Goal: Task Accomplishment & Management: Complete application form

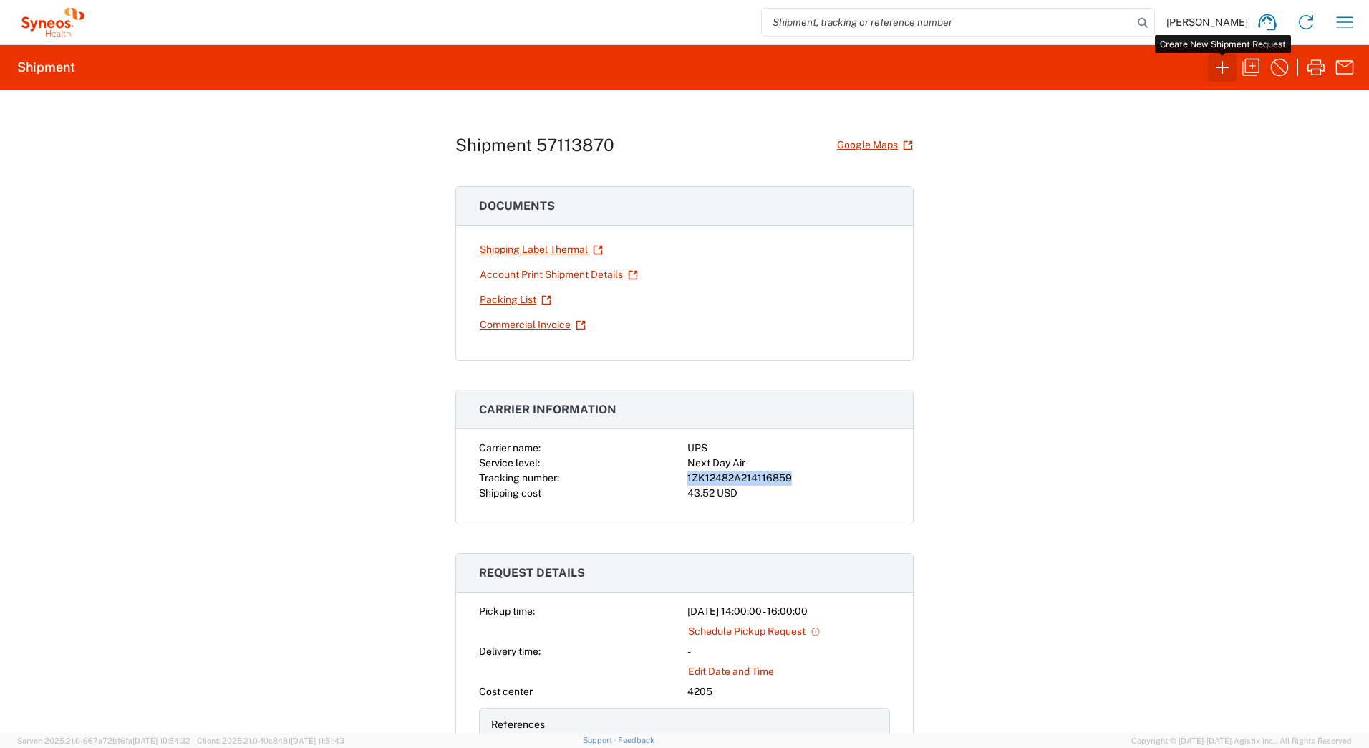
click at [1215, 65] on icon "button" at bounding box center [1222, 67] width 23 height 23
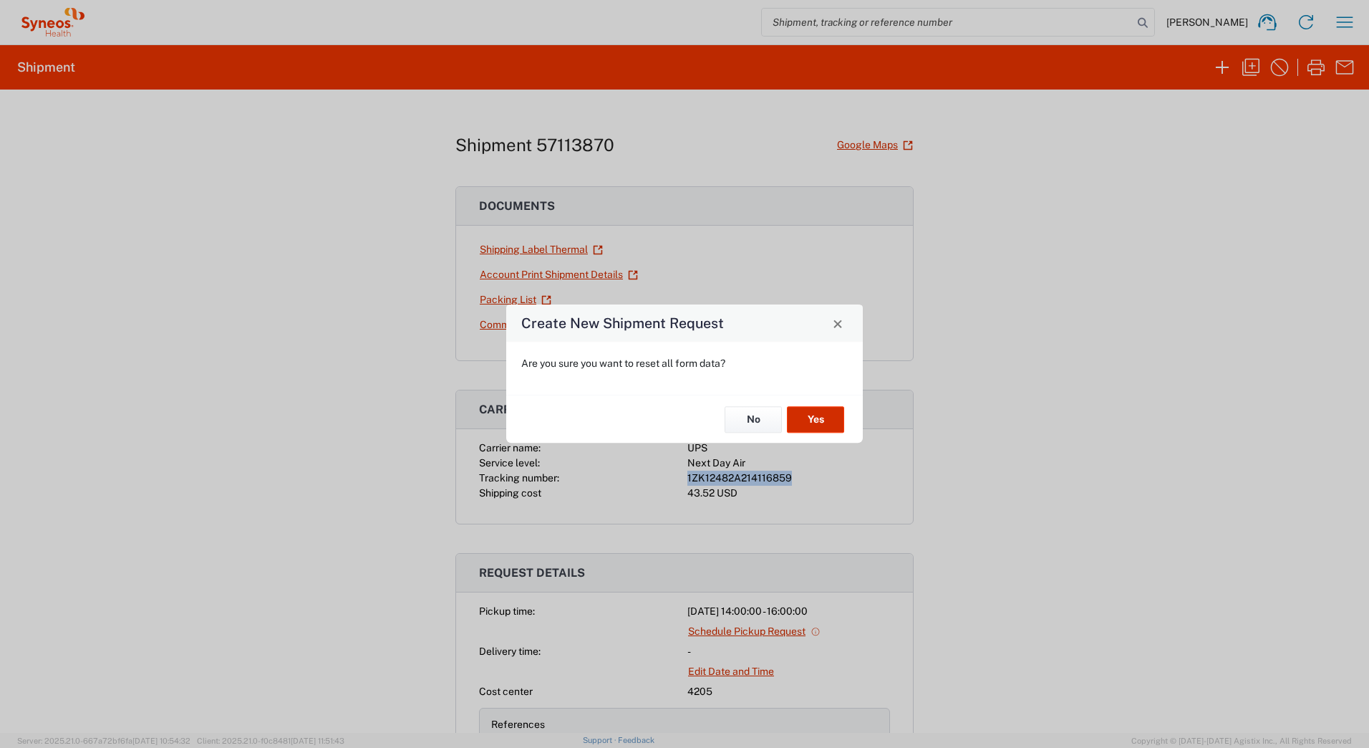
click at [816, 410] on button "Yes" at bounding box center [815, 419] width 57 height 26
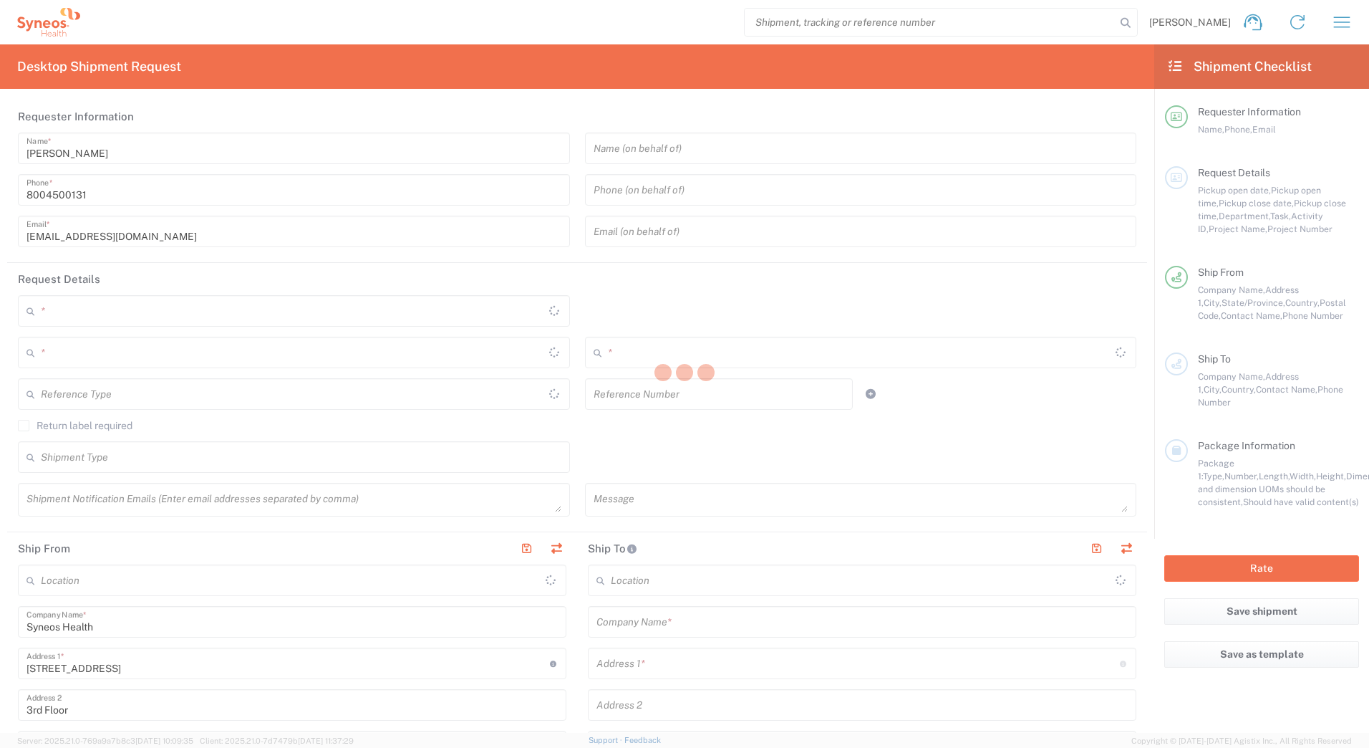
type input "[US_STATE]"
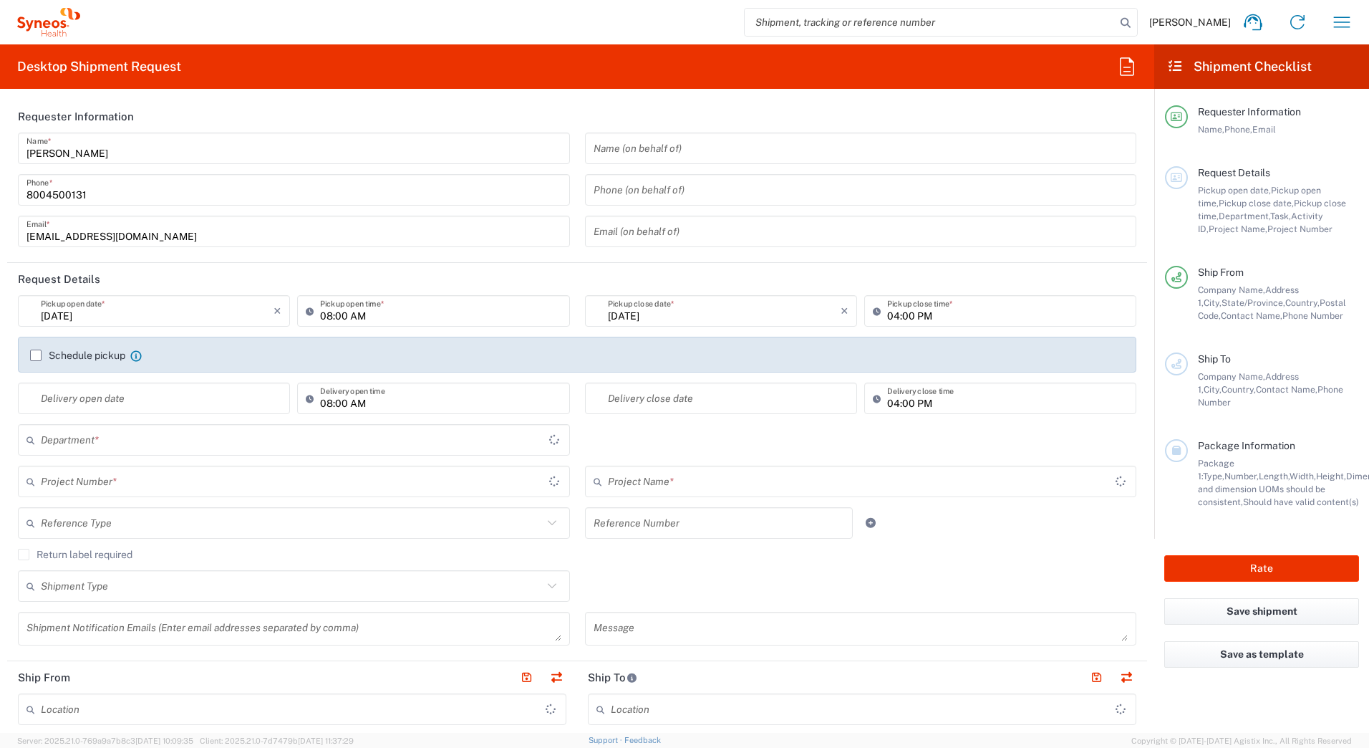
type input "[GEOGRAPHIC_DATA]"
type input "4205"
type input "Syneos Health Commercial Servi- [GEOGRAPHIC_DATA] [GEOGRAPHIC_DATA]"
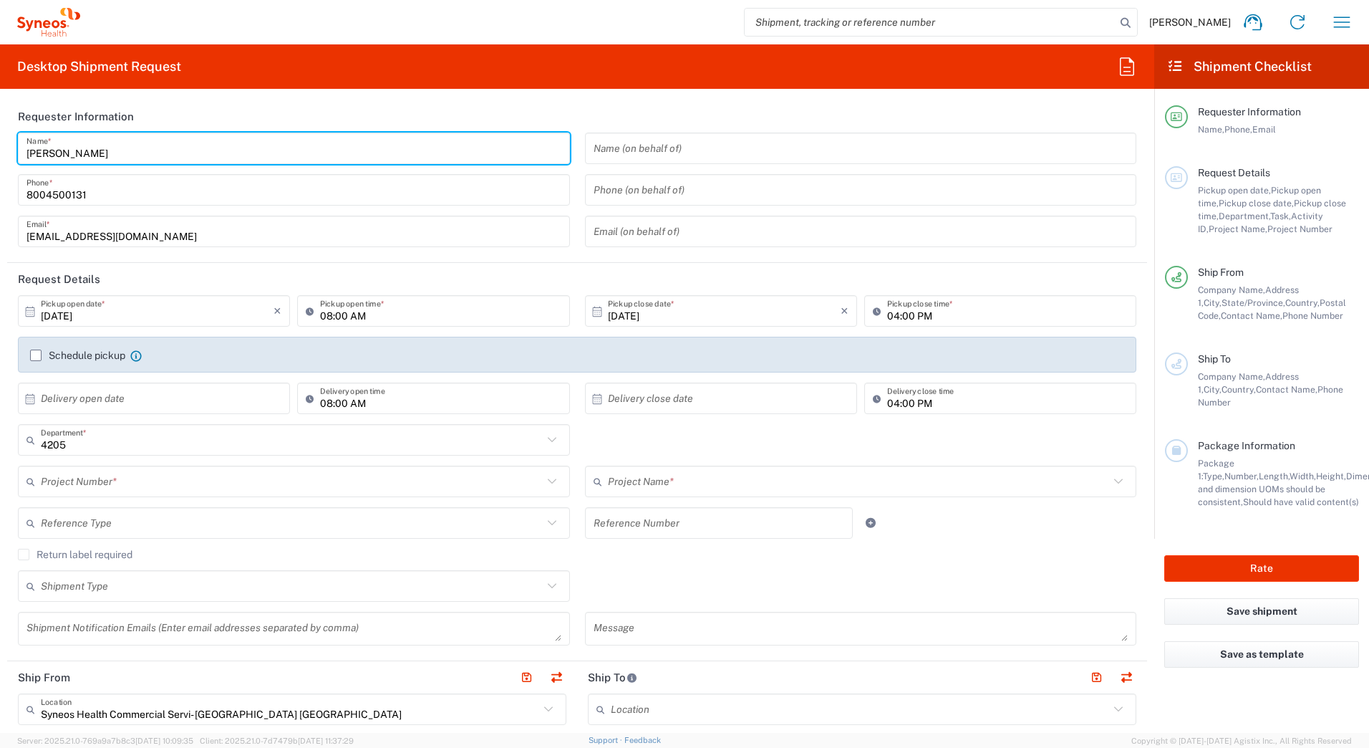
click at [105, 148] on input "[PERSON_NAME]" at bounding box center [293, 148] width 535 height 25
type input "D"
paste input "Syneos Deployments"
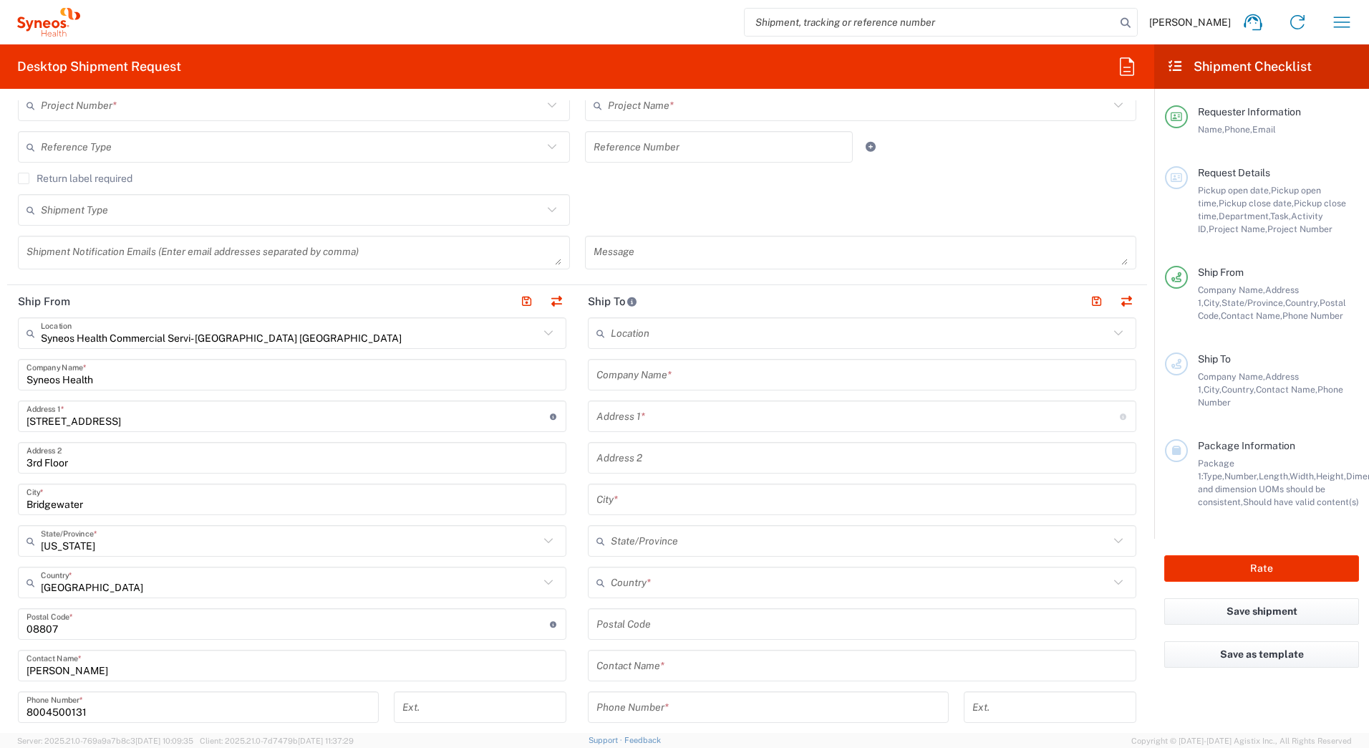
scroll to position [430, 0]
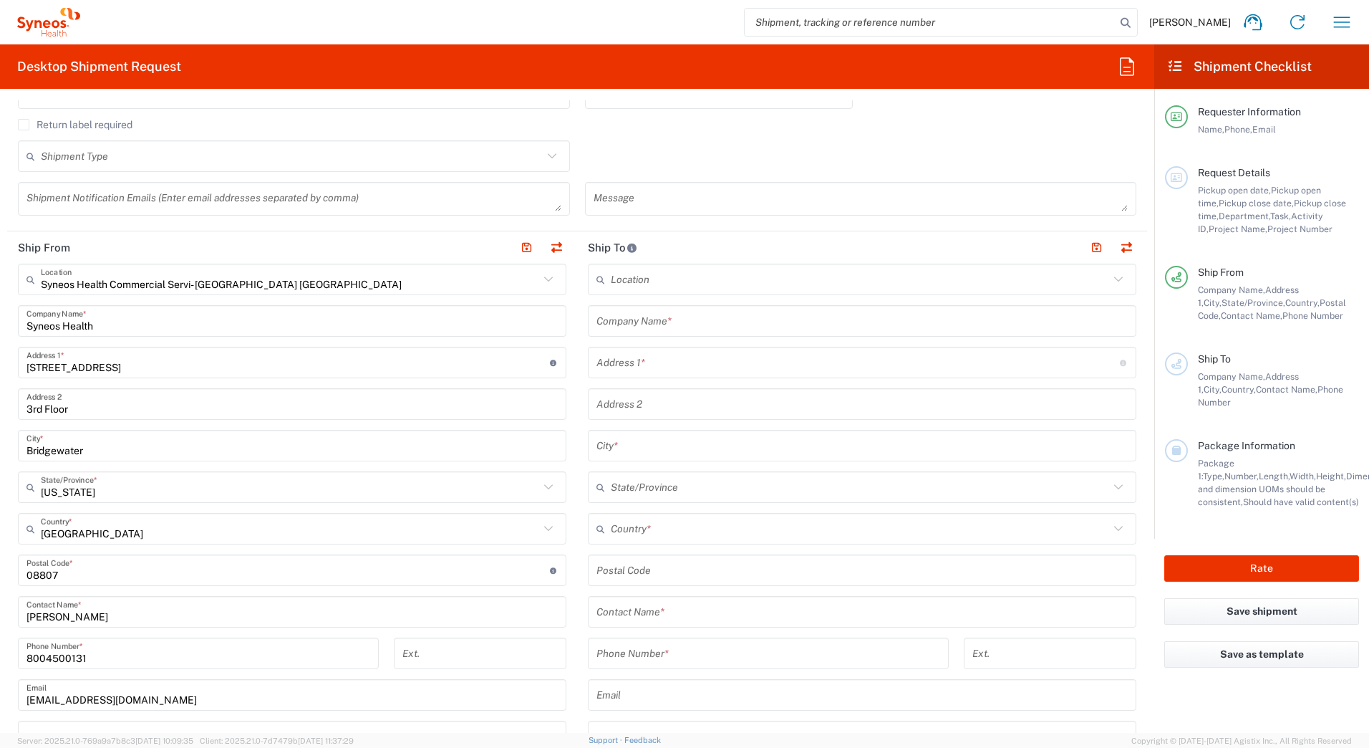
type input "Syneos Deployments"
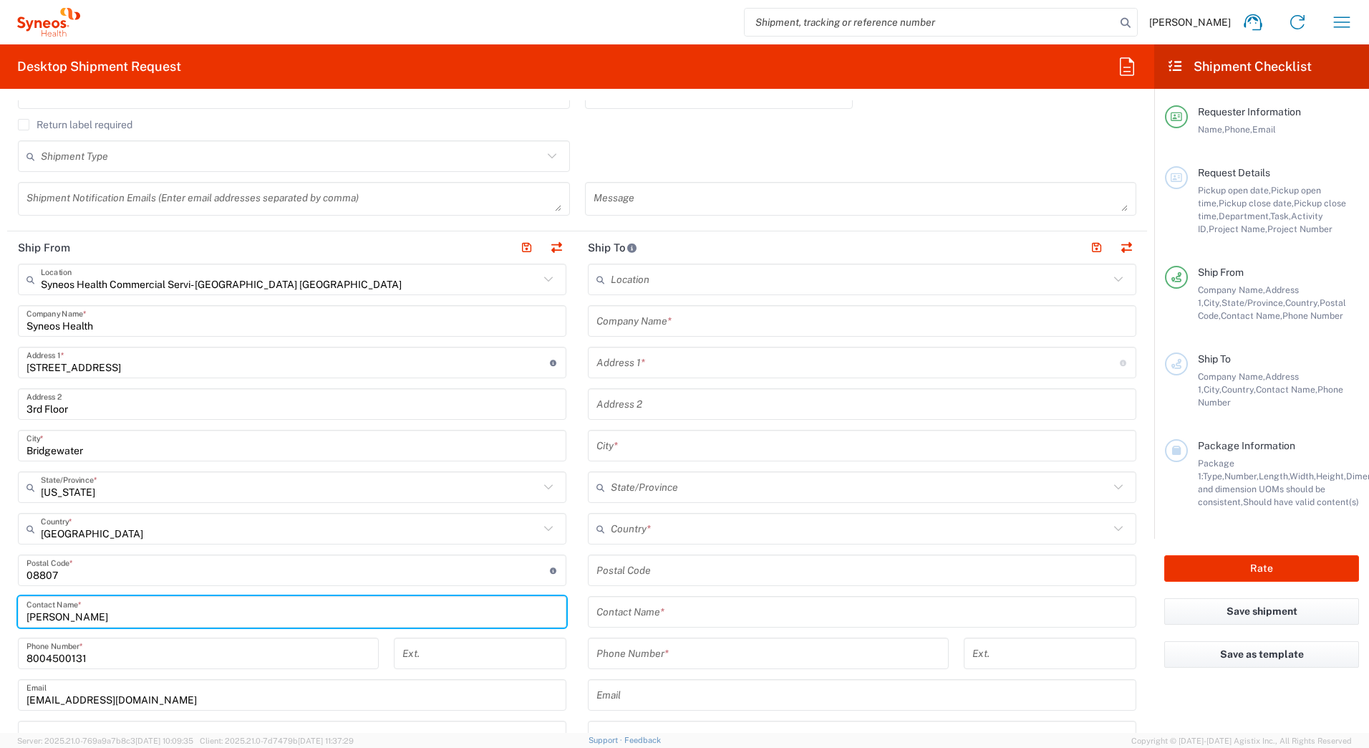
drag, startPoint x: 108, startPoint y: 614, endPoint x: 2, endPoint y: 614, distance: 106.0
click at [2, 614] on form "Requester Information Syneos Deployments Name * [PHONE_NUMBER] Phone * [EMAIL_A…" at bounding box center [577, 416] width 1154 height 632
paste input "Syneos Deployments"
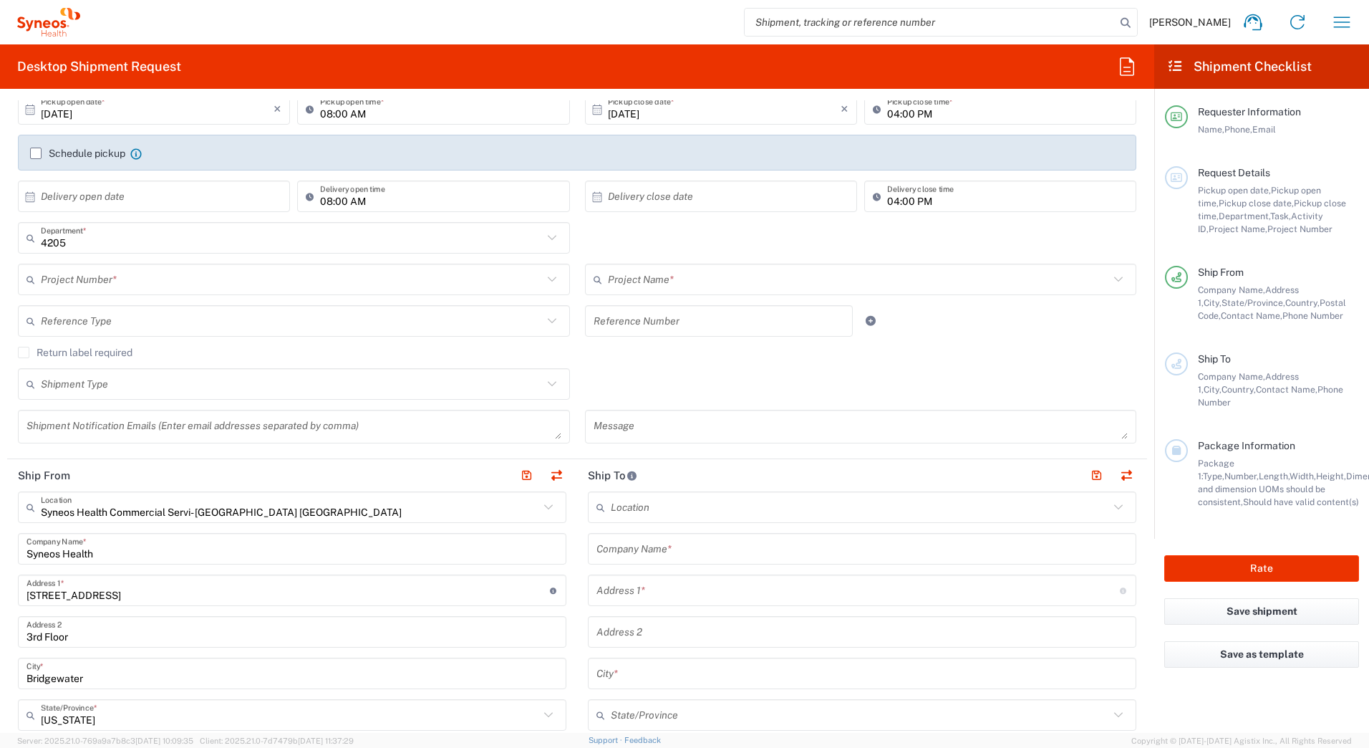
scroll to position [0, 0]
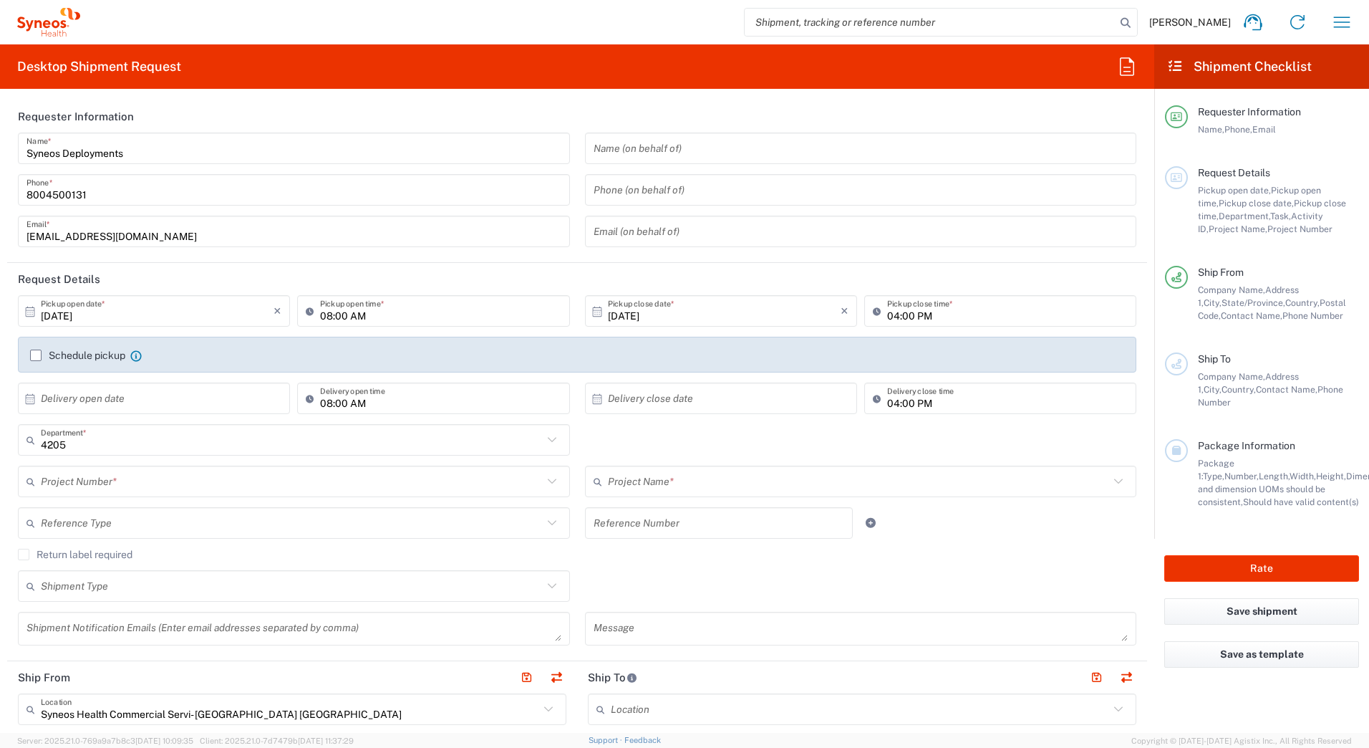
type input "Syneos Deployments"
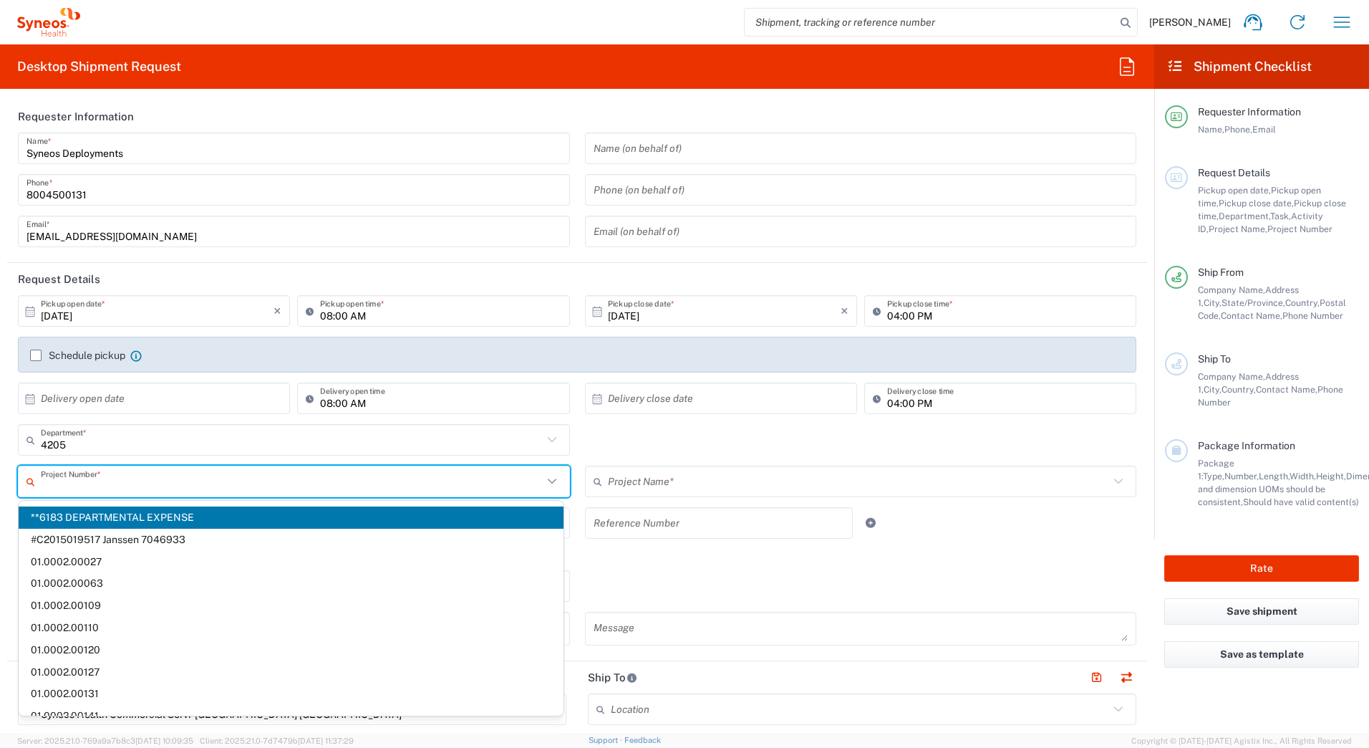
click at [74, 474] on input "text" at bounding box center [292, 481] width 502 height 25
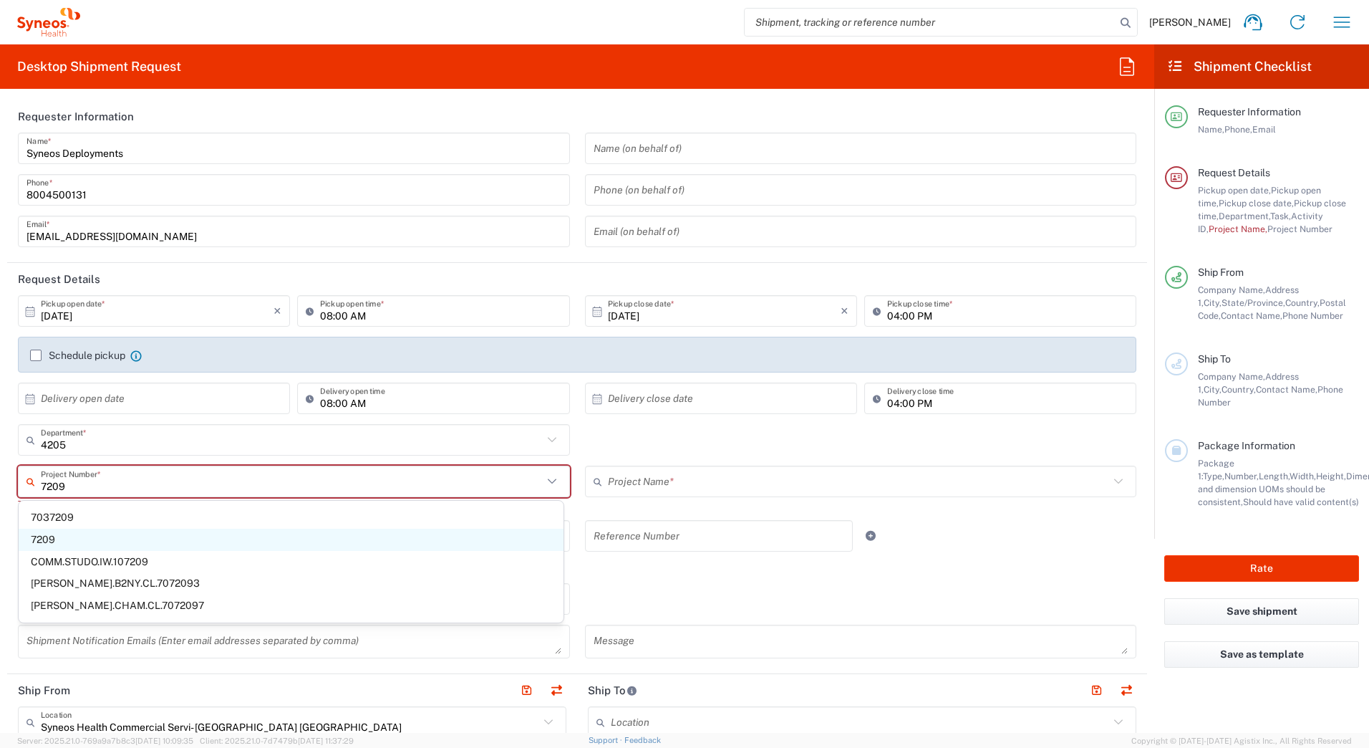
type input "7209"
click at [55, 535] on span "7209" at bounding box center [291, 539] width 545 height 22
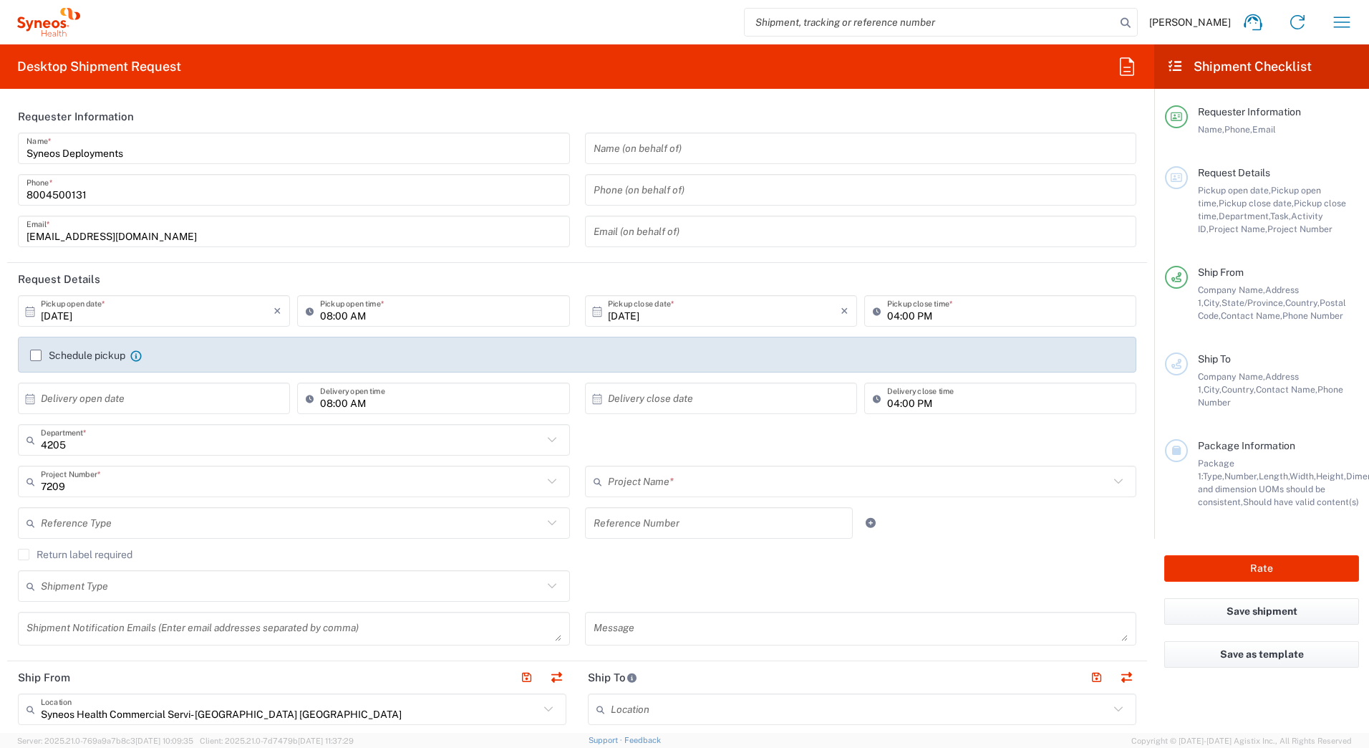
type input "ST-US_Janssen Pharmaceut_Sales"
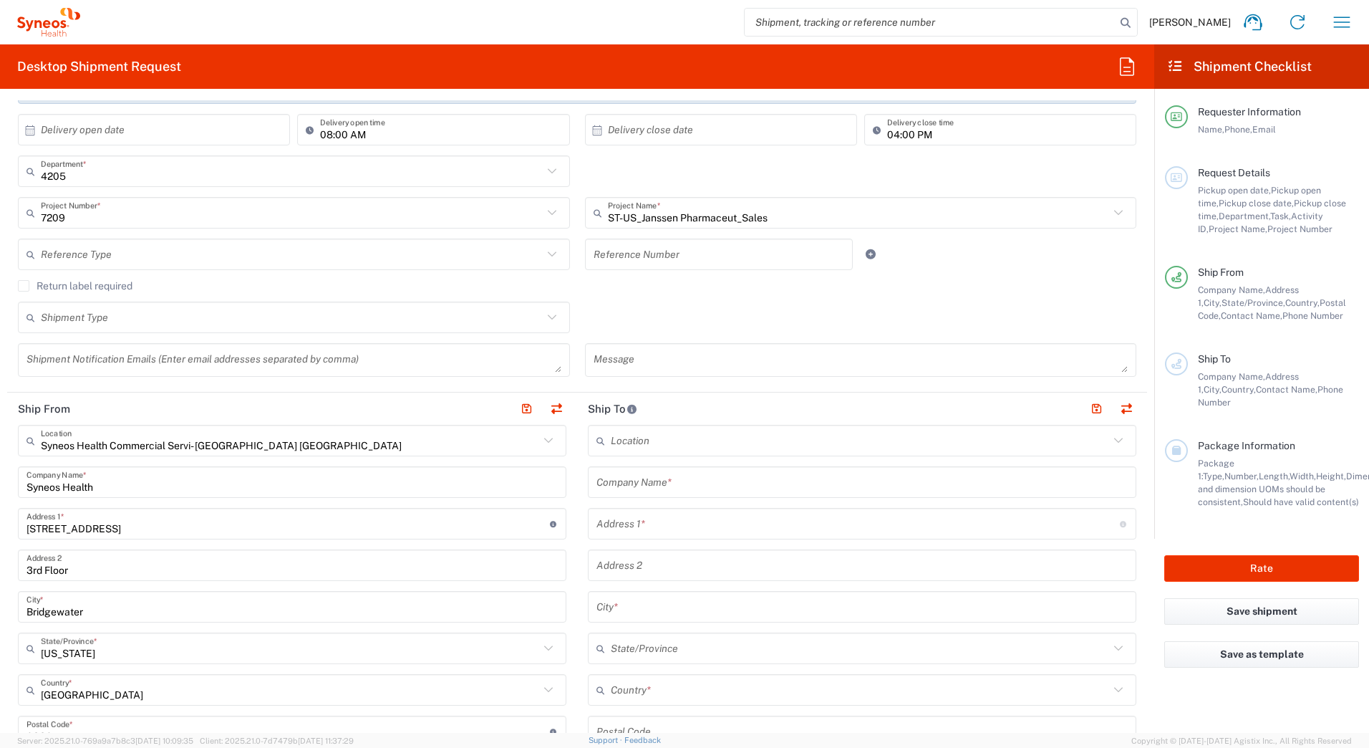
scroll to position [286, 0]
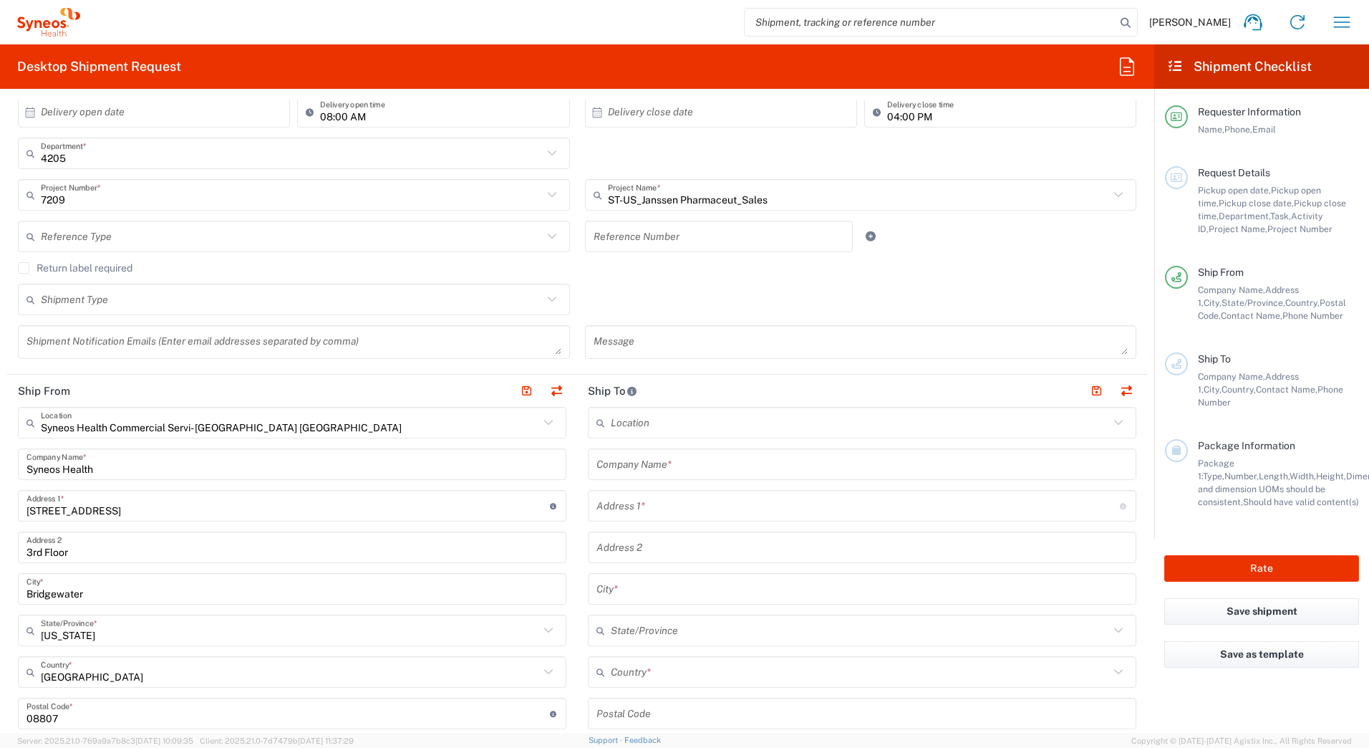
click at [599, 459] on input "text" at bounding box center [861, 464] width 531 height 25
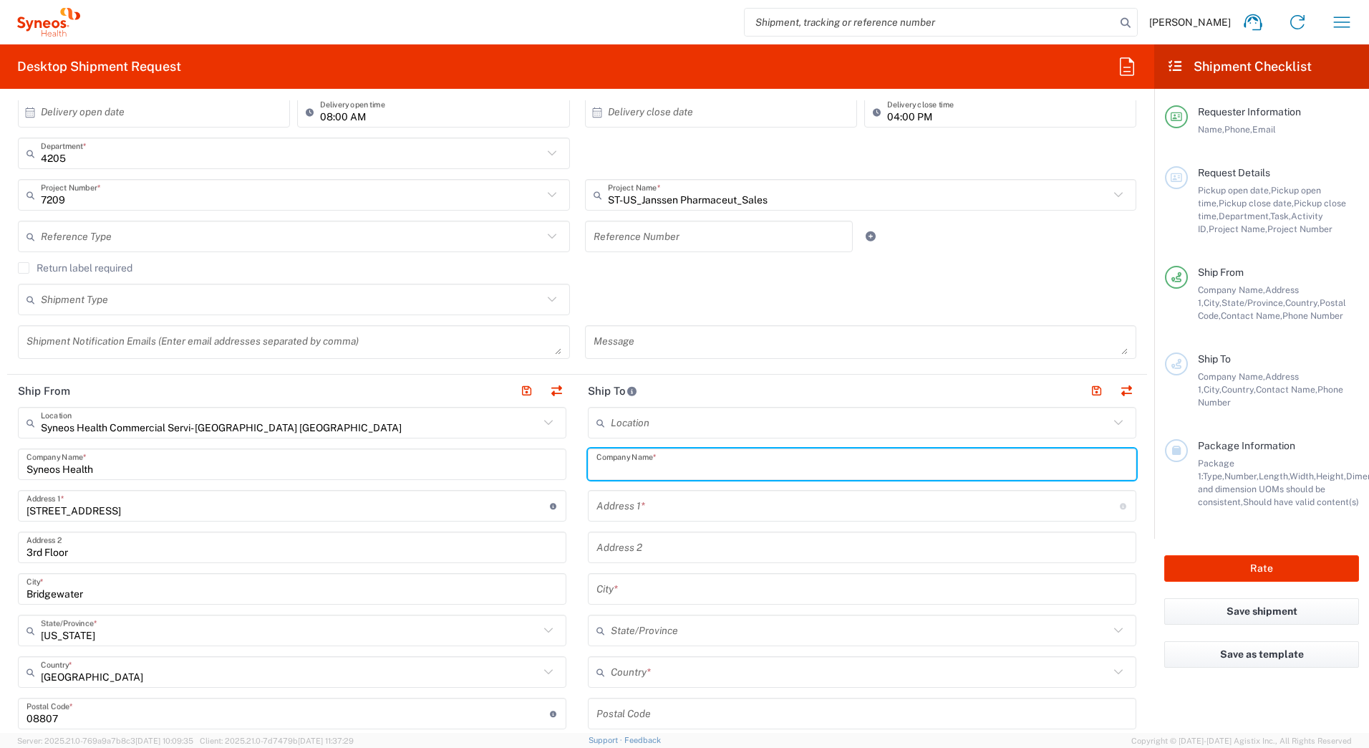
paste input "[PERSON_NAME]"
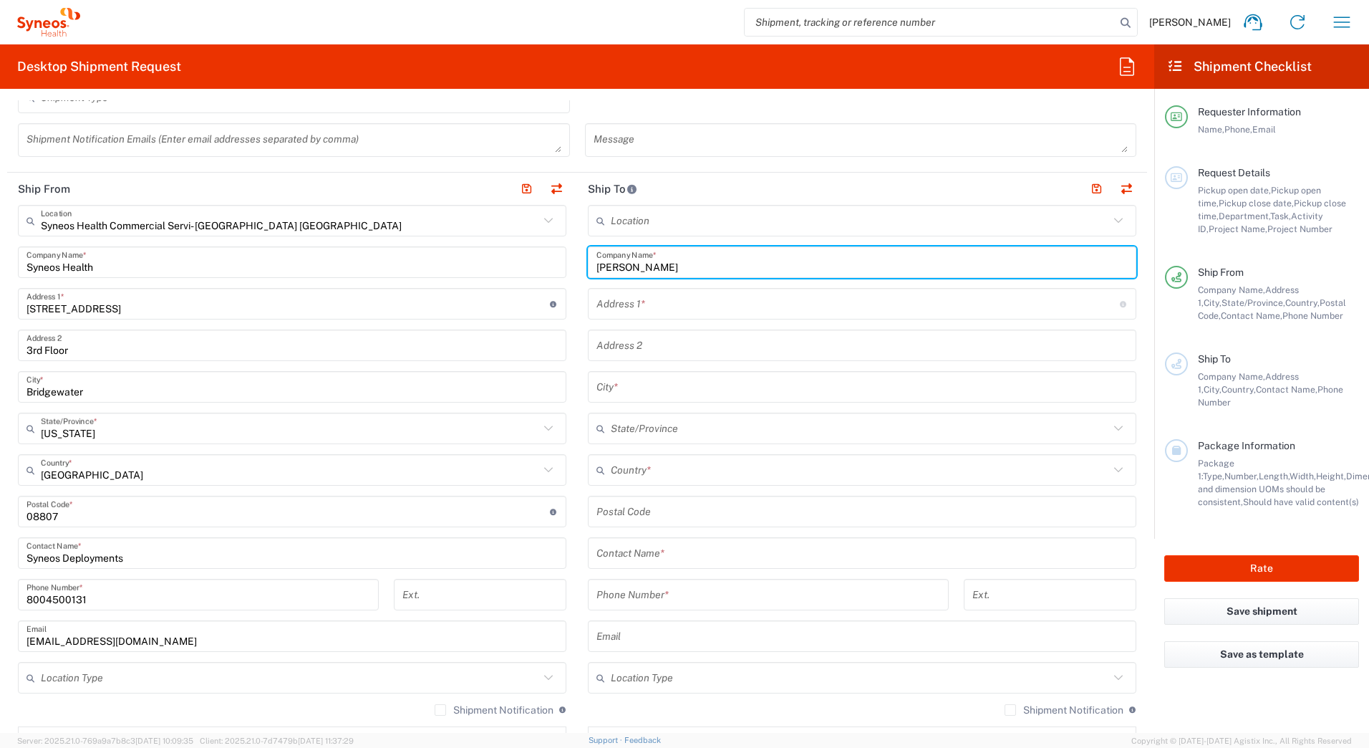
scroll to position [501, 0]
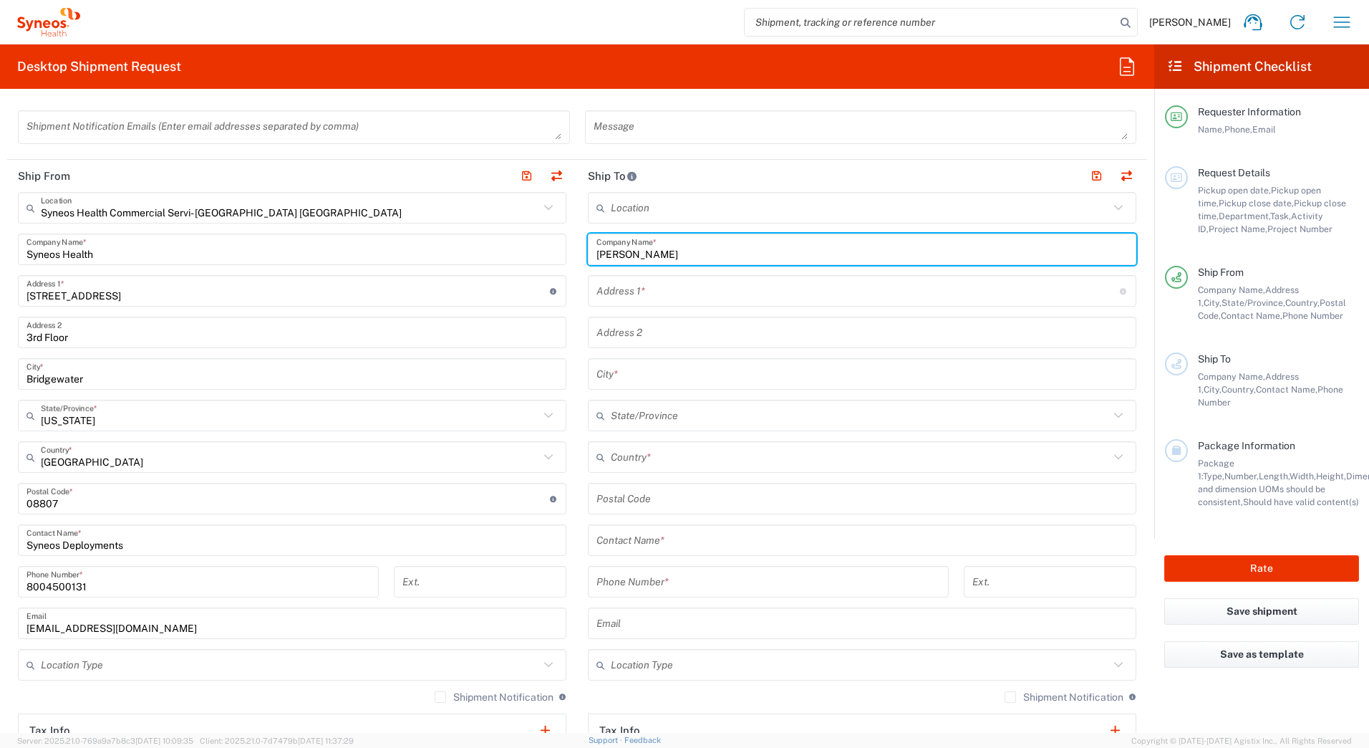
type input "[PERSON_NAME]"
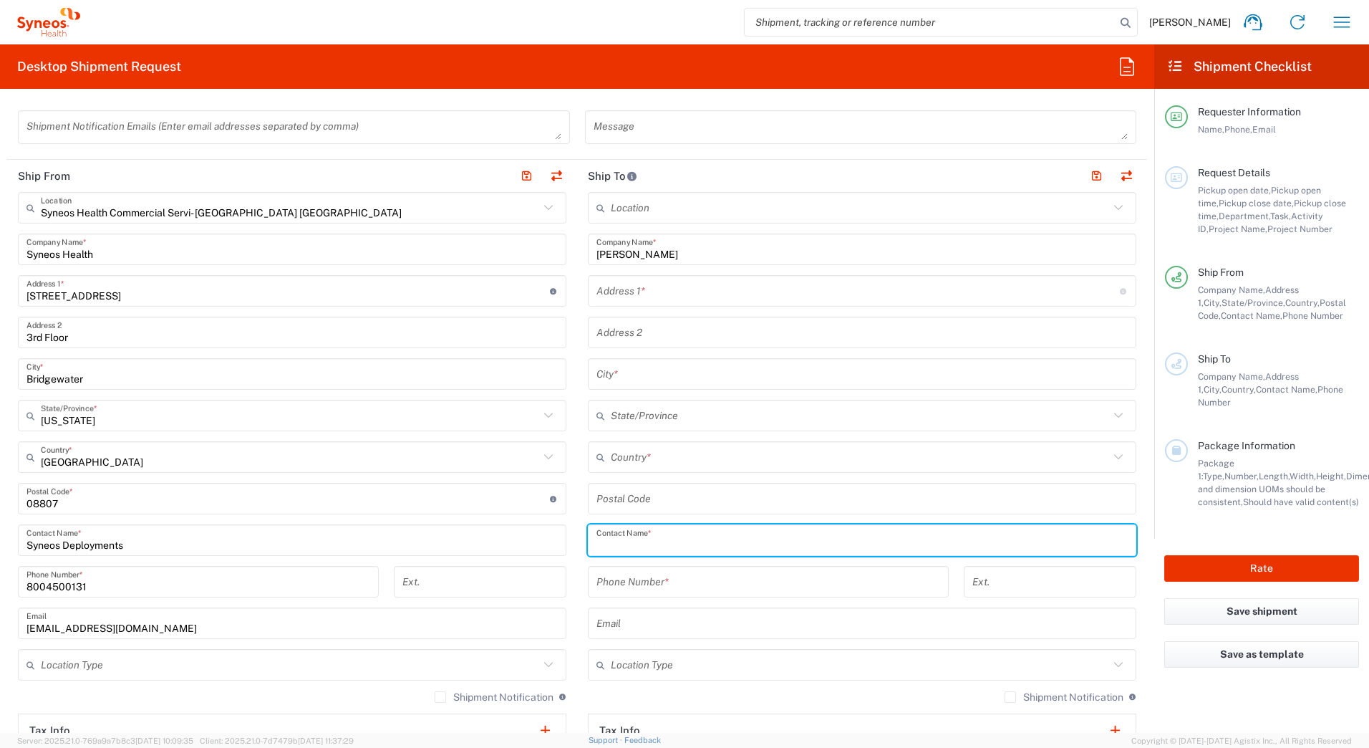
click at [619, 538] on input "text" at bounding box center [861, 540] width 531 height 25
paste input "[PERSON_NAME]"
type input "[PERSON_NAME]"
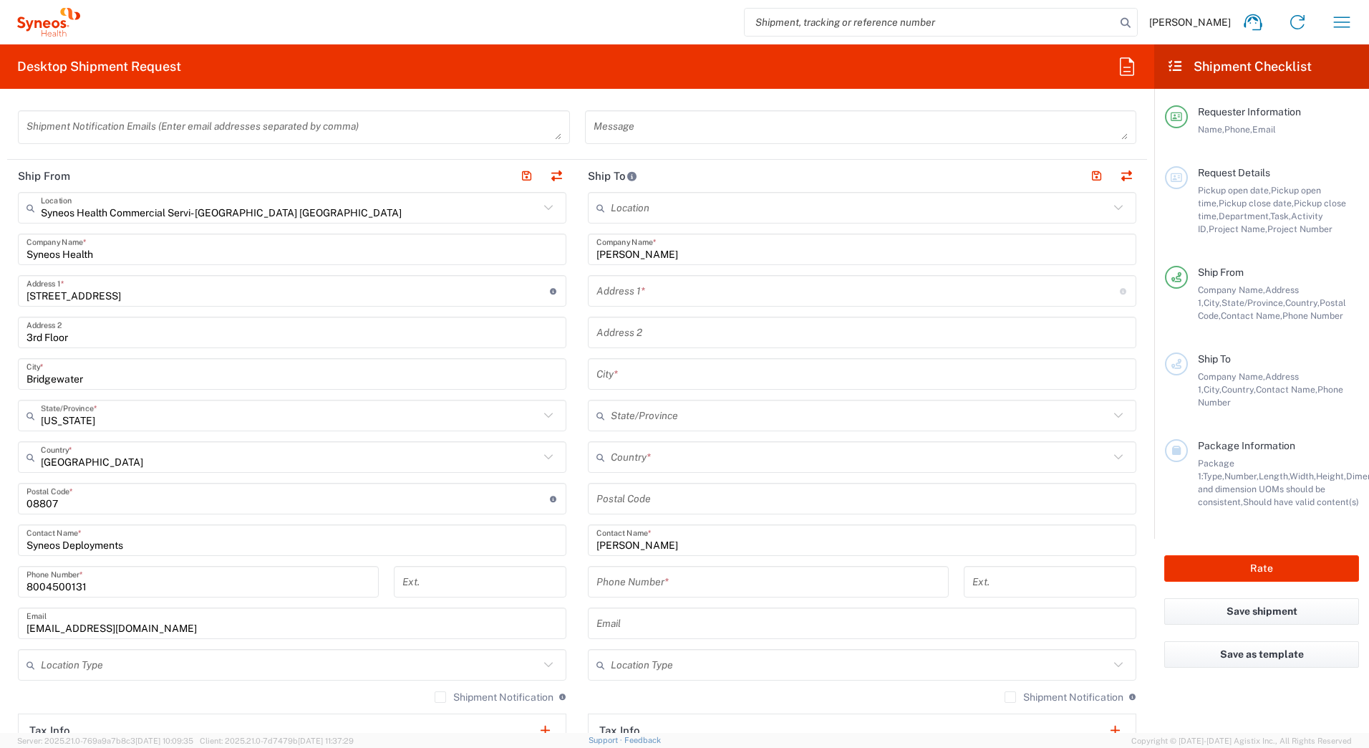
click at [652, 287] on input "text" at bounding box center [857, 291] width 523 height 25
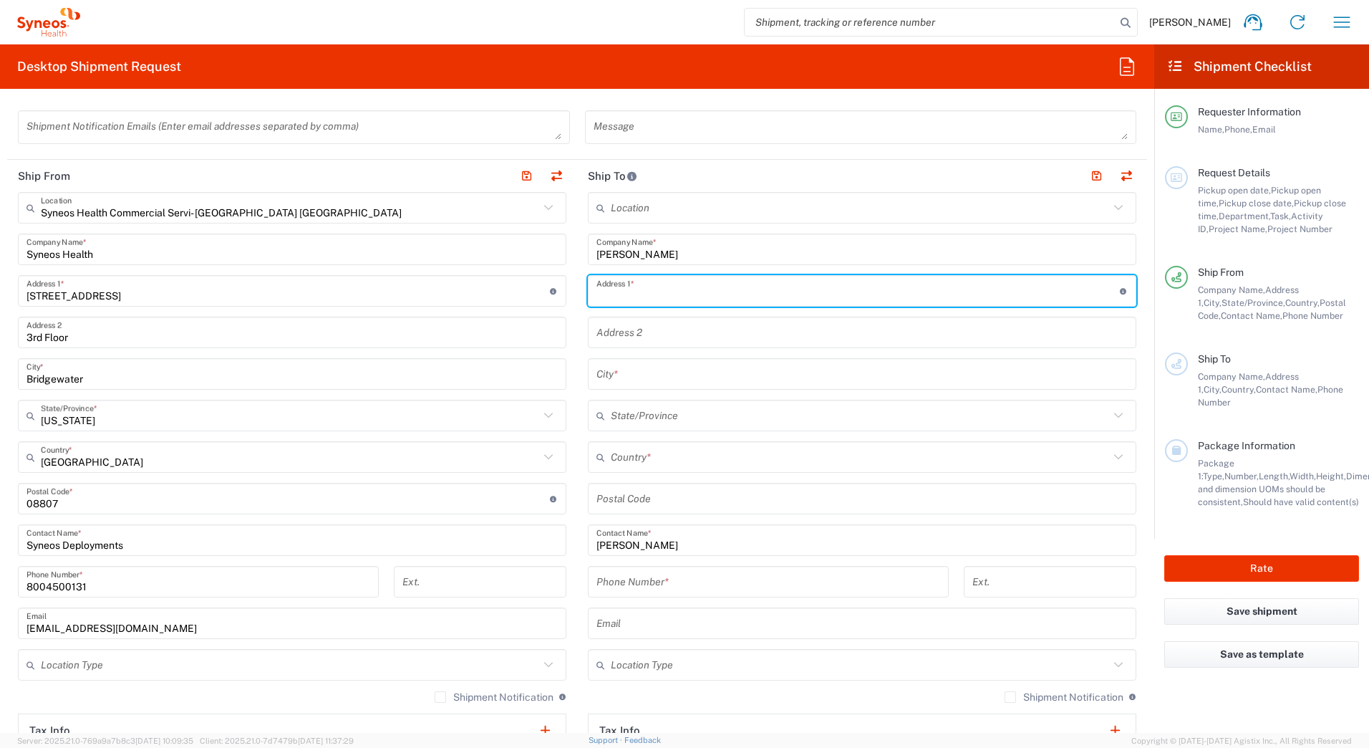
paste input "[STREET_ADDRESS][PERSON_NAME]"
type input "[STREET_ADDRESS][PERSON_NAME]"
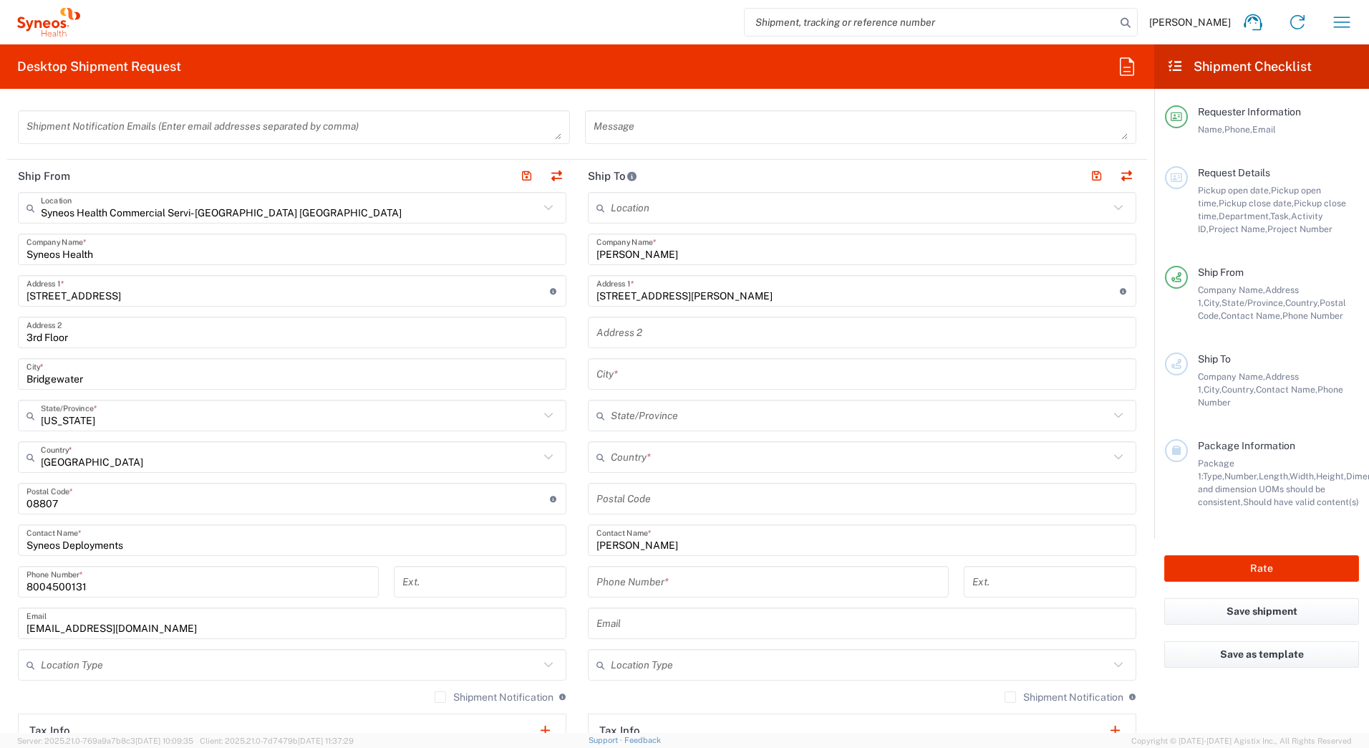
click at [614, 332] on input "text" at bounding box center [861, 332] width 531 height 25
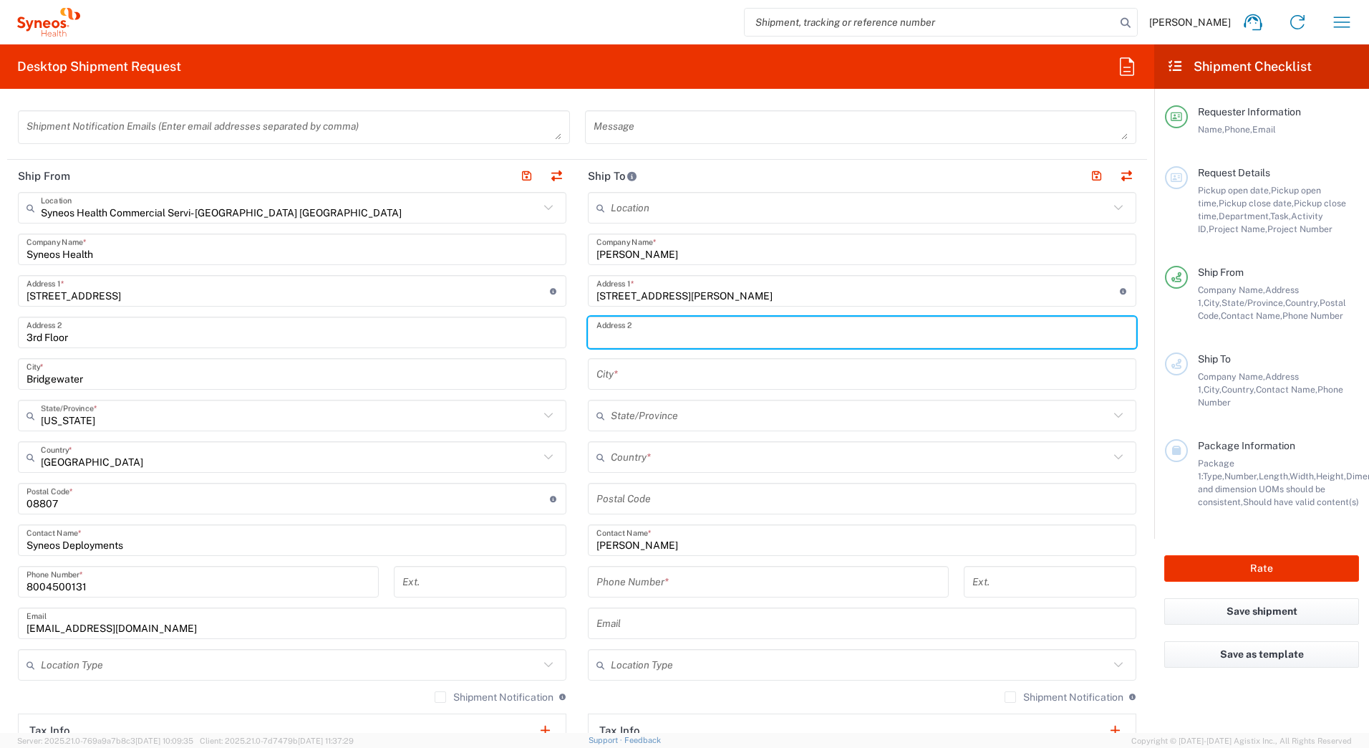
paste input "Unit 203"
type input "Unit 203"
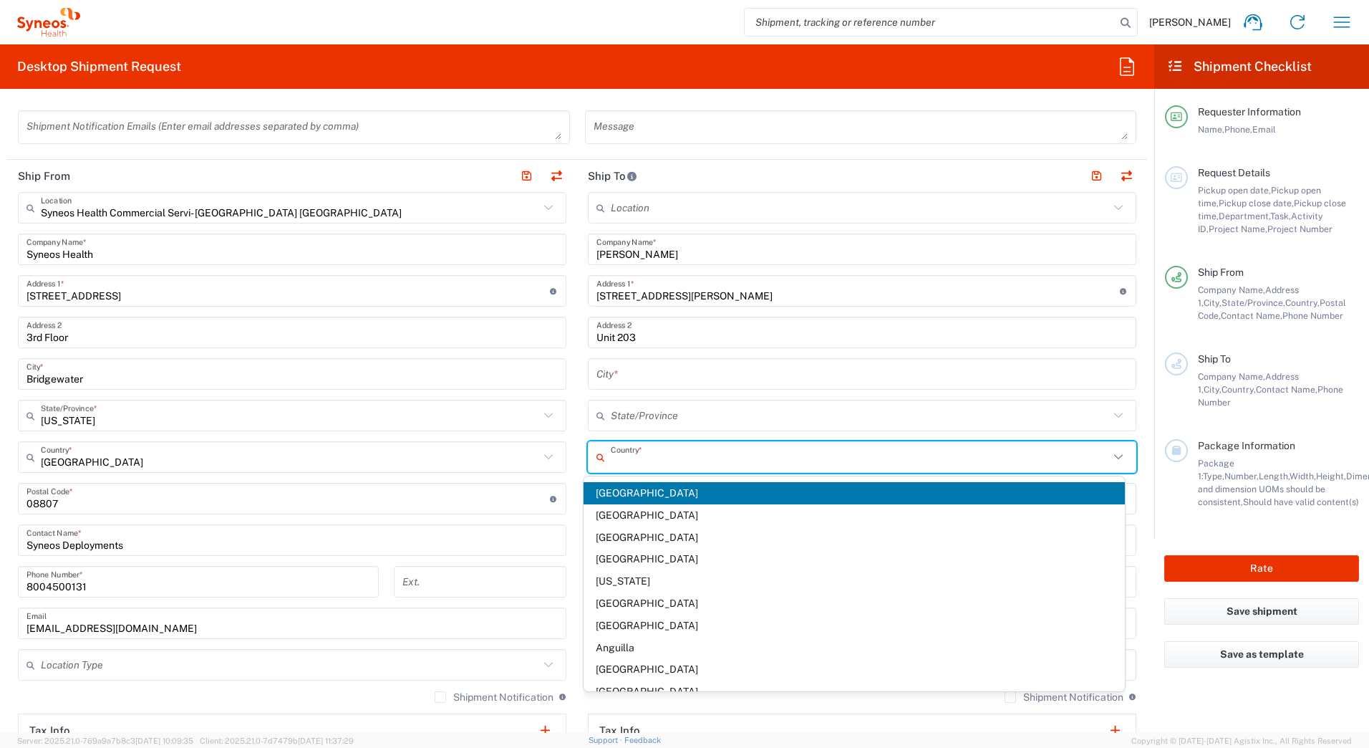
click at [627, 457] on input "text" at bounding box center [860, 457] width 498 height 25
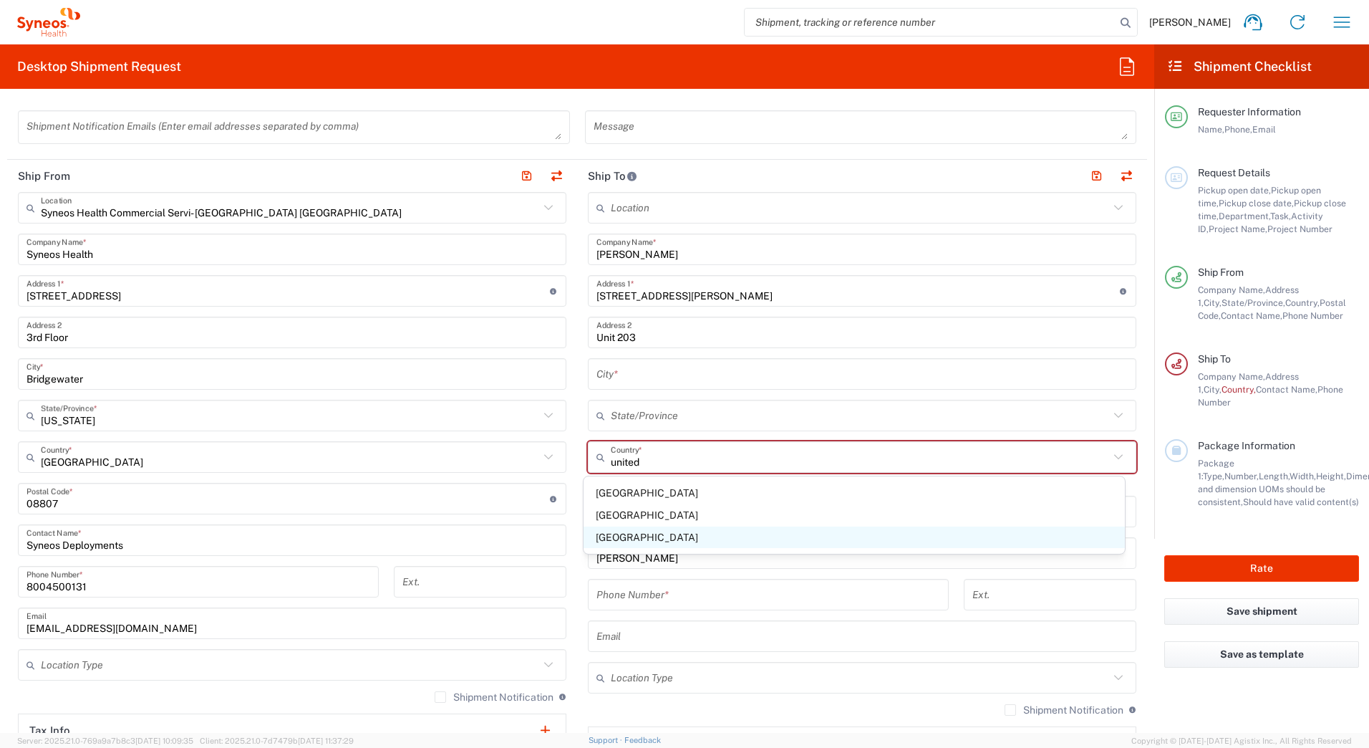
click at [604, 532] on span "[GEOGRAPHIC_DATA]" at bounding box center [855, 537] width 542 height 22
type input "[GEOGRAPHIC_DATA]"
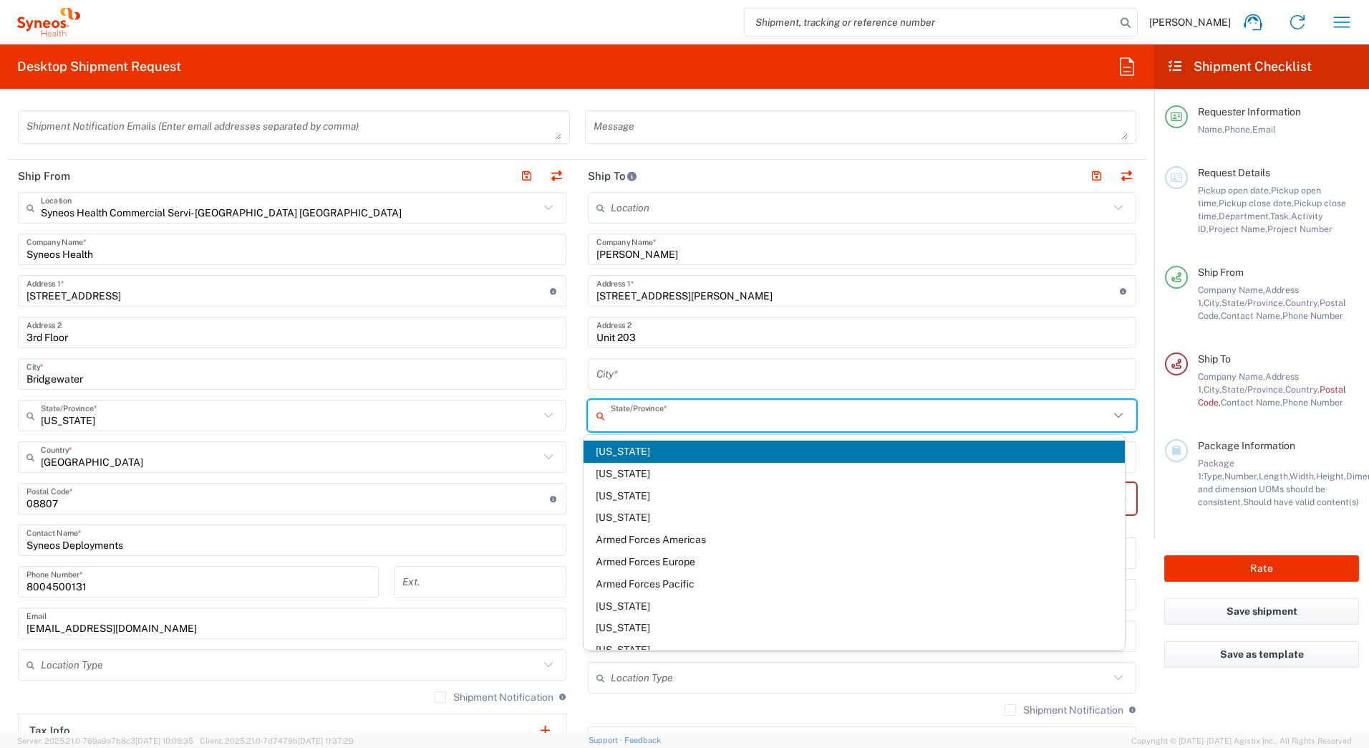
click at [624, 416] on input "text" at bounding box center [860, 415] width 498 height 25
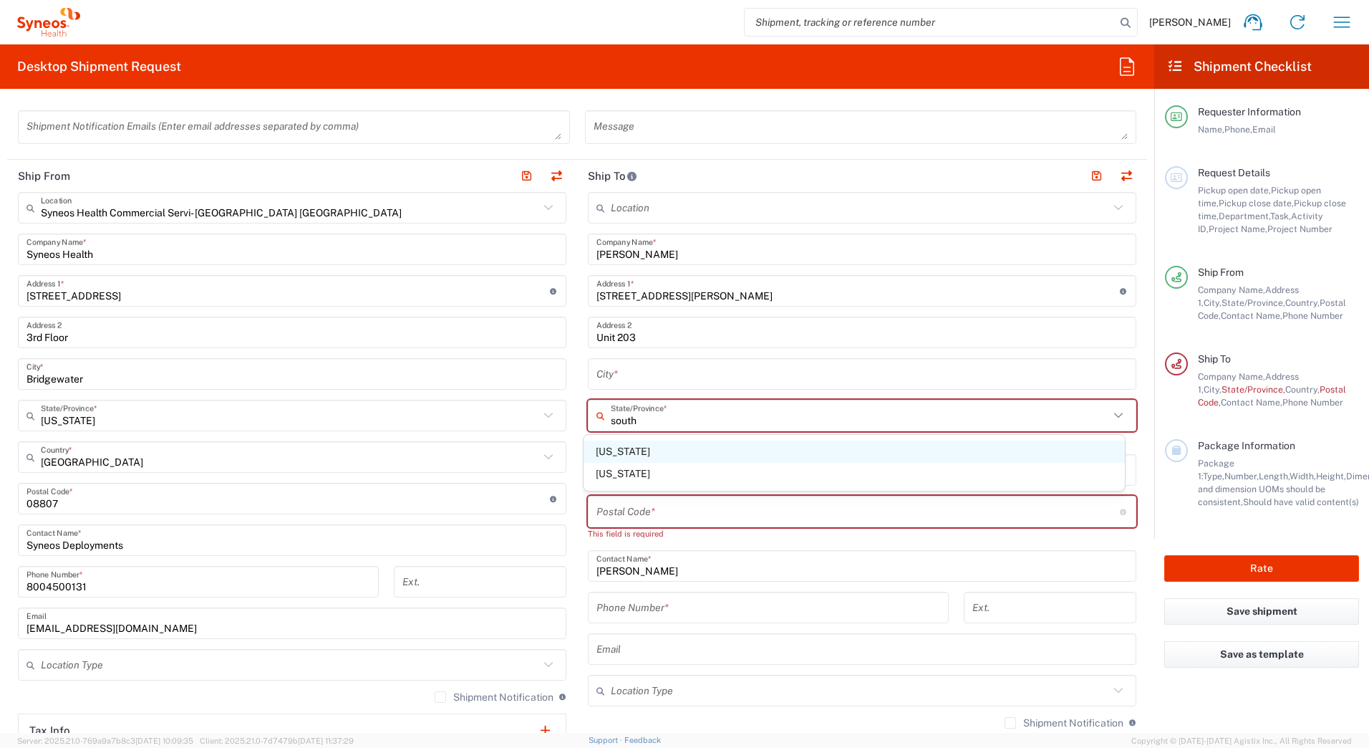
click at [611, 448] on span "[US_STATE]" at bounding box center [855, 451] width 542 height 22
type input "[US_STATE]"
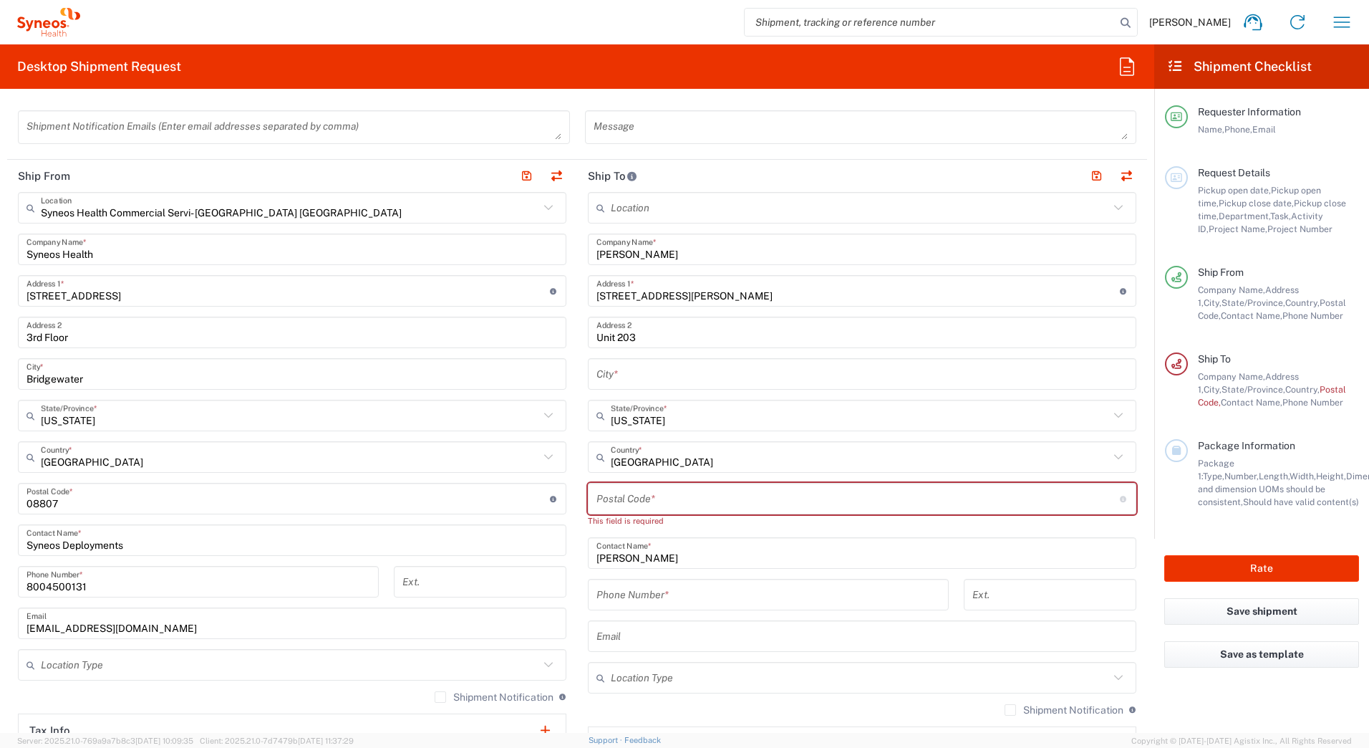
click at [608, 377] on input "text" at bounding box center [861, 374] width 531 height 25
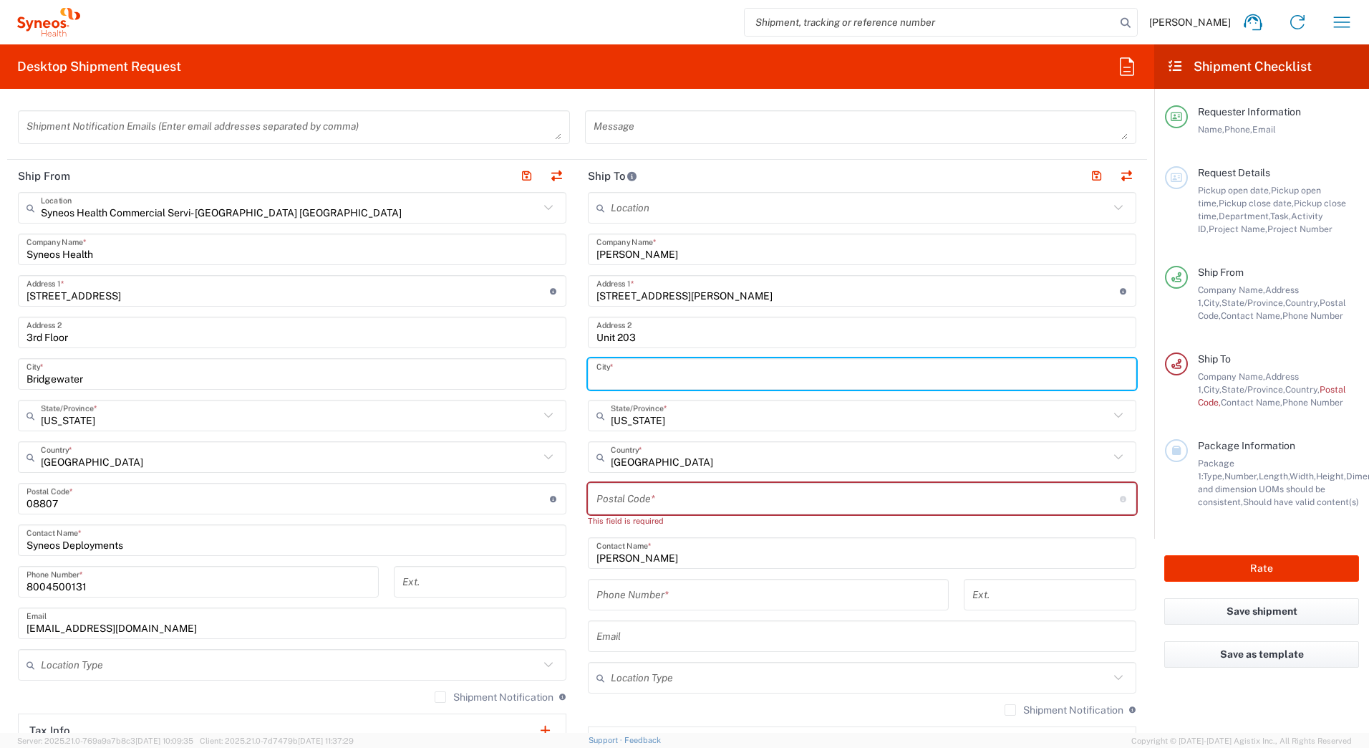
paste input "[GEOGRAPHIC_DATA]"
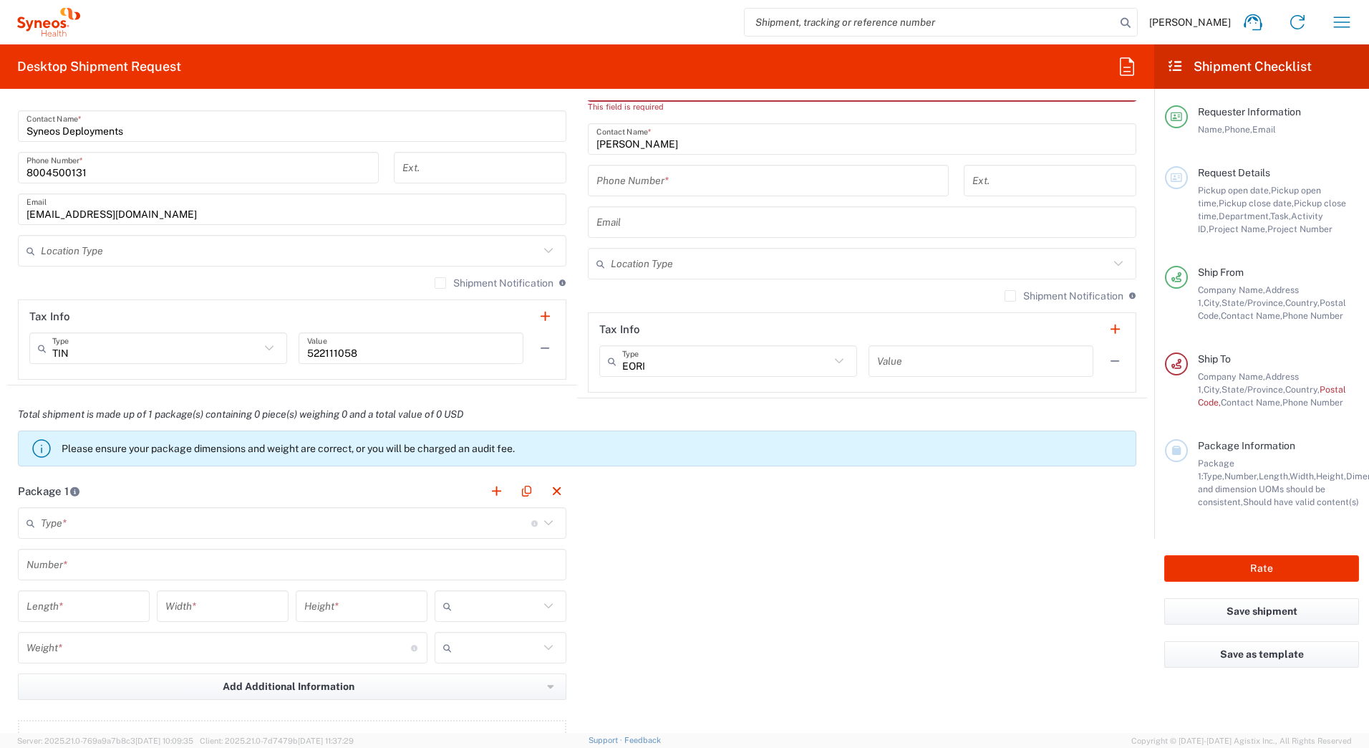
scroll to position [931, 0]
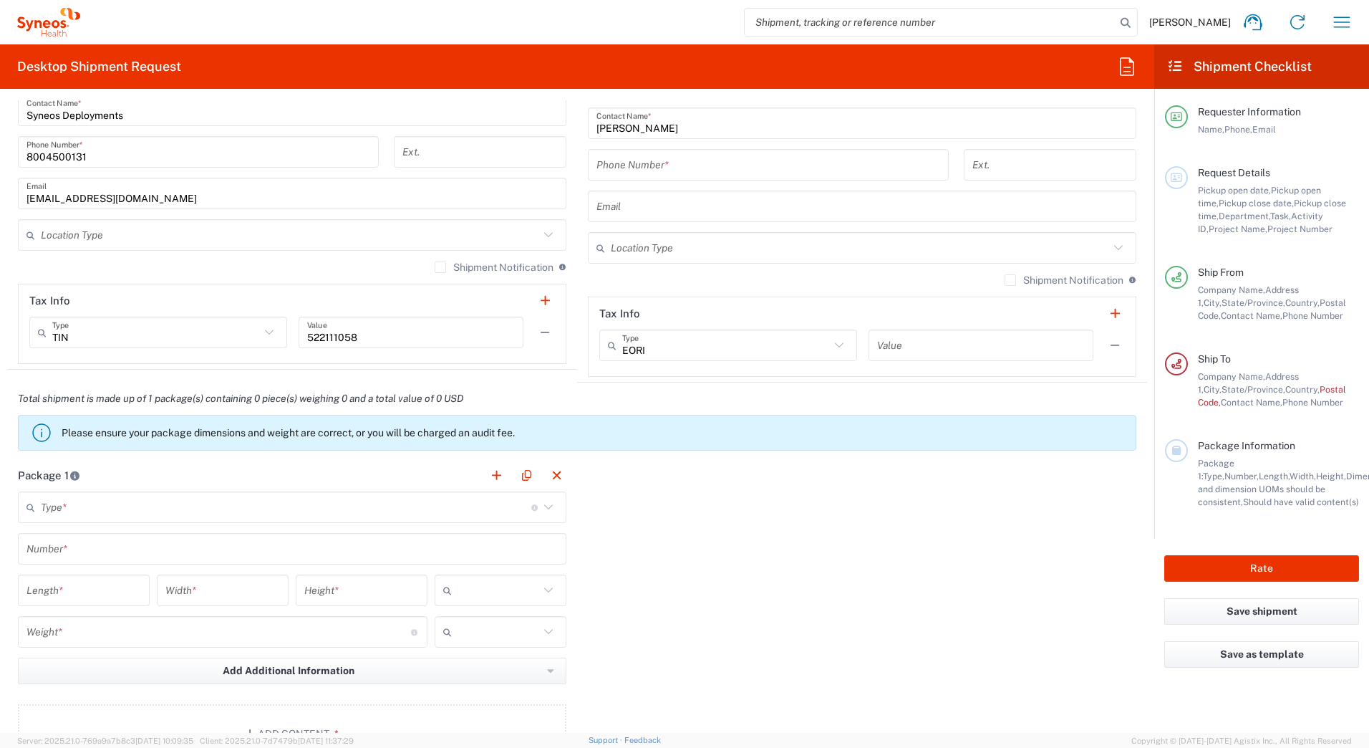
type input "[GEOGRAPHIC_DATA]"
click at [178, 508] on input "text" at bounding box center [286, 507] width 490 height 25
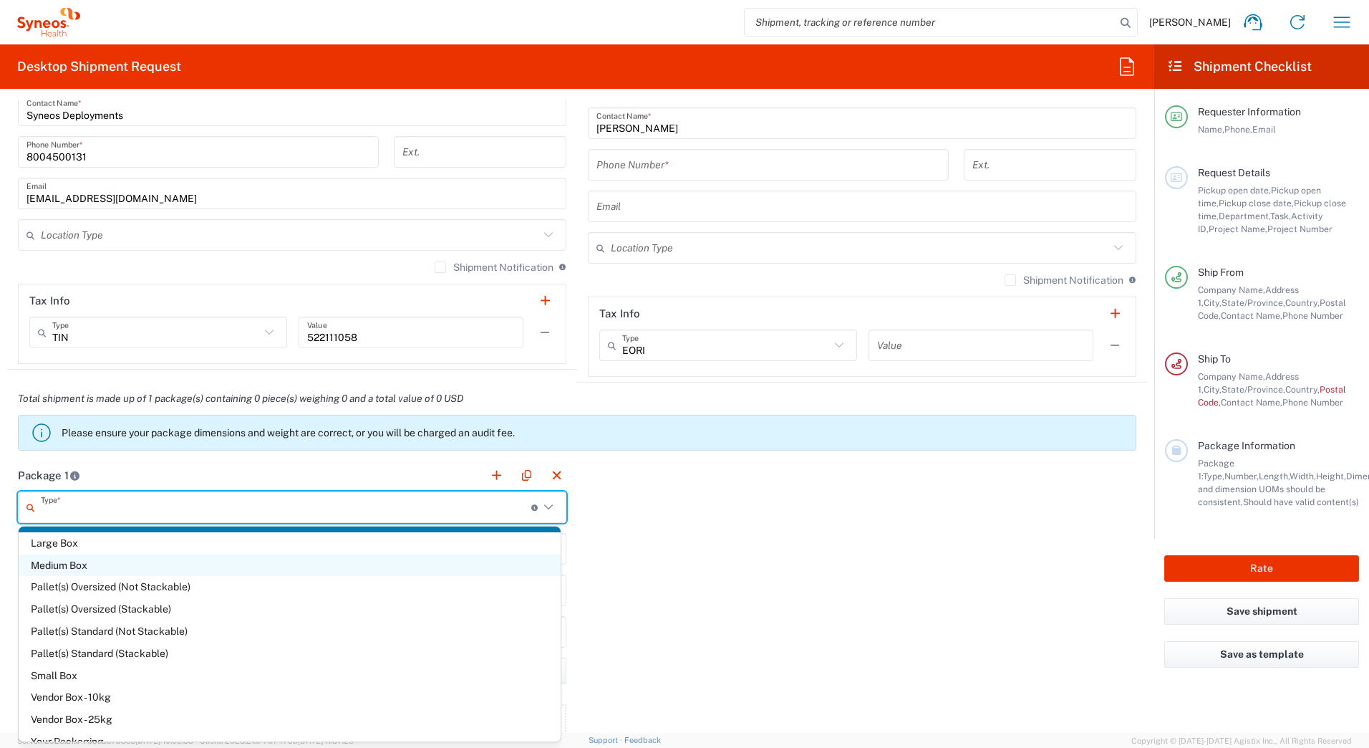
scroll to position [39, 0]
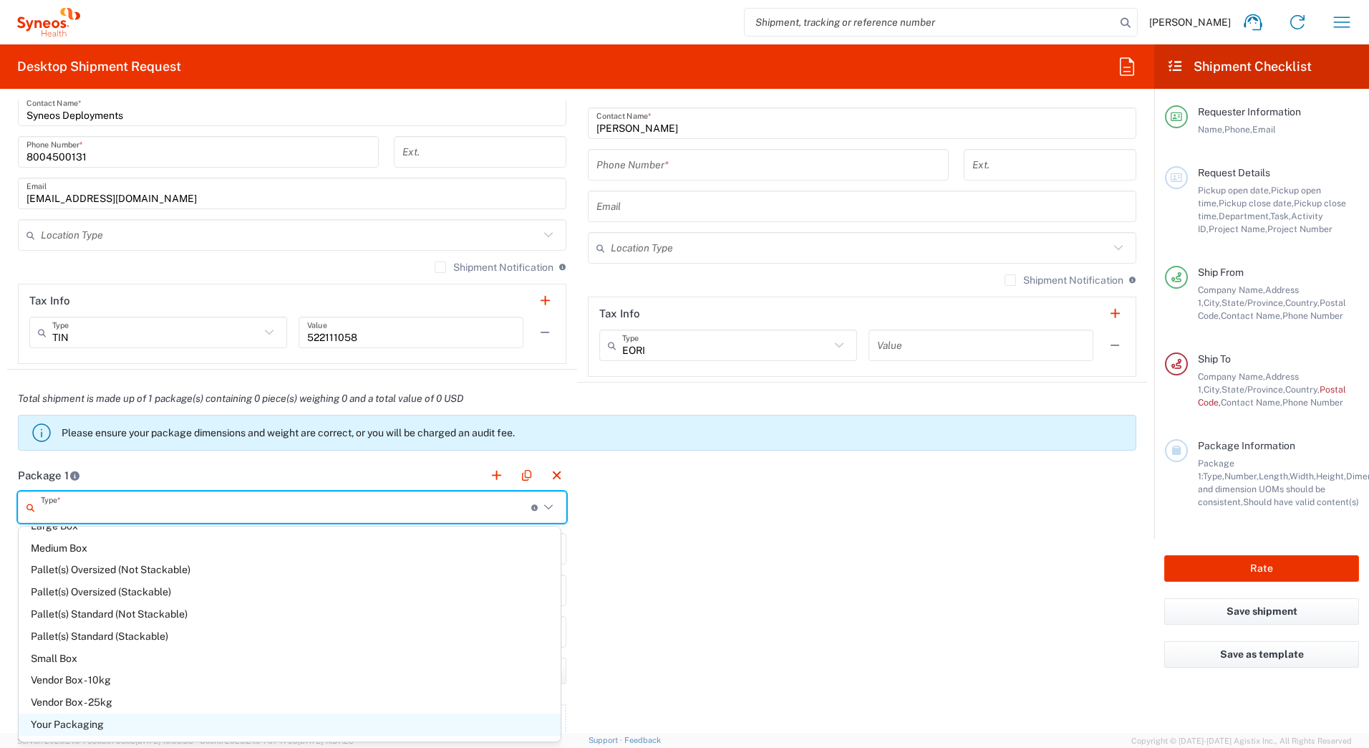
click at [94, 723] on span "Your Packaging" at bounding box center [290, 724] width 542 height 22
type input "Your Packaging"
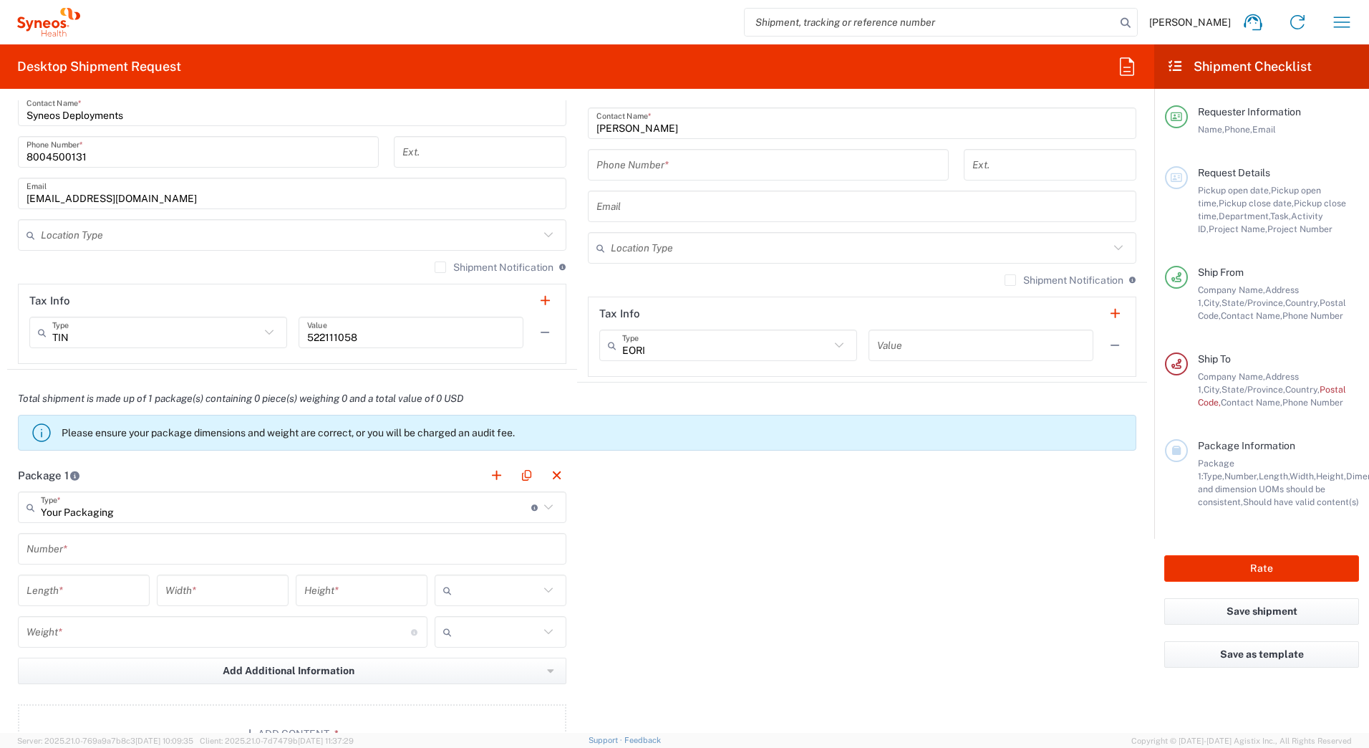
click at [82, 543] on input "text" at bounding box center [291, 548] width 531 height 25
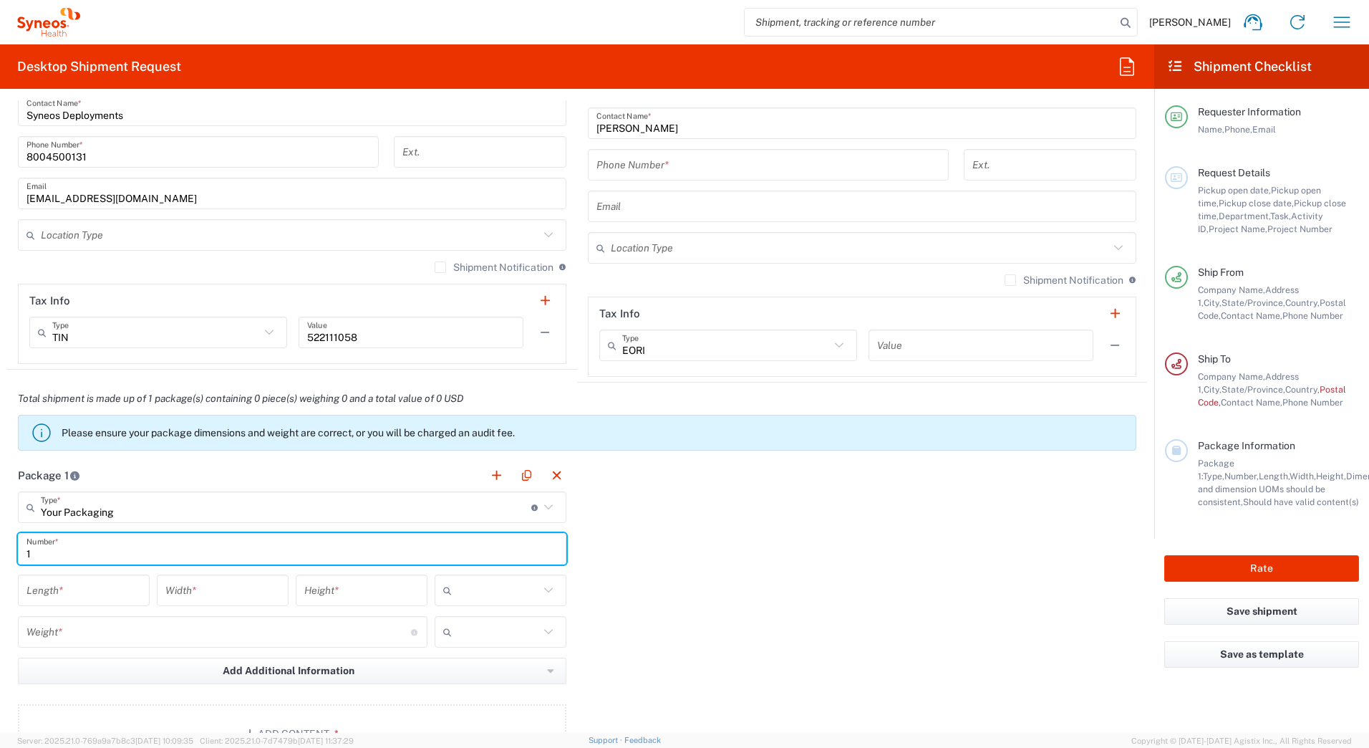
type input "1"
click at [52, 591] on input "number" at bounding box center [83, 590] width 115 height 25
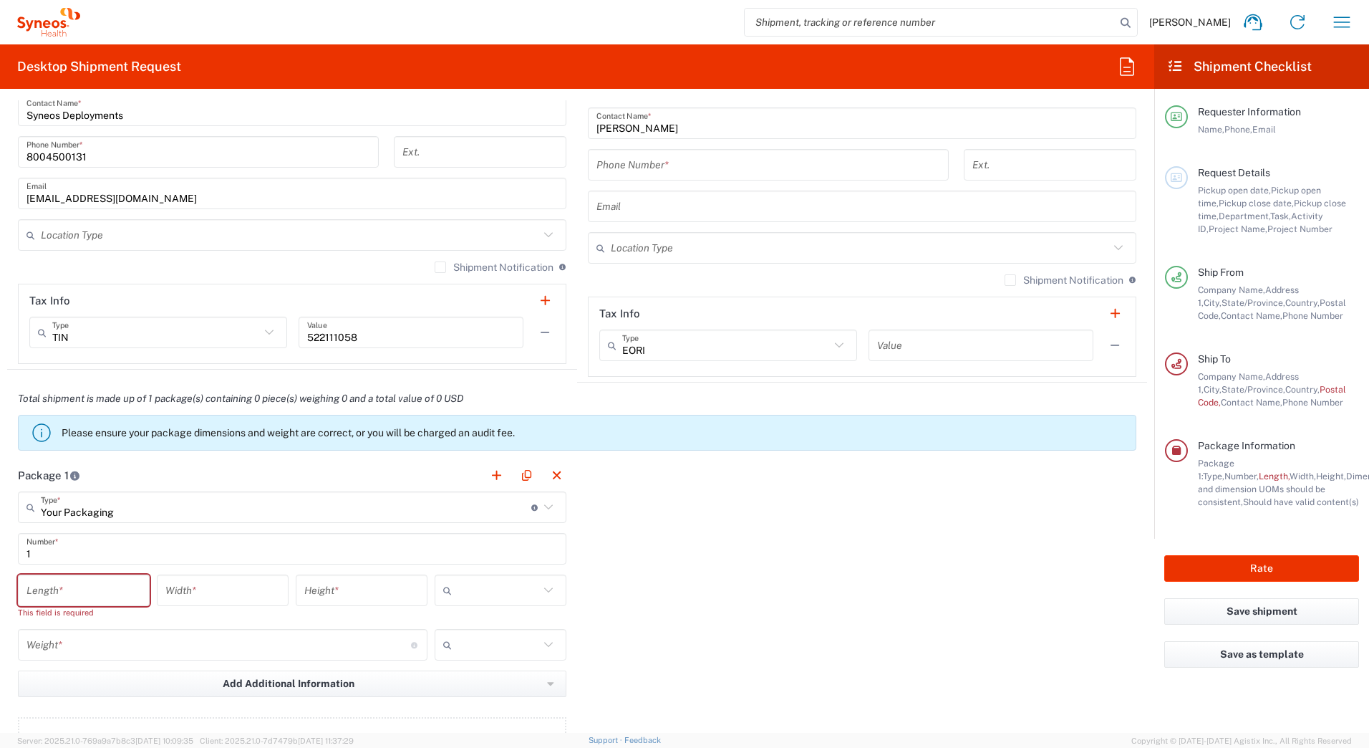
click at [63, 590] on input "number" at bounding box center [83, 590] width 115 height 25
type input "20"
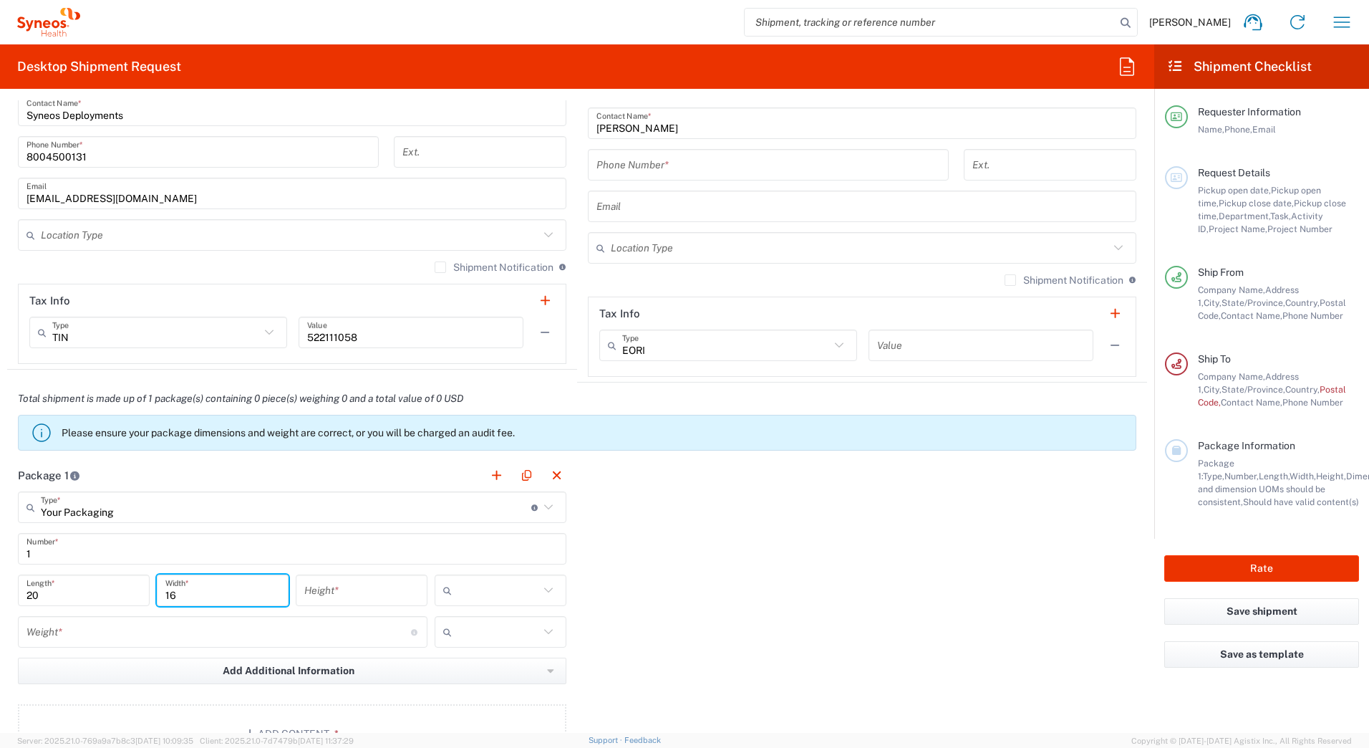
type input "16"
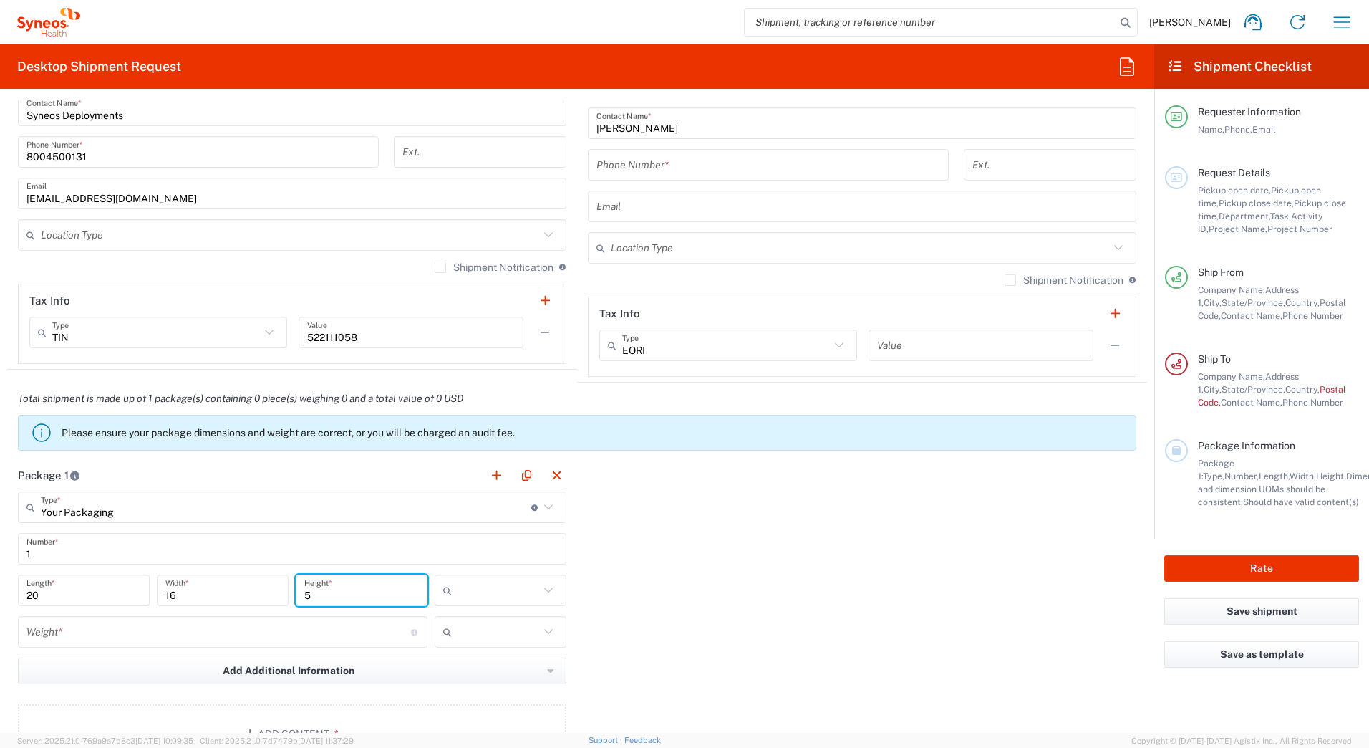
type input "5"
click at [488, 595] on input "text" at bounding box center [499, 590] width 82 height 23
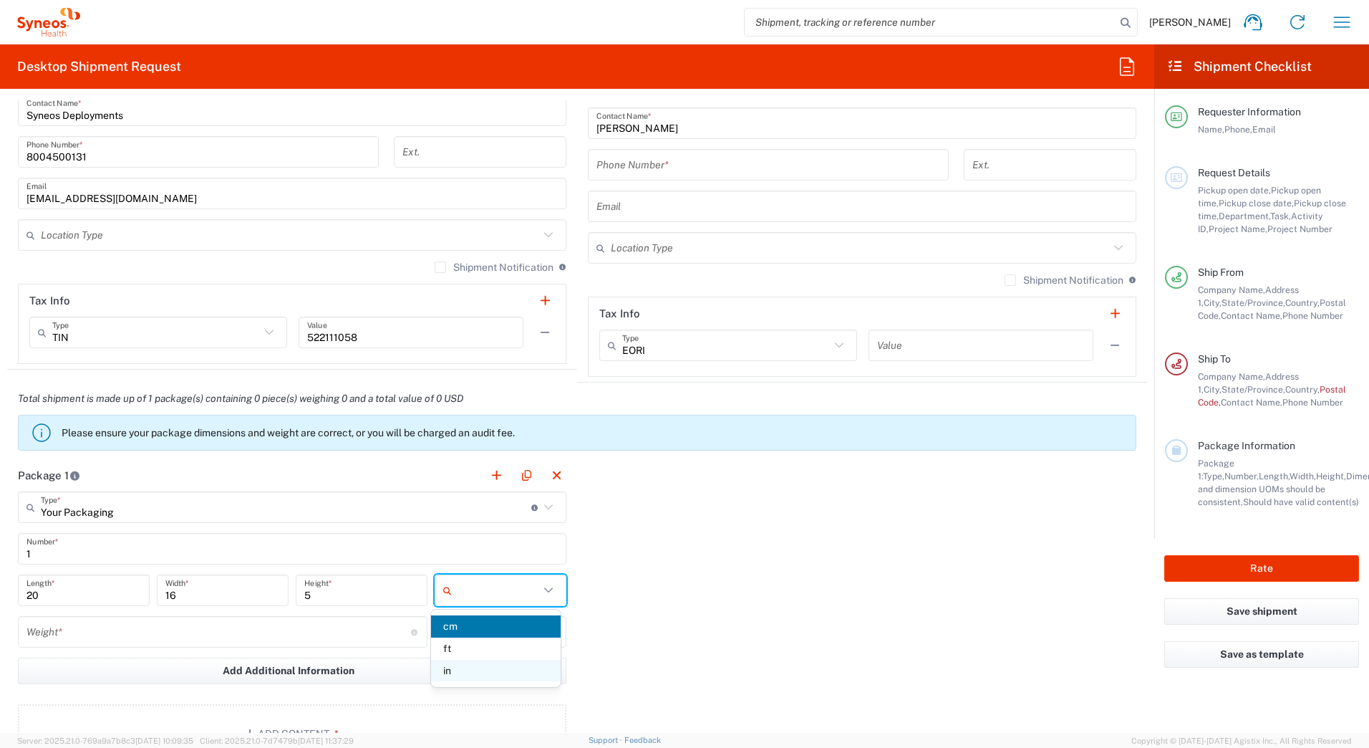
click at [473, 668] on span "in" at bounding box center [495, 670] width 129 height 22
type input "in"
click at [100, 631] on input "number" at bounding box center [218, 631] width 385 height 25
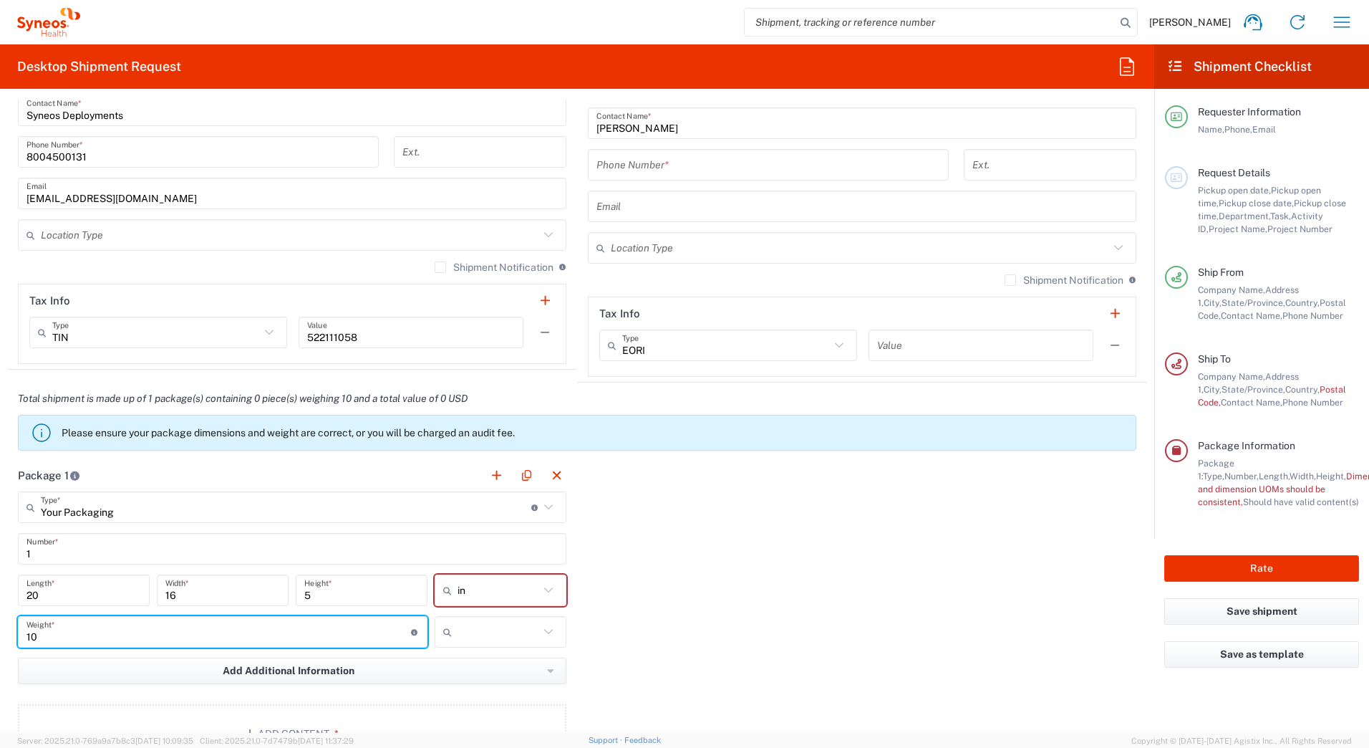
type input "10"
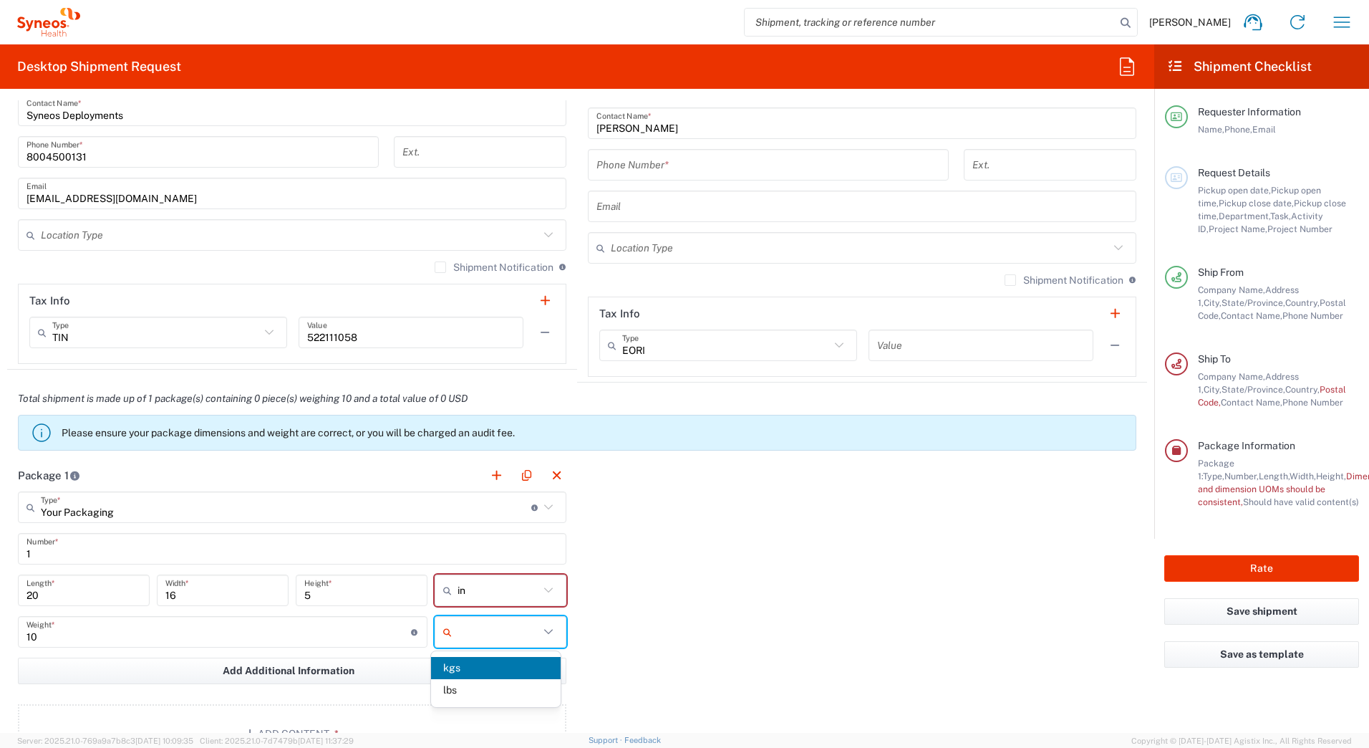
click at [498, 628] on input "text" at bounding box center [499, 631] width 82 height 23
click at [468, 696] on span "lbs" at bounding box center [495, 690] width 129 height 22
type input "lbs"
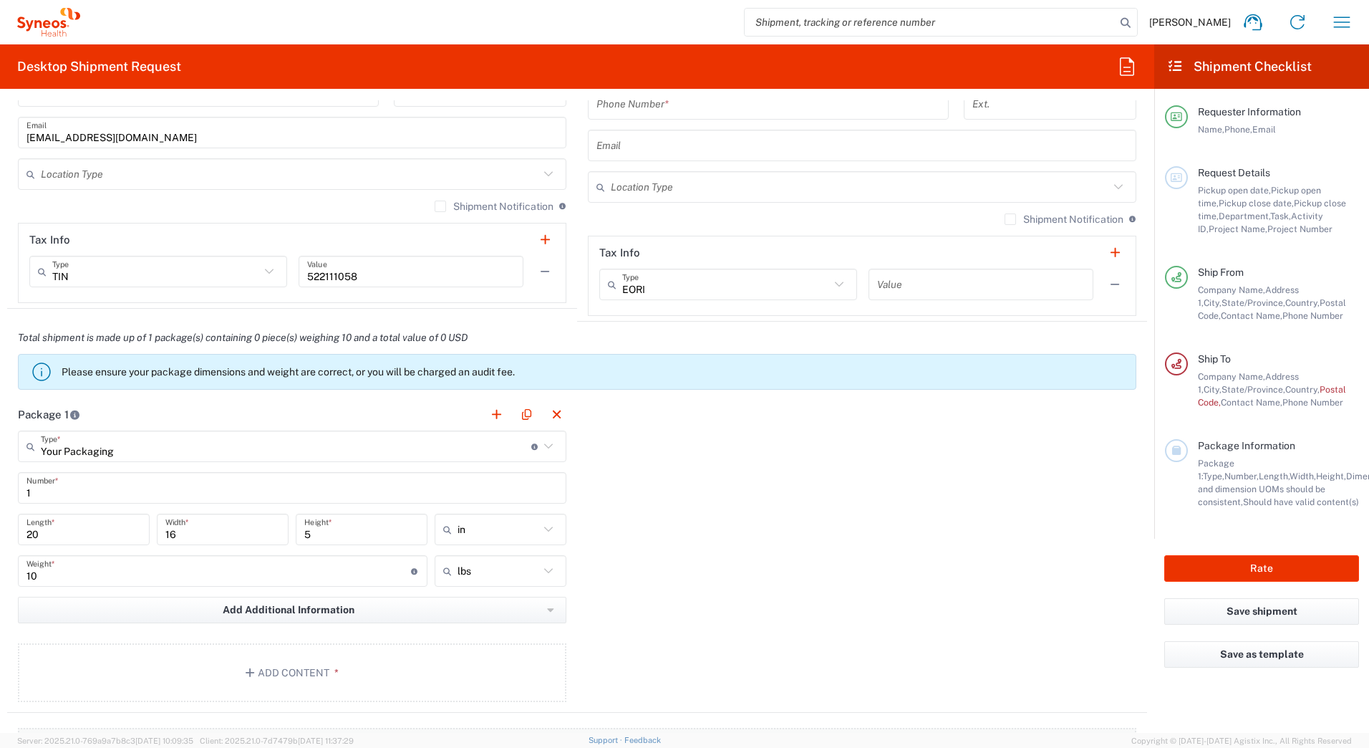
scroll to position [1074, 0]
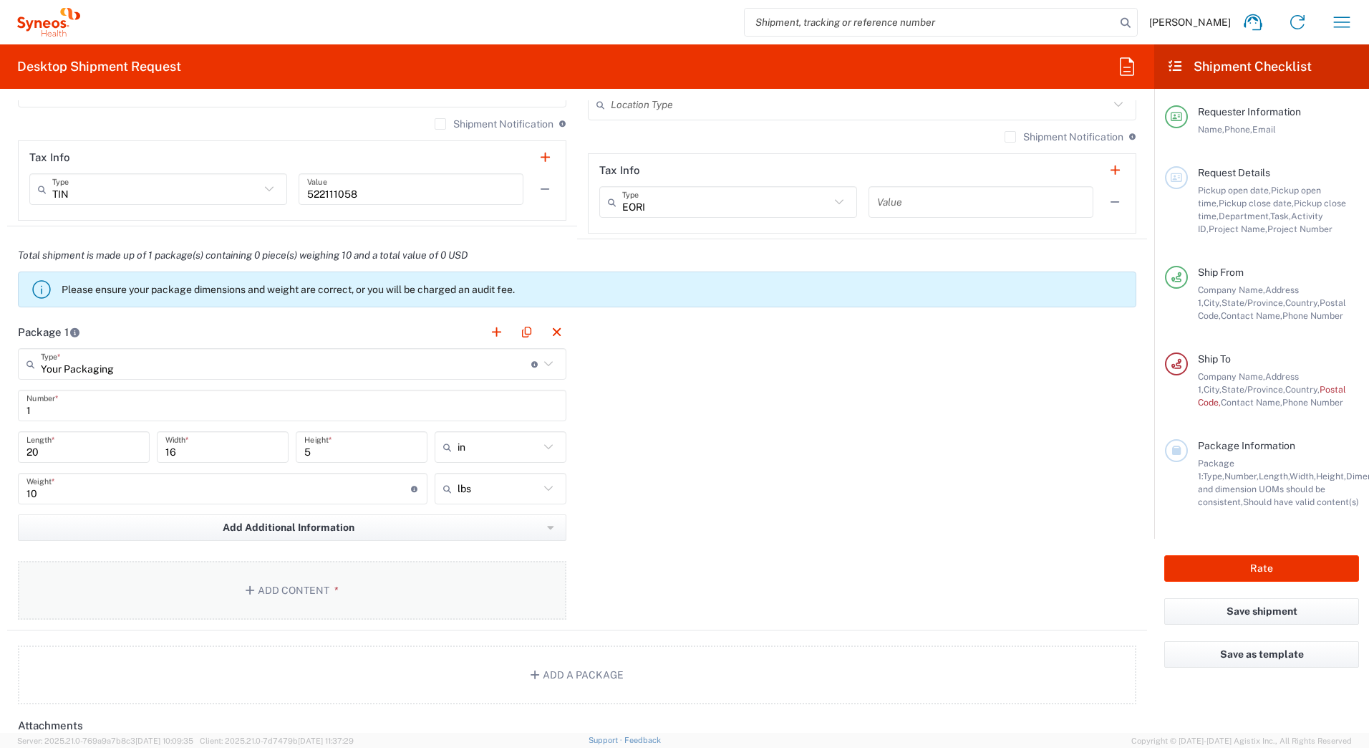
click at [288, 582] on button "Add Content *" at bounding box center [292, 590] width 548 height 59
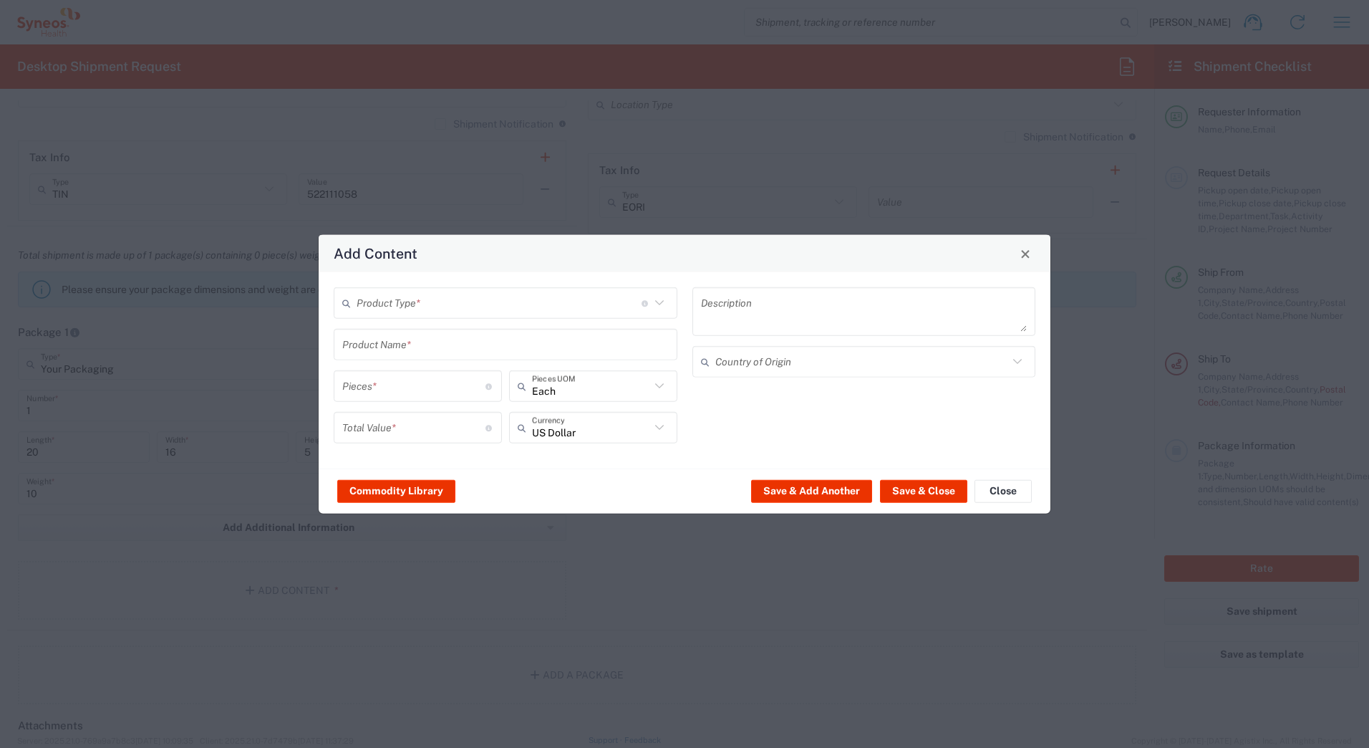
click at [404, 303] on input "text" at bounding box center [499, 302] width 285 height 25
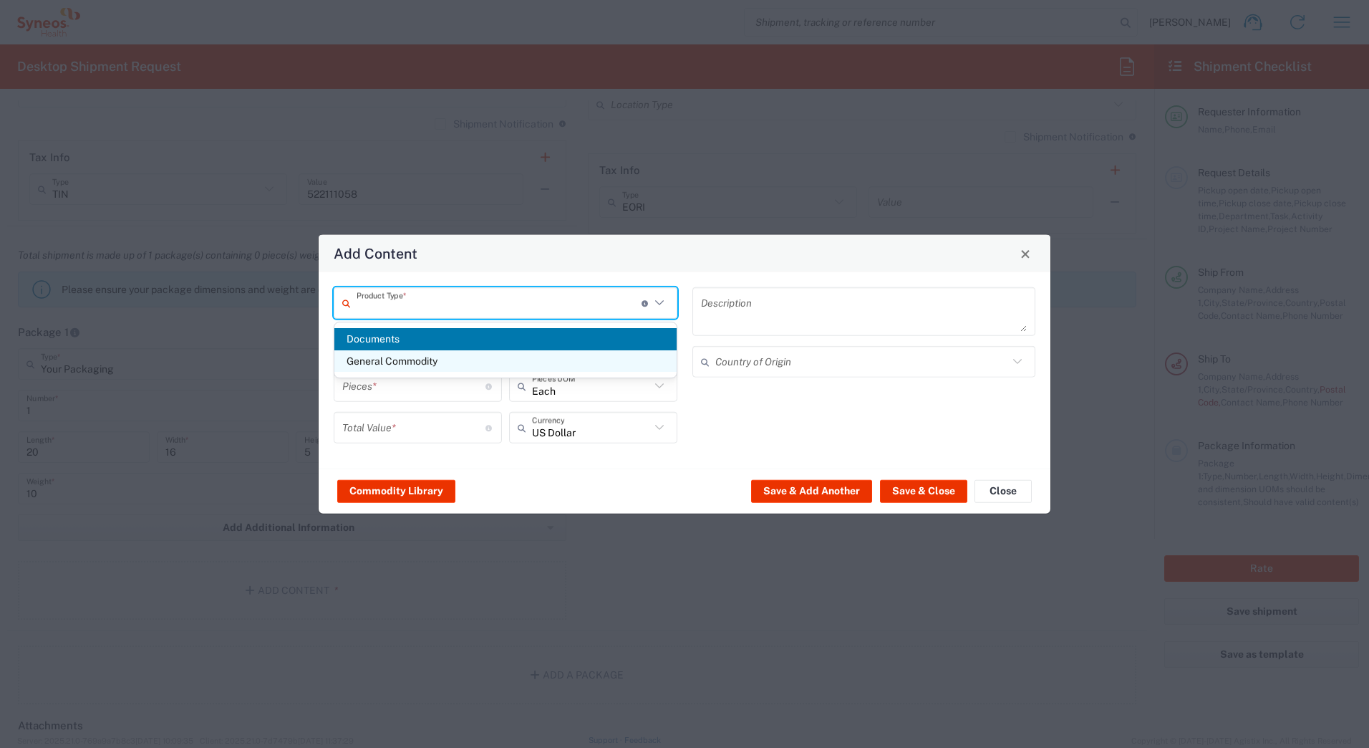
click at [392, 362] on span "General Commodity" at bounding box center [505, 361] width 342 height 22
type input "General Commodity"
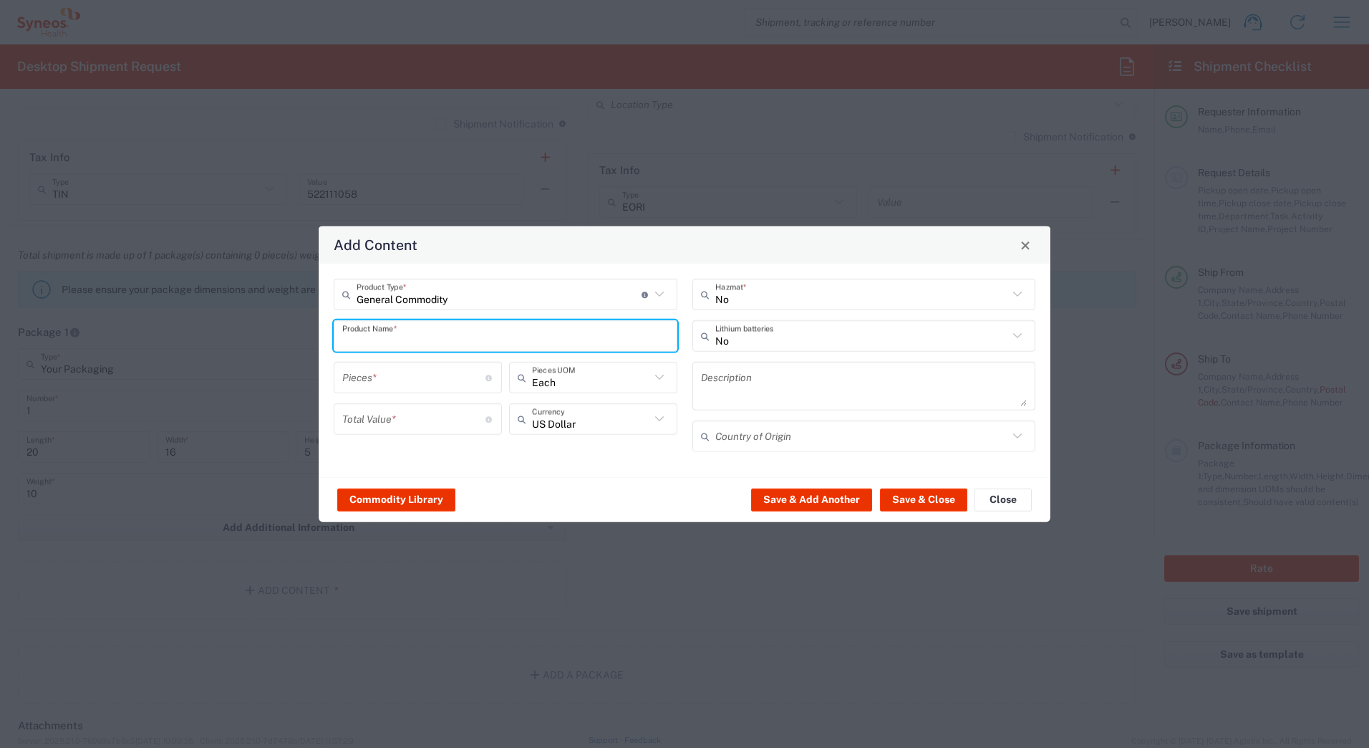
click at [382, 335] on input "text" at bounding box center [505, 335] width 327 height 25
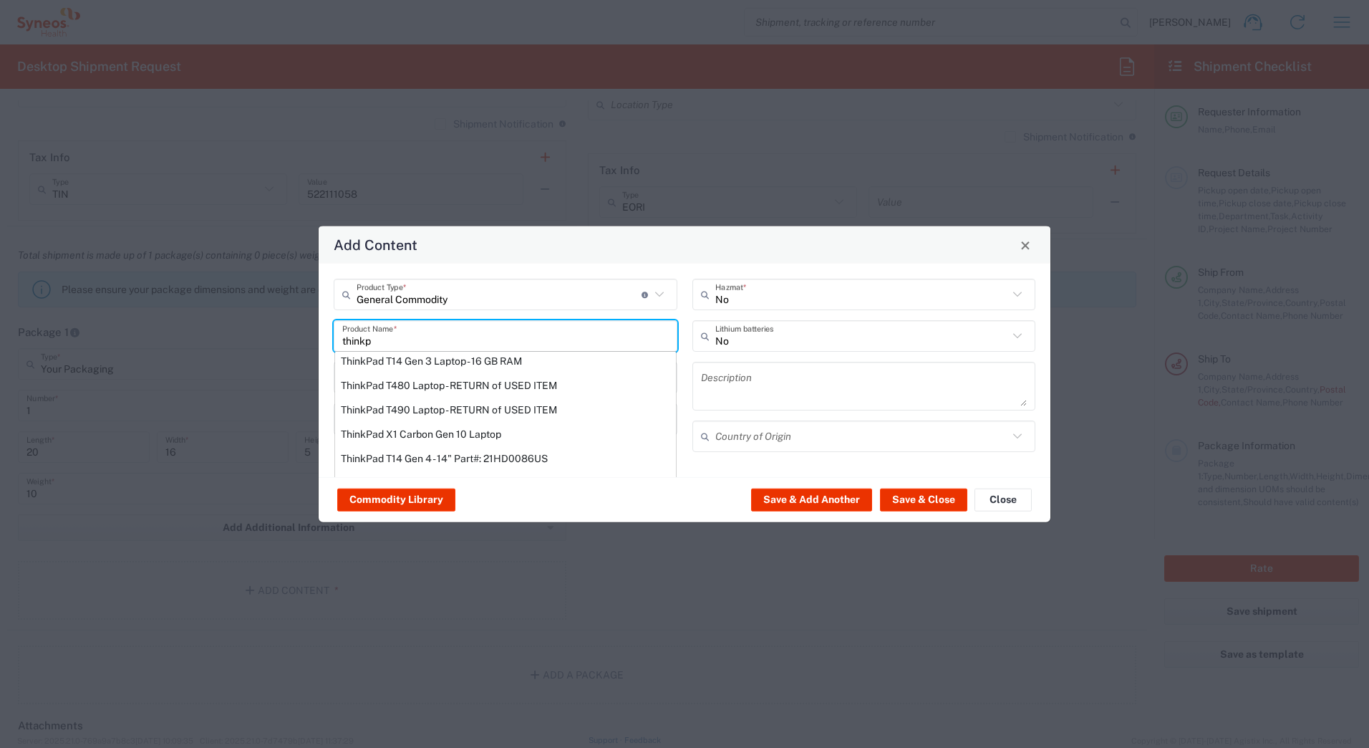
scroll to position [72, 0]
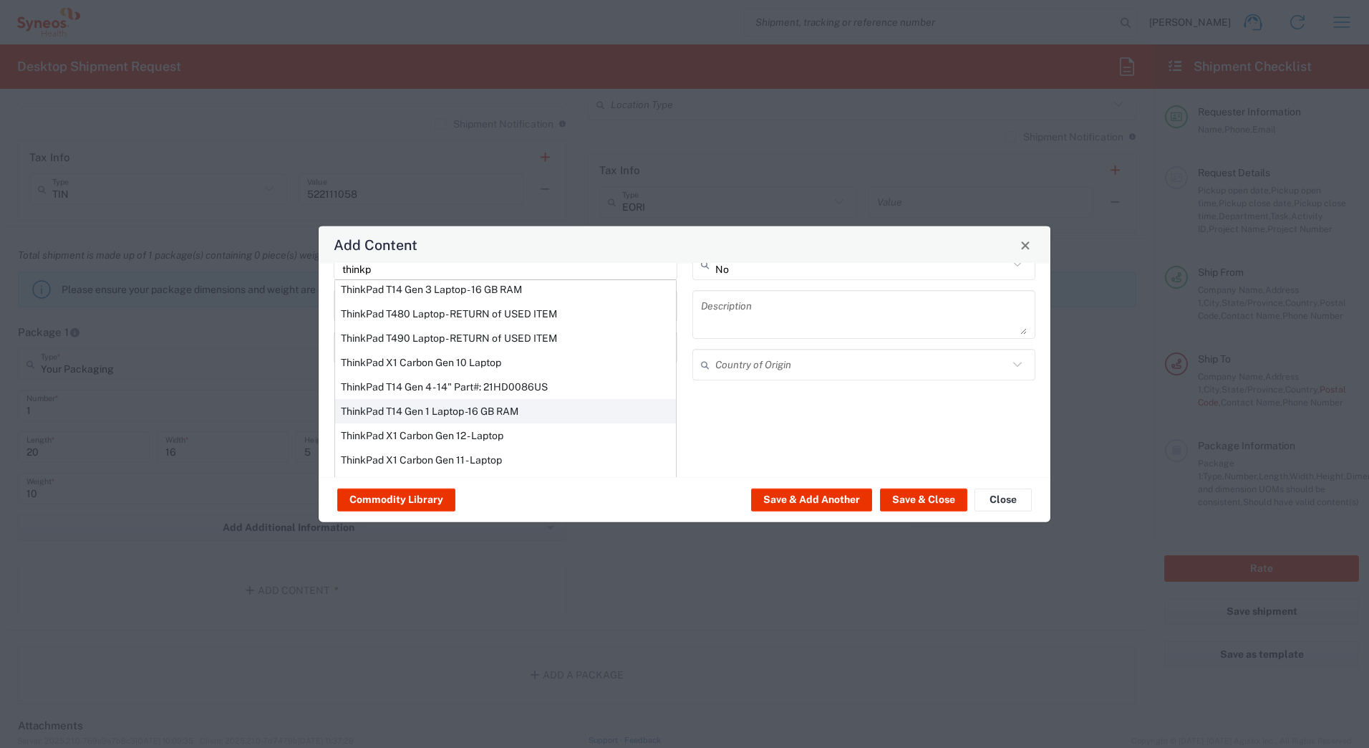
click at [374, 412] on div "ThinkPad T14 Gen 1 Laptop -16 GB RAM" at bounding box center [505, 411] width 341 height 24
type input "ThinkPad T14 Gen 1 Laptop -16 GB RAM"
type textarea "Intel Core i5-10210U- 14"- 512 GB SSD"
type input "[GEOGRAPHIC_DATA]"
type input "Yes"
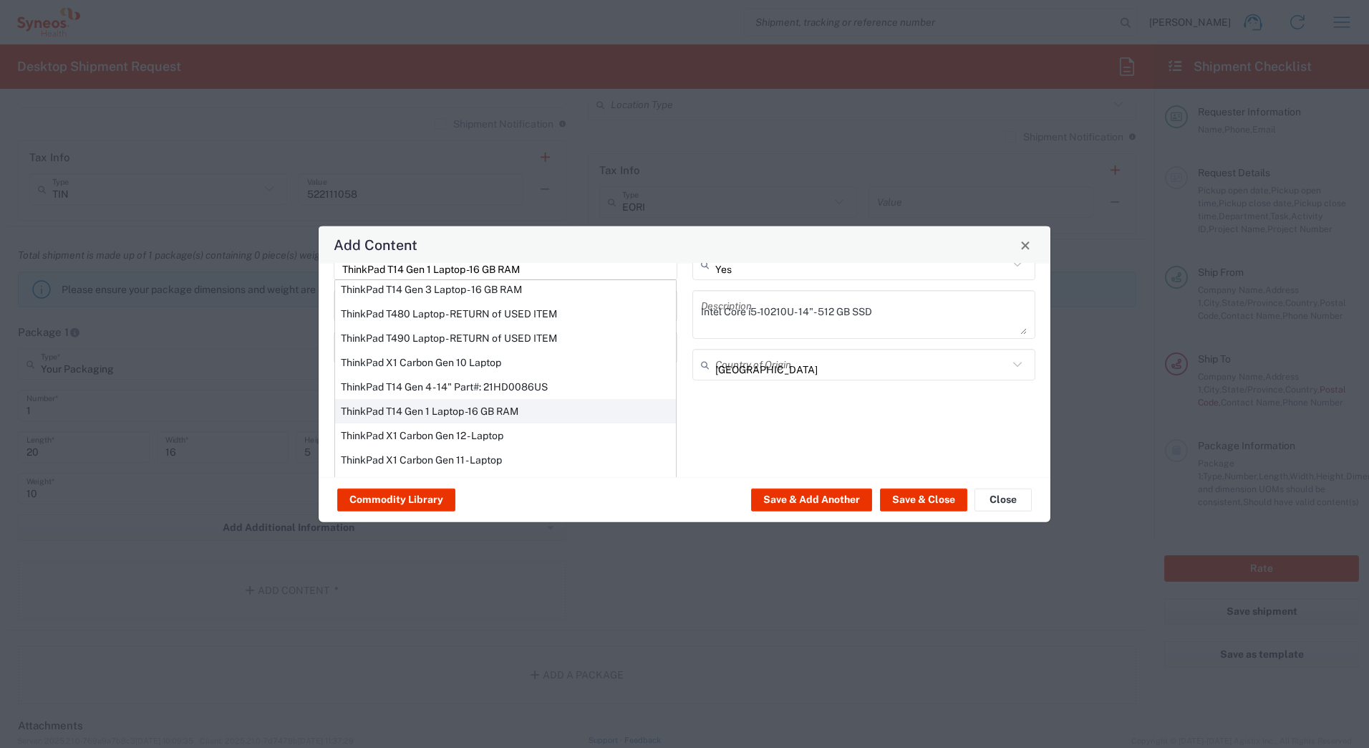
scroll to position [0, 0]
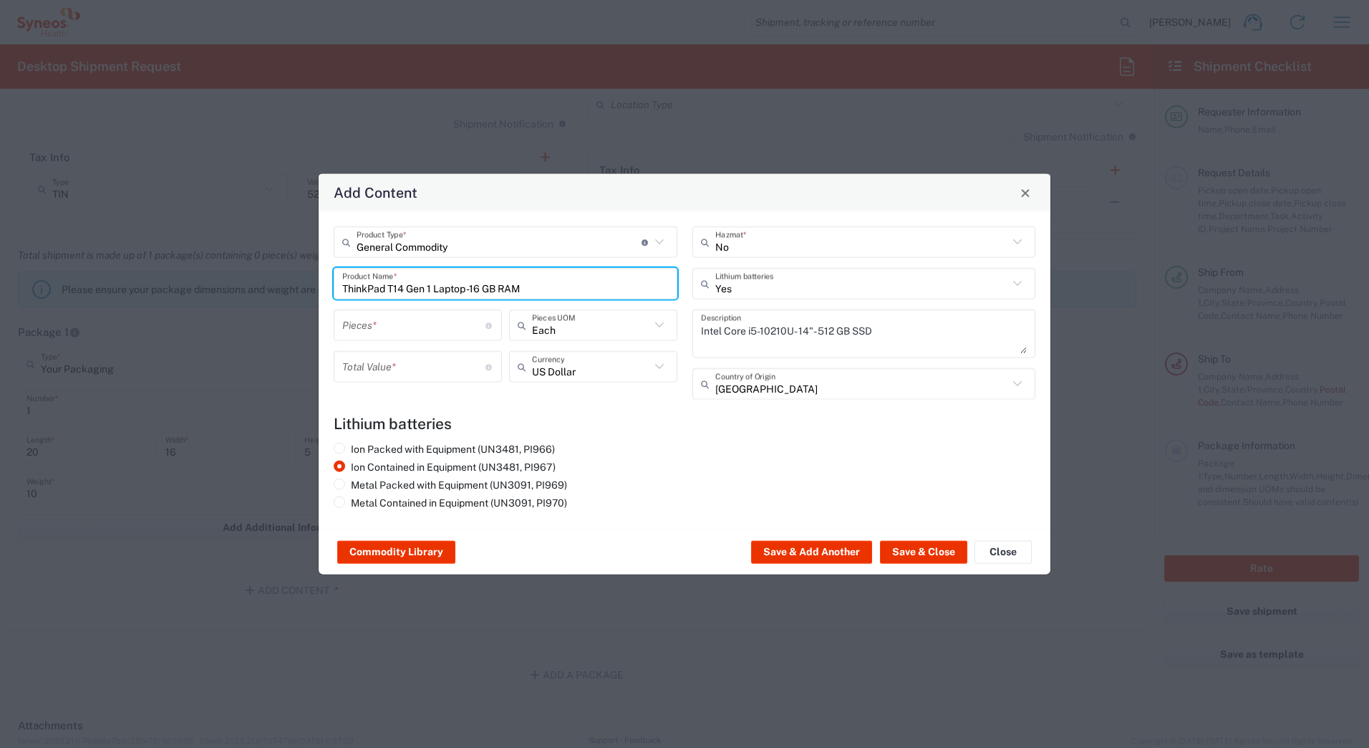
click at [361, 329] on input "number" at bounding box center [413, 324] width 143 height 25
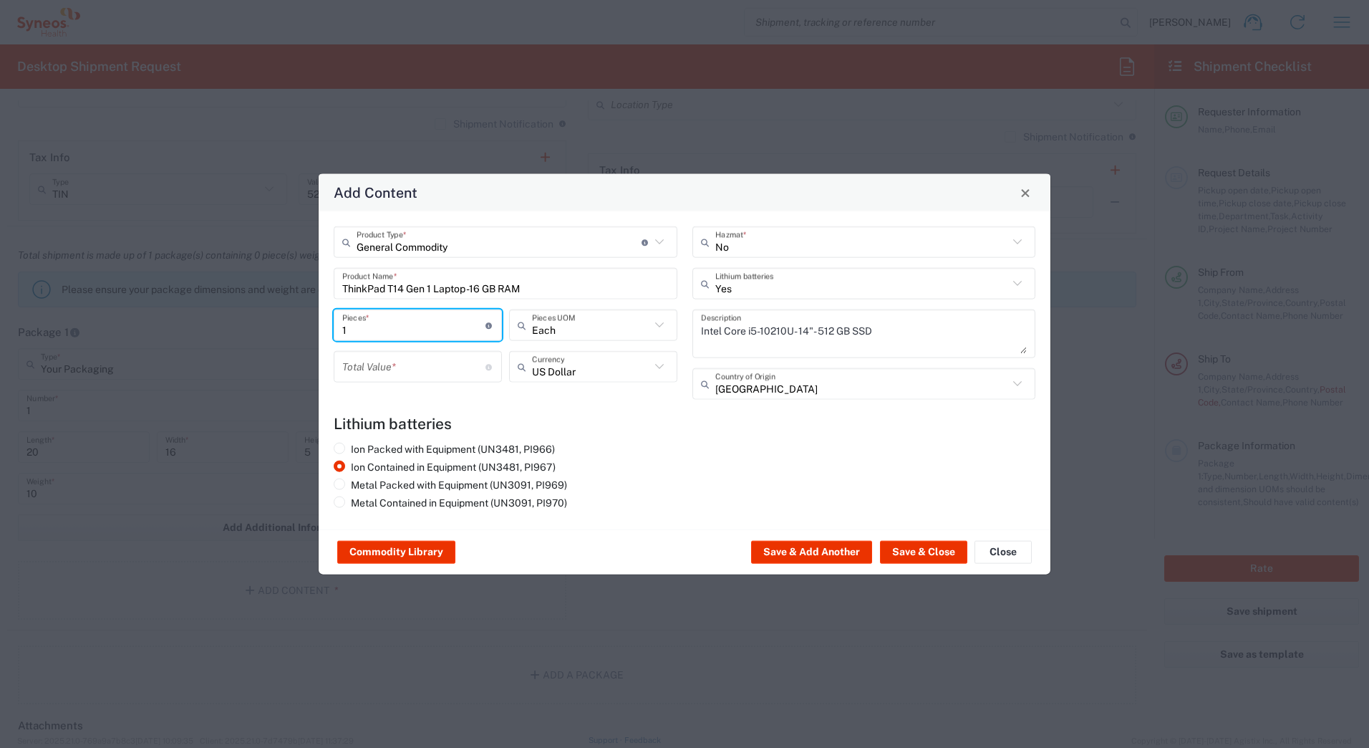
type input "1"
click at [360, 367] on input "number" at bounding box center [413, 366] width 143 height 25
type input "1000"
click at [902, 552] on button "Save & Close" at bounding box center [923, 552] width 87 height 23
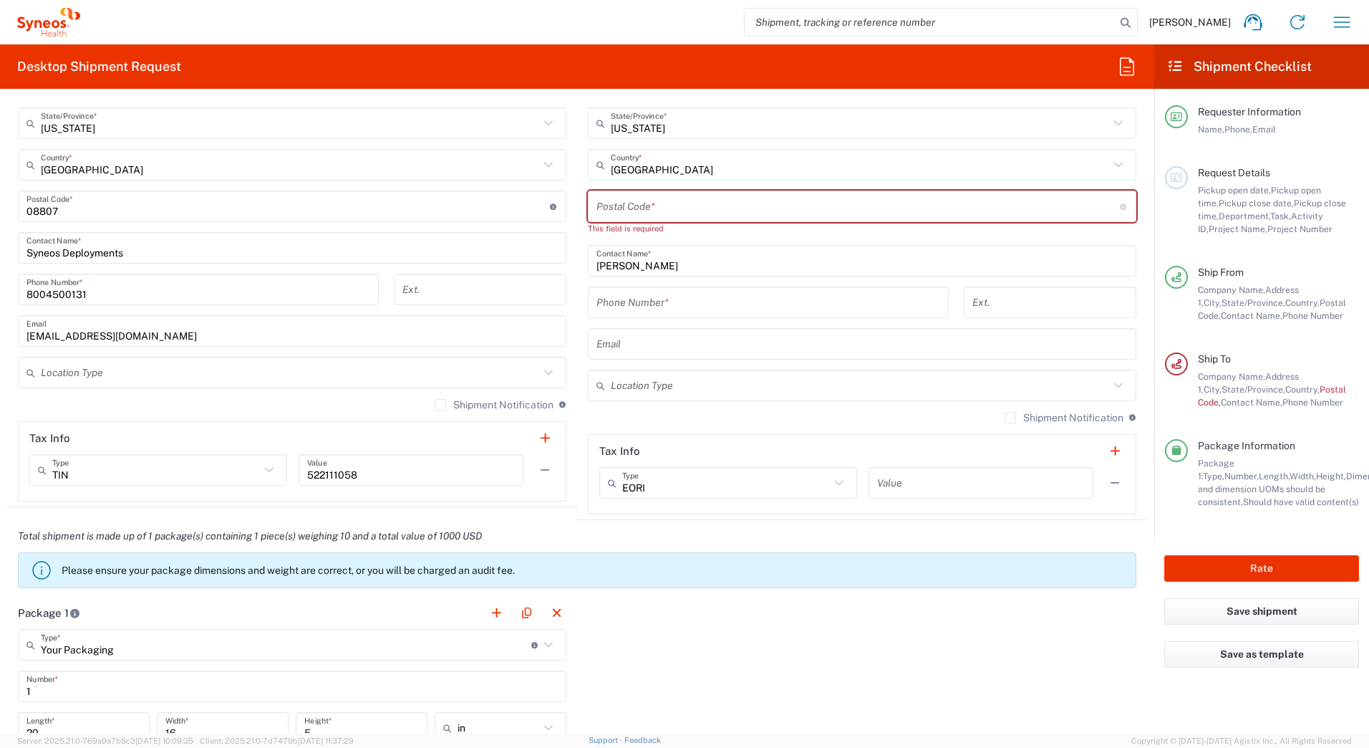
scroll to position [788, 0]
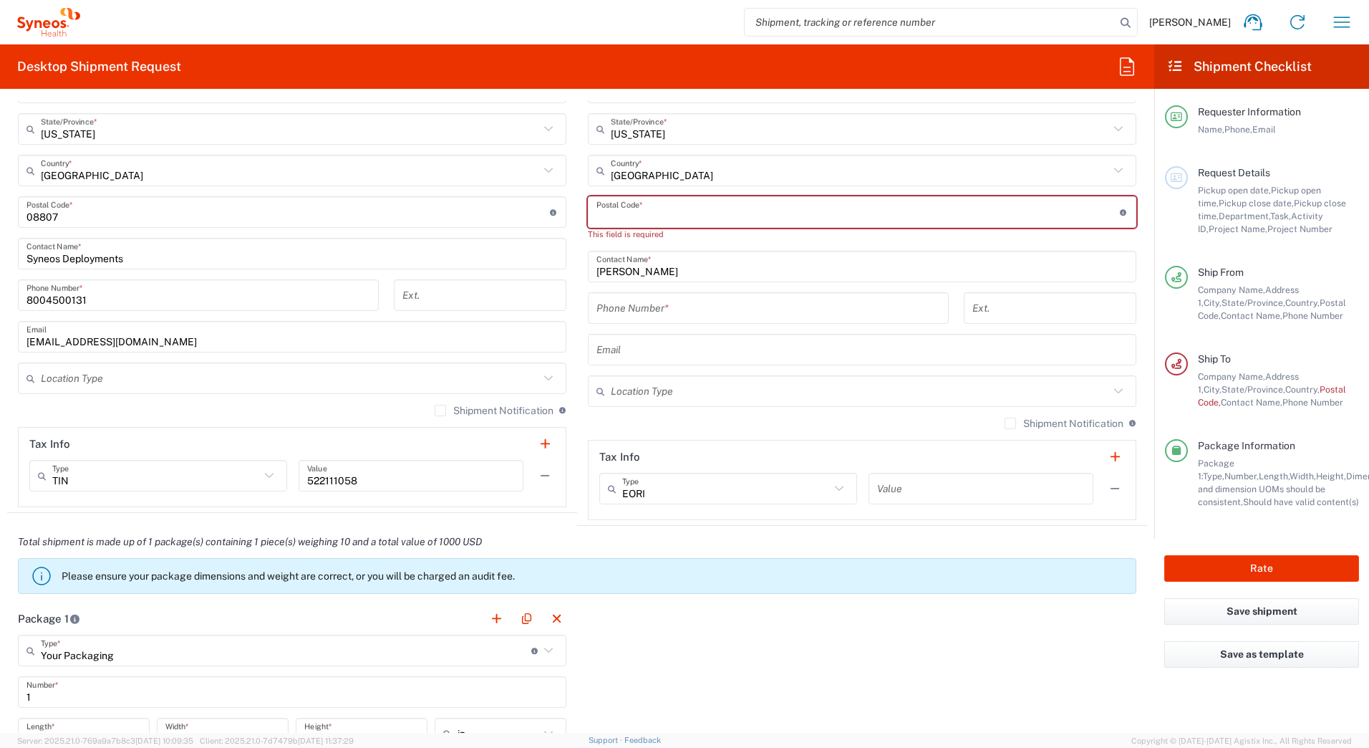
click at [638, 214] on input "undefined" at bounding box center [857, 212] width 523 height 25
paste input "29464"
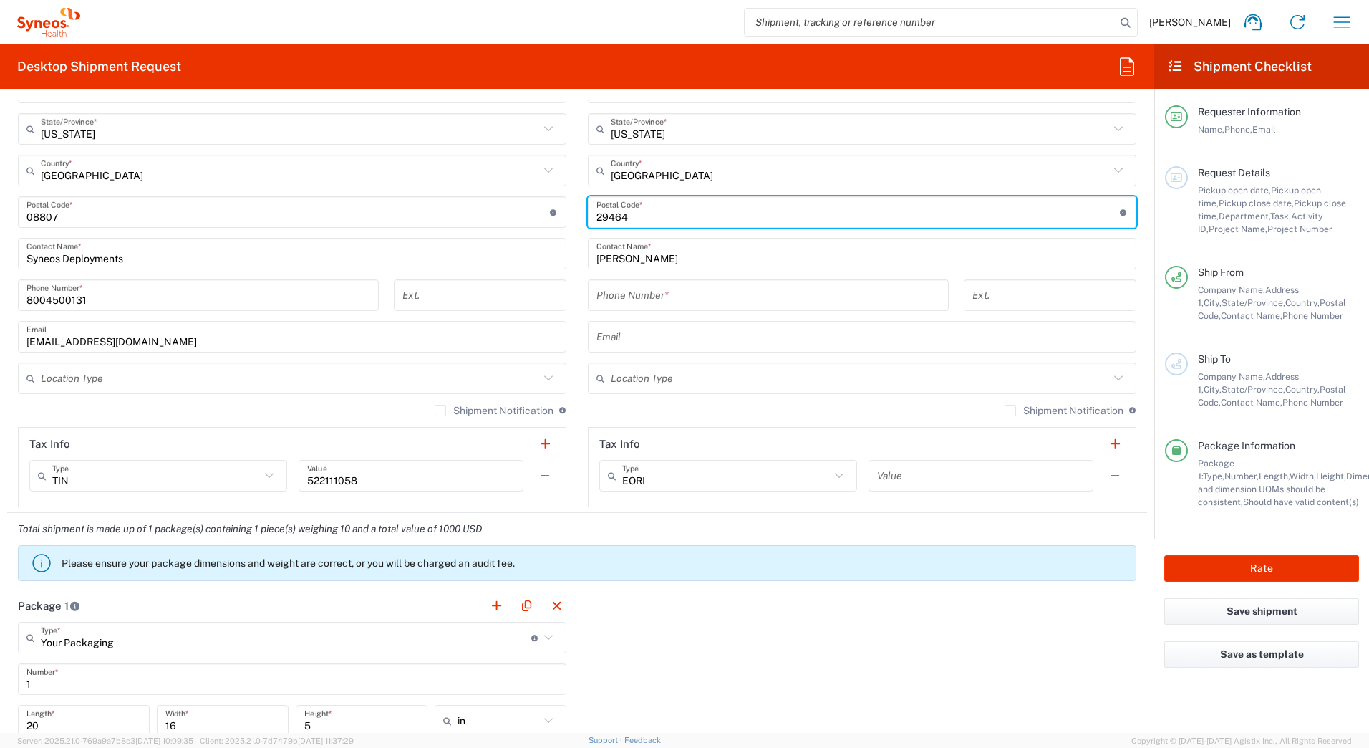
type input "29464"
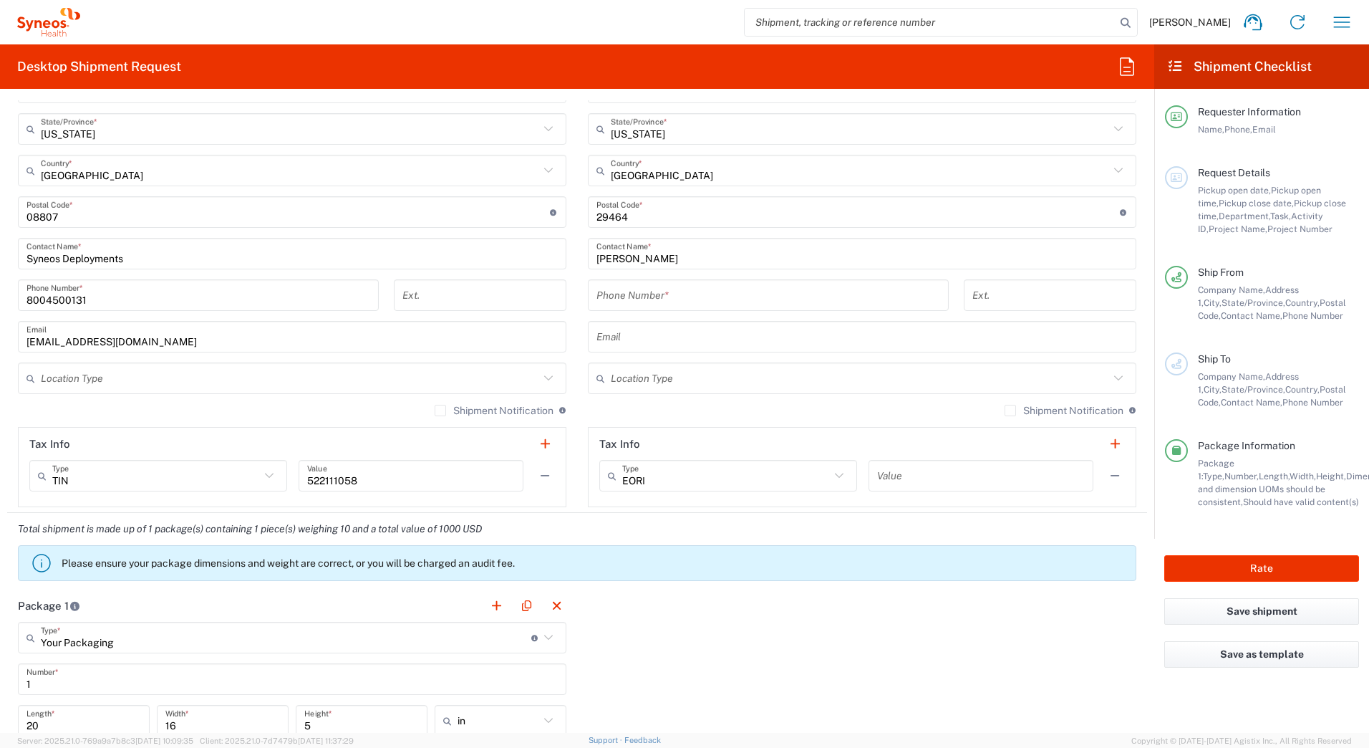
click at [601, 290] on input "tel" at bounding box center [768, 295] width 344 height 25
paste input "9196210469"
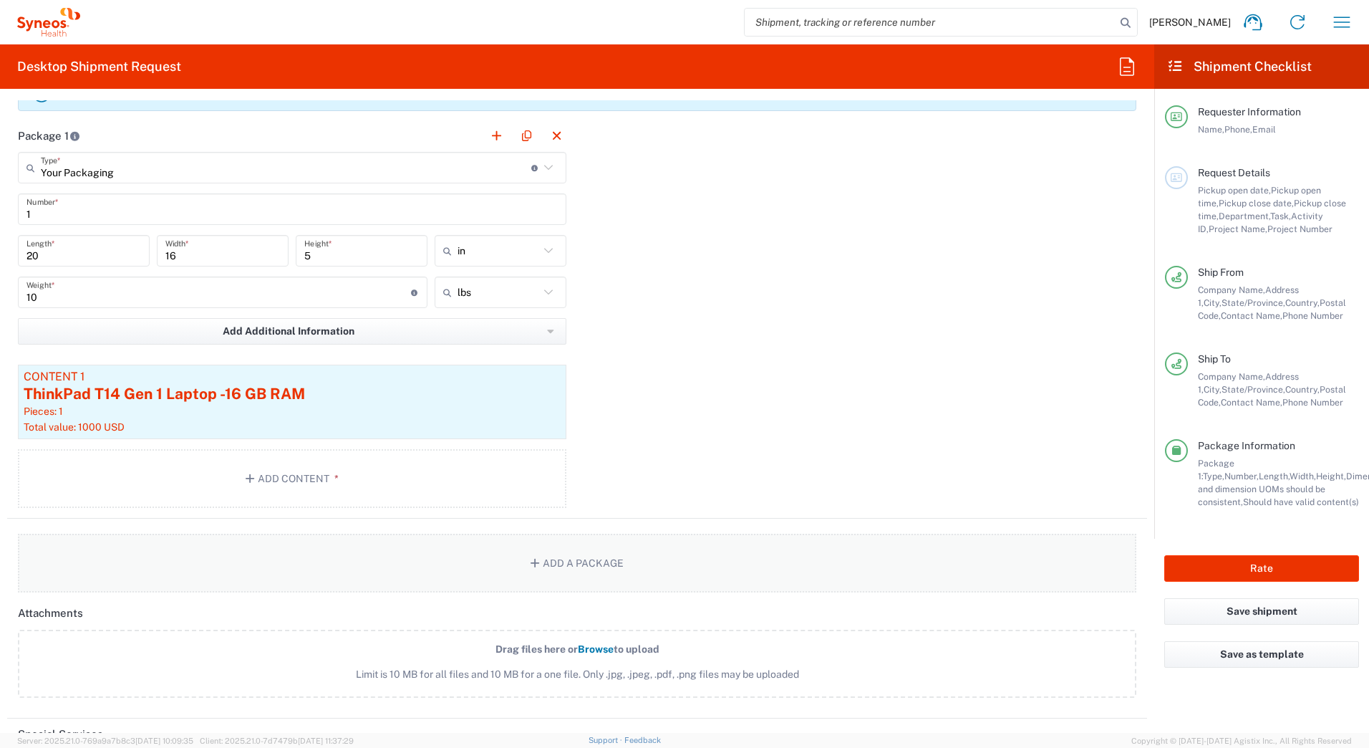
scroll to position [1504, 0]
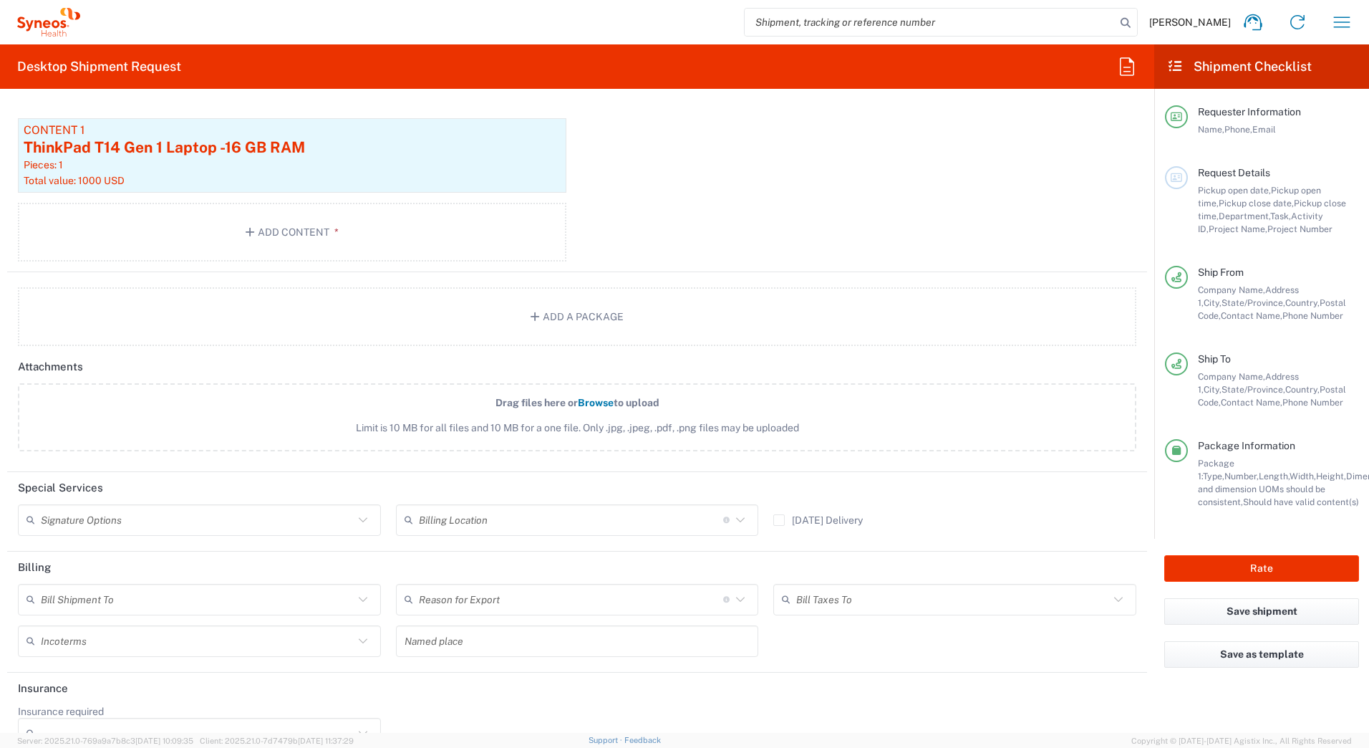
type input "9196210469"
click at [93, 520] on input "text" at bounding box center [197, 519] width 313 height 25
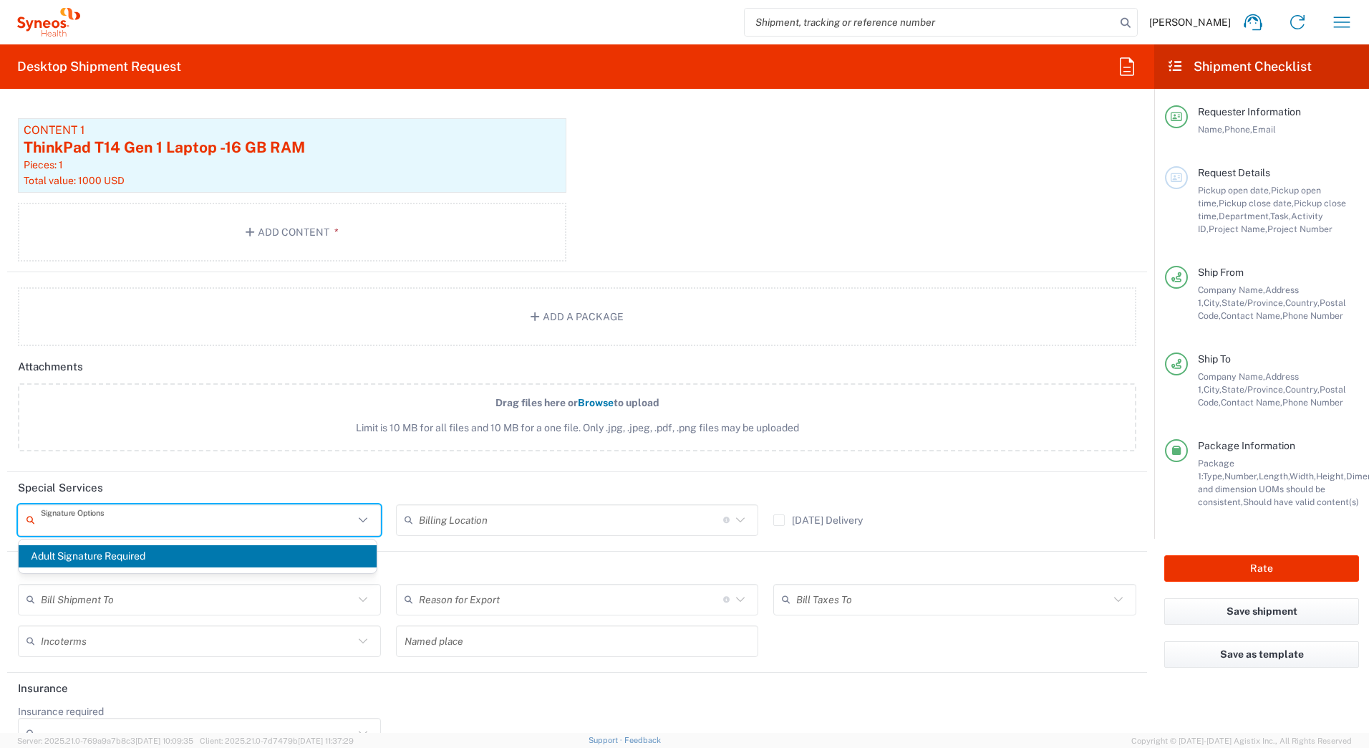
click at [87, 557] on span "Adult Signature Required" at bounding box center [198, 556] width 358 height 22
type input "Adult Signature Required"
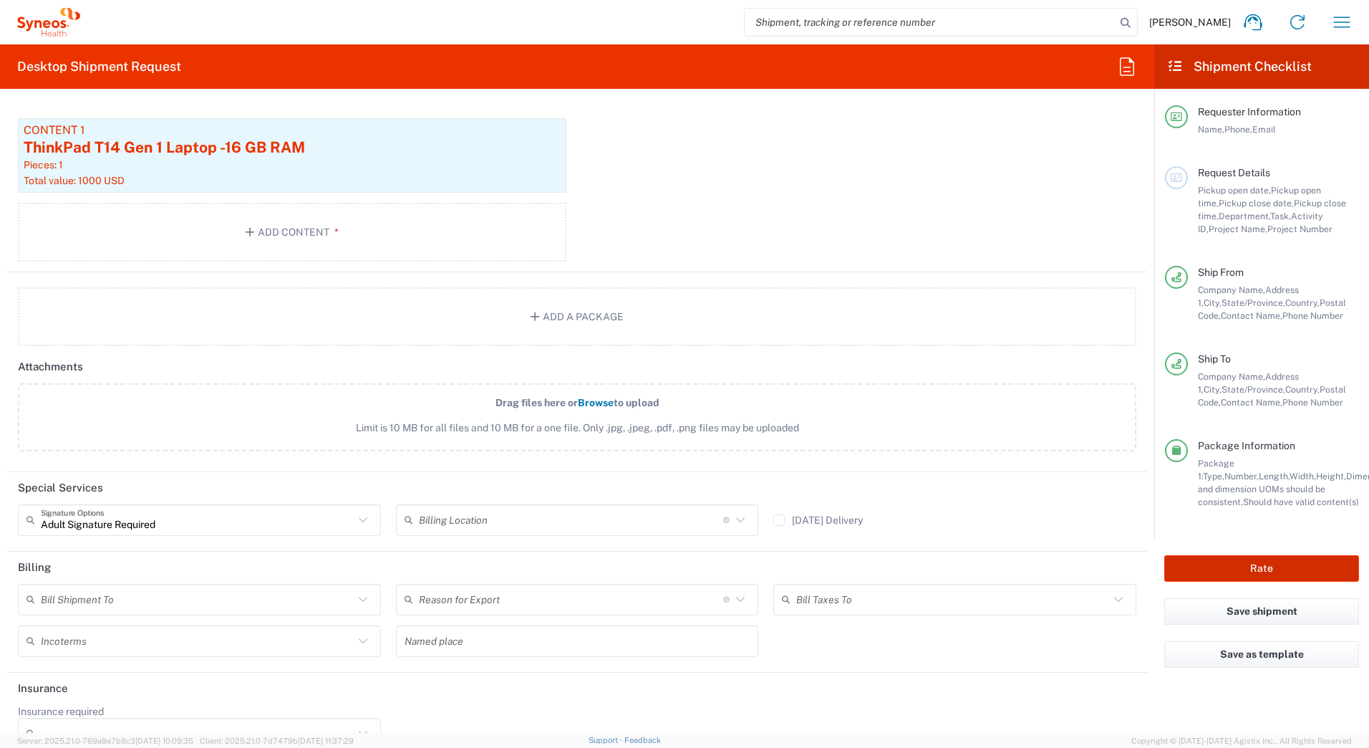
click at [1204, 564] on button "Rate" at bounding box center [1261, 568] width 195 height 26
type input "4205"
type input "7209"
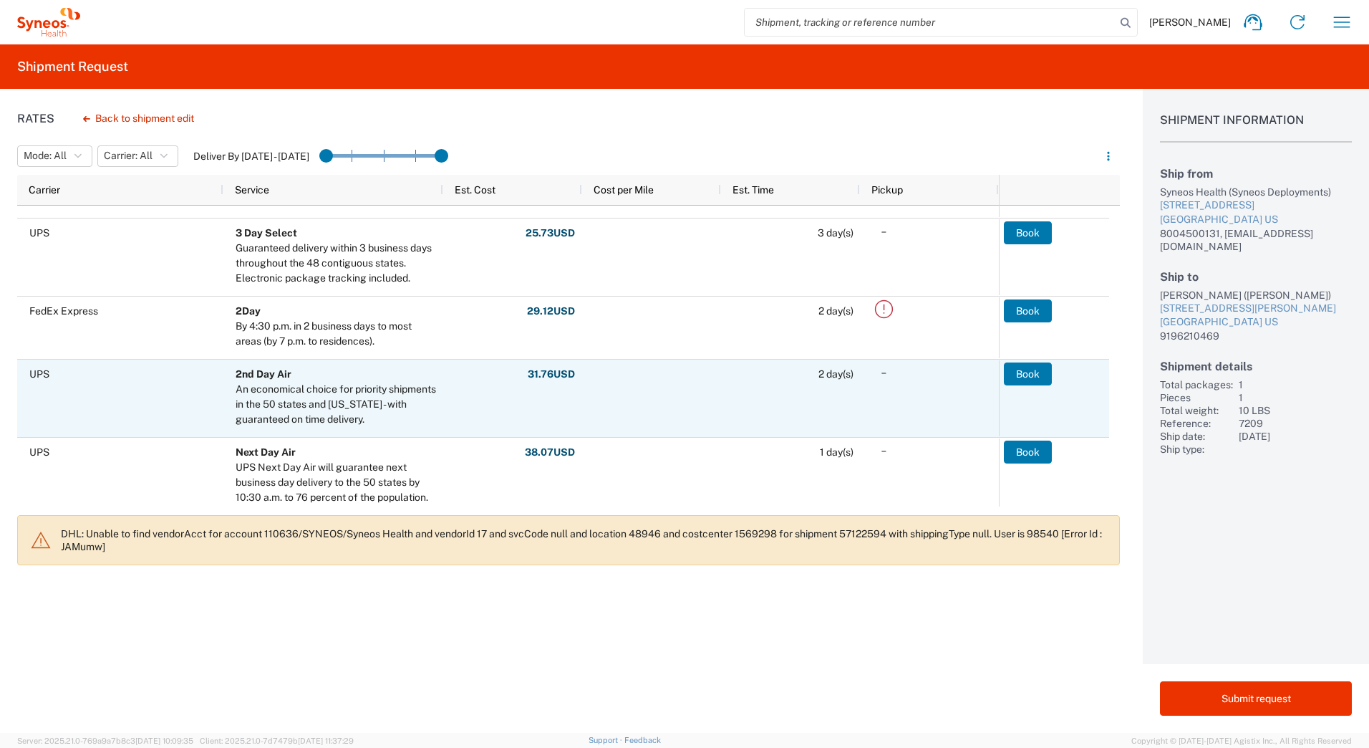
scroll to position [215, 0]
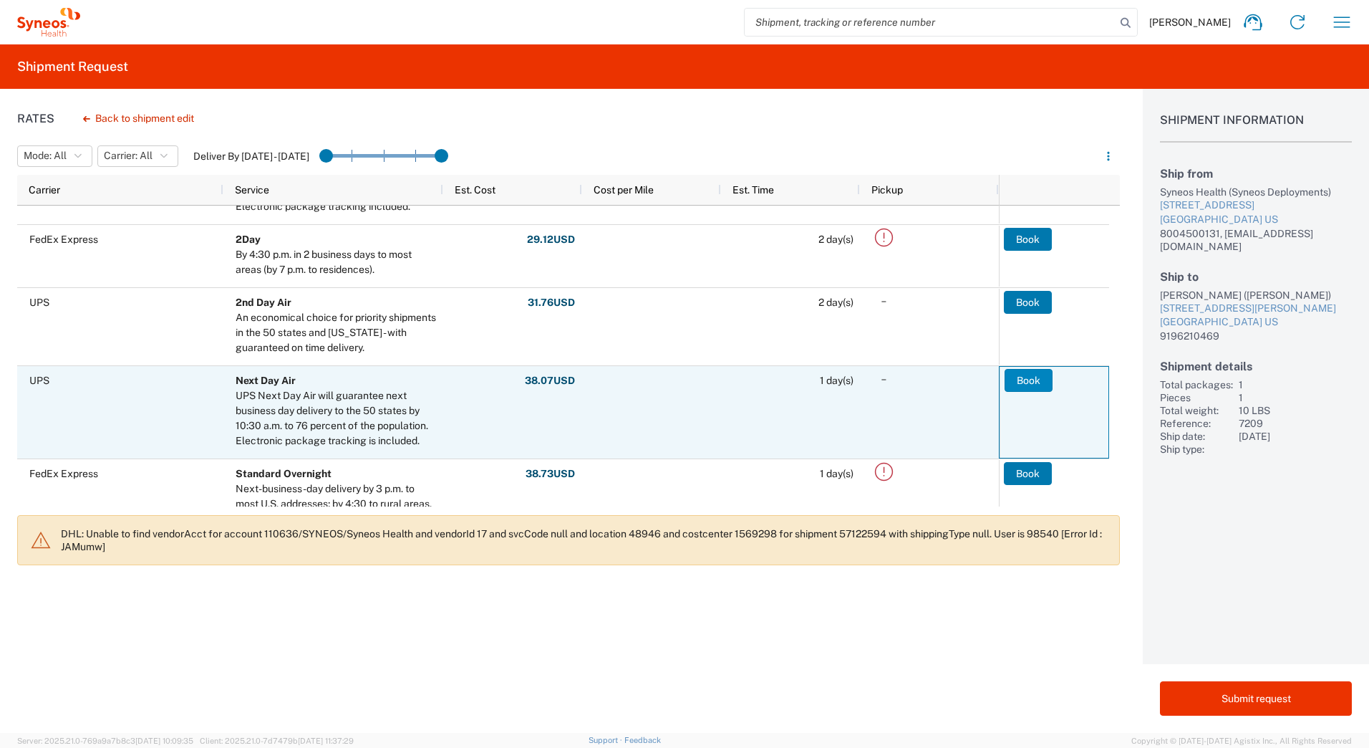
click at [1037, 382] on button "Book" at bounding box center [1029, 380] width 48 height 23
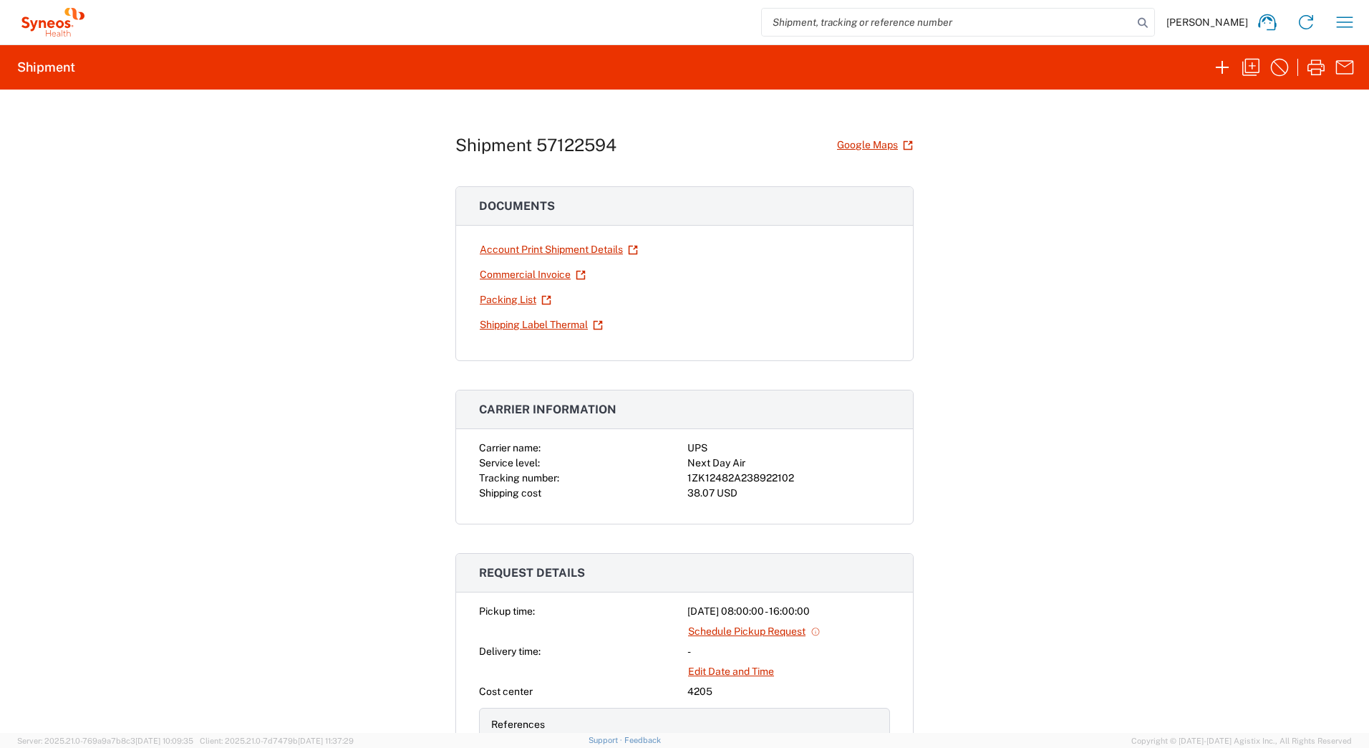
click at [743, 478] on div "1ZK12482A238922102" at bounding box center [788, 477] width 203 height 15
copy div "1ZK12482A238922102"
click at [519, 323] on link "Shipping Label Thermal" at bounding box center [541, 324] width 125 height 25
click at [1215, 65] on icon "button" at bounding box center [1222, 67] width 23 height 23
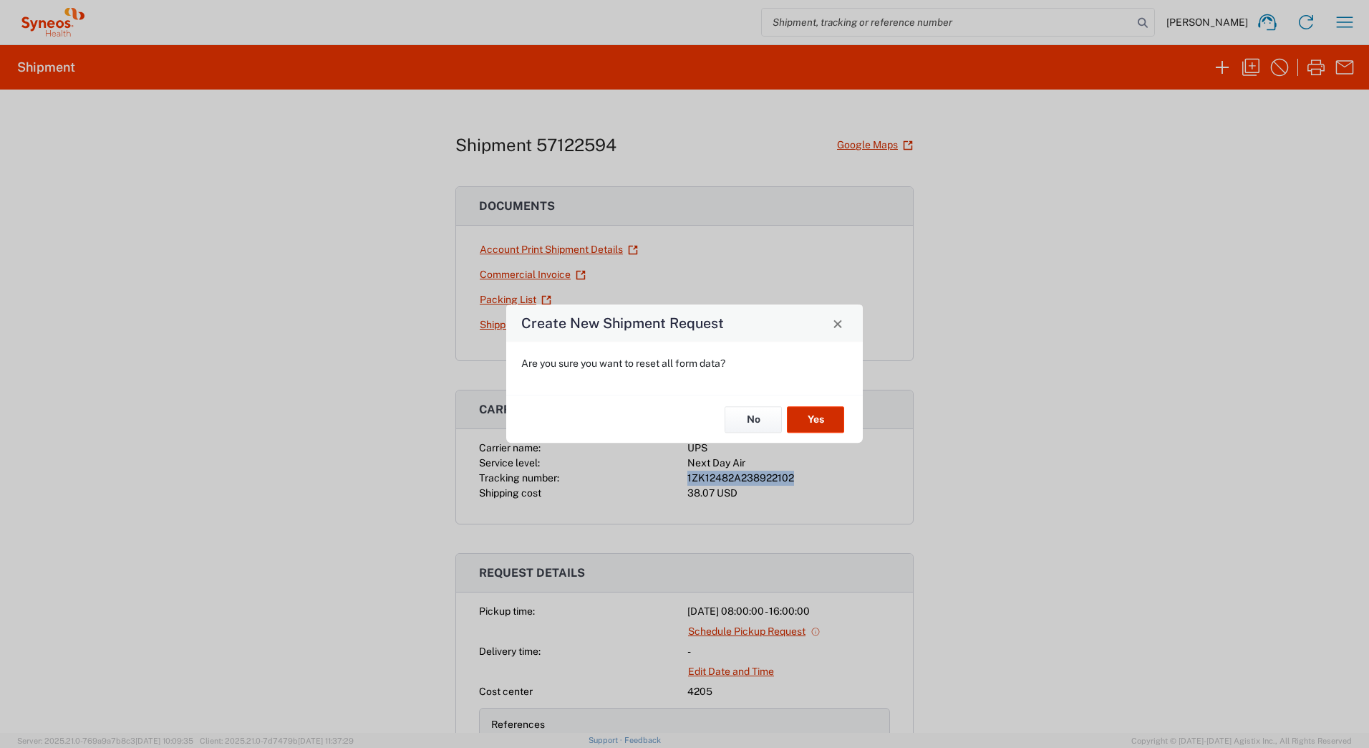
click at [812, 418] on button "Yes" at bounding box center [815, 419] width 57 height 26
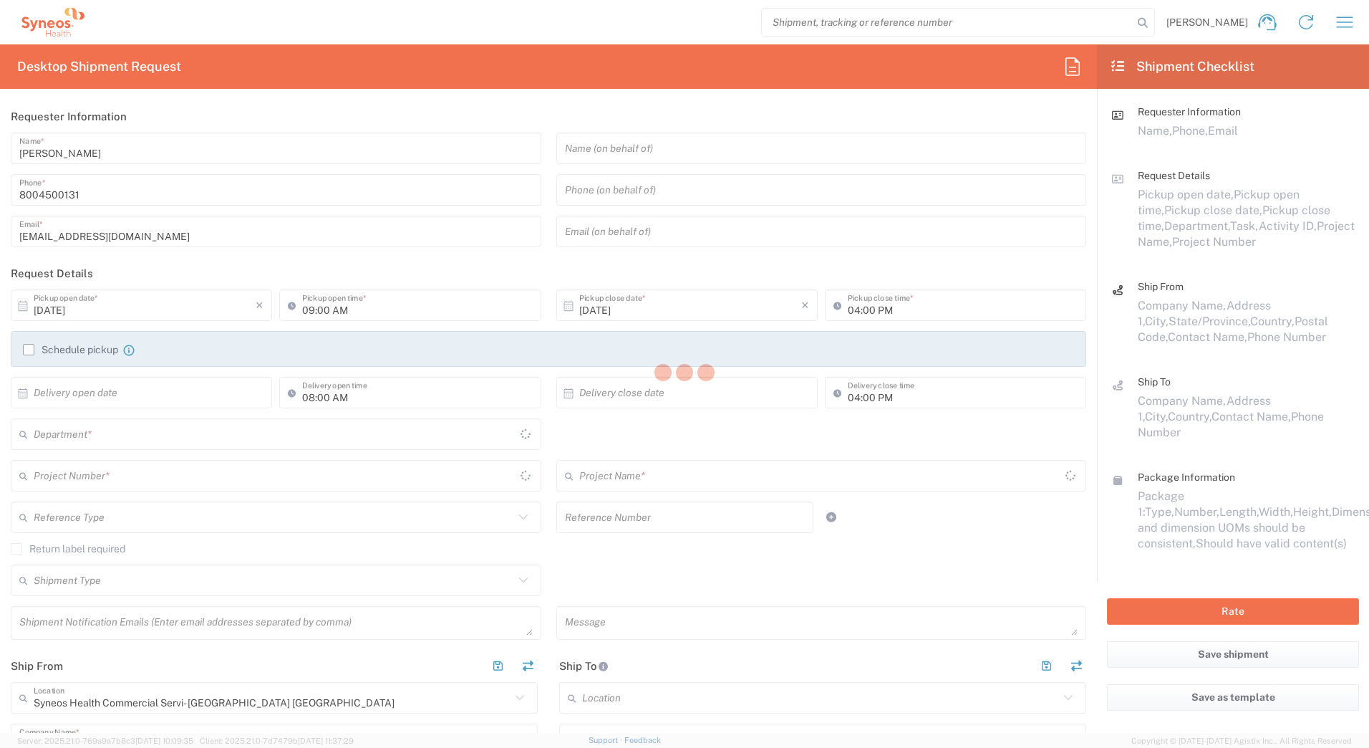
type input "[US_STATE]"
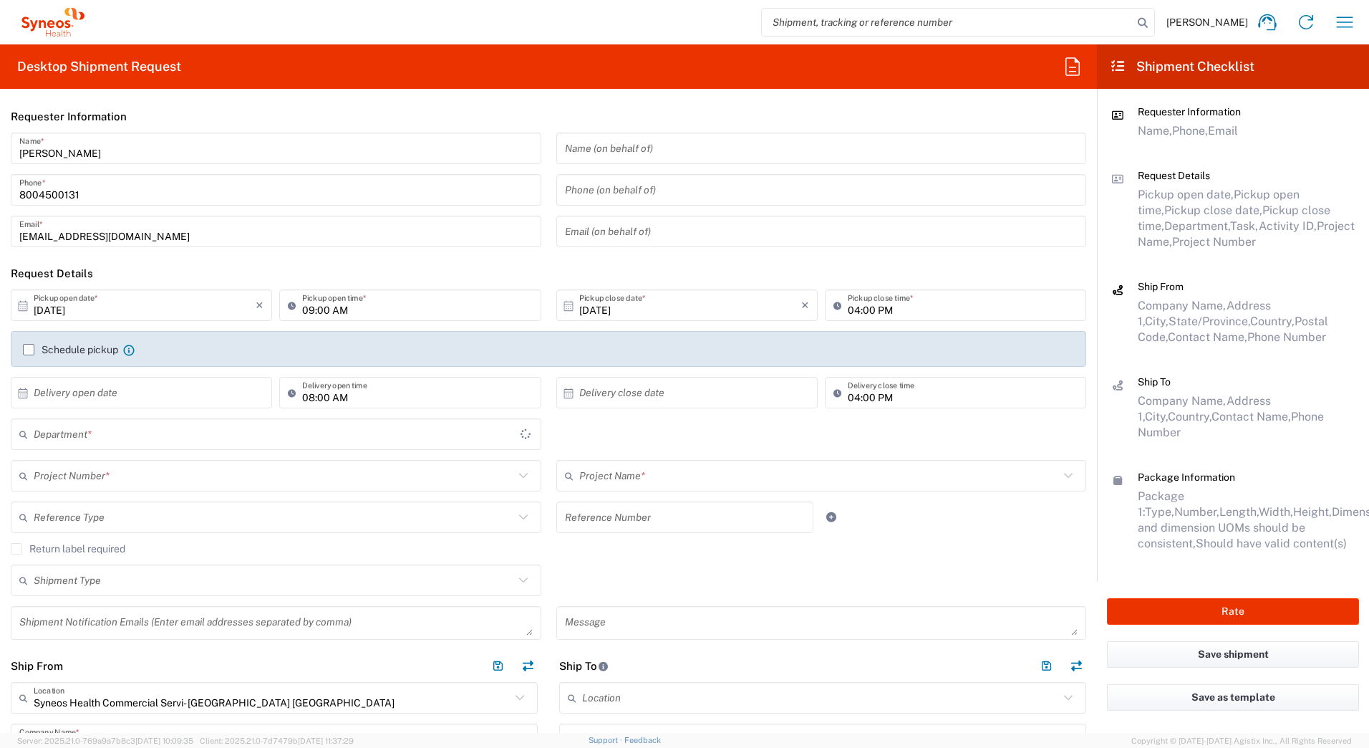
type input "4205"
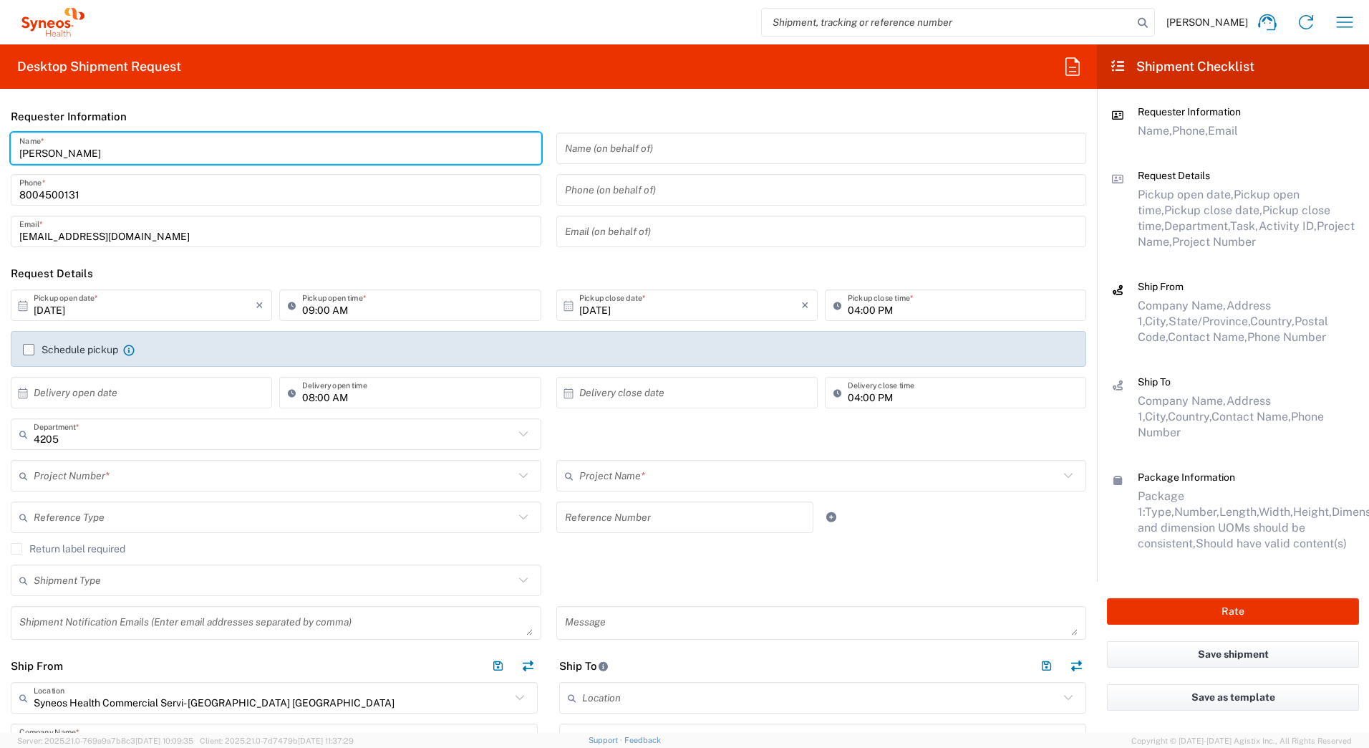
drag, startPoint x: 91, startPoint y: 153, endPoint x: 0, endPoint y: 146, distance: 91.2
click at [0, 148] on html "[PERSON_NAME] Home Shipment estimator Shipment tracking Desktop shipment reques…" at bounding box center [684, 374] width 1369 height 748
paste input "Syneos Deployments"
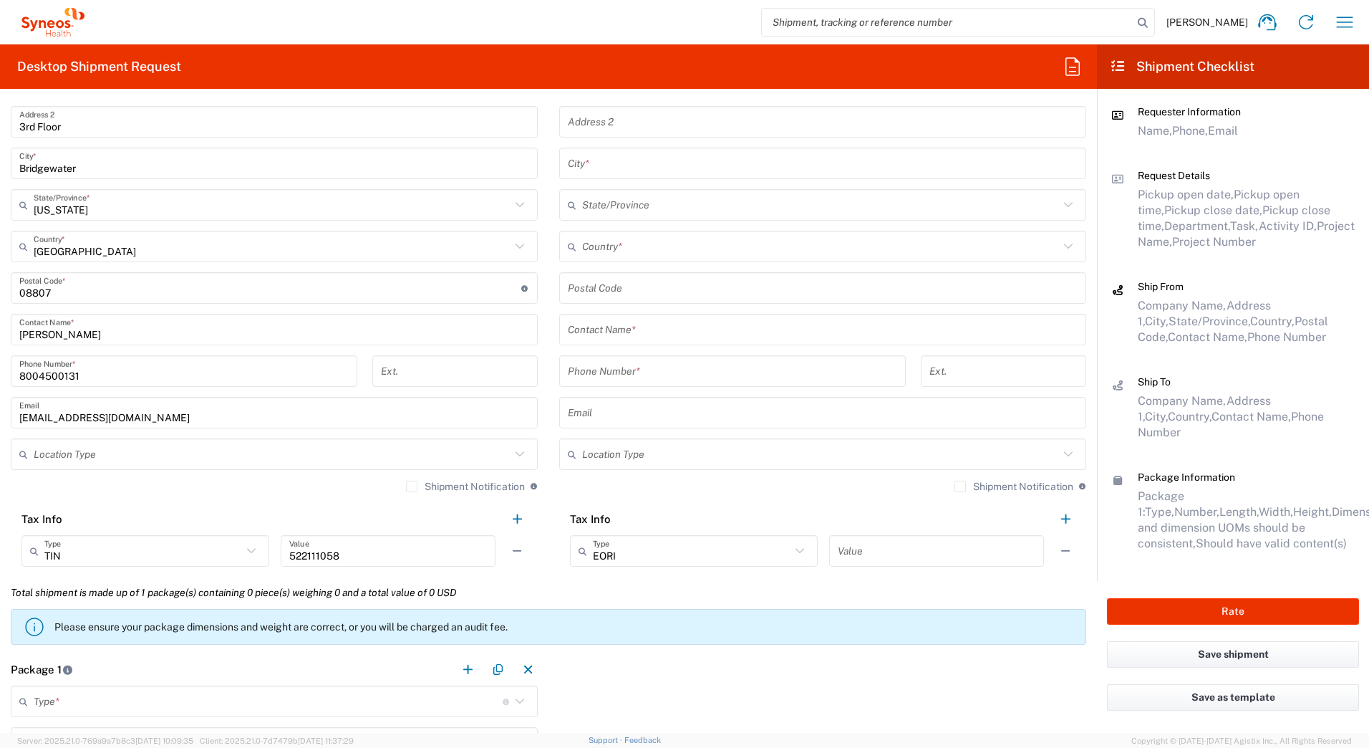
scroll to position [716, 0]
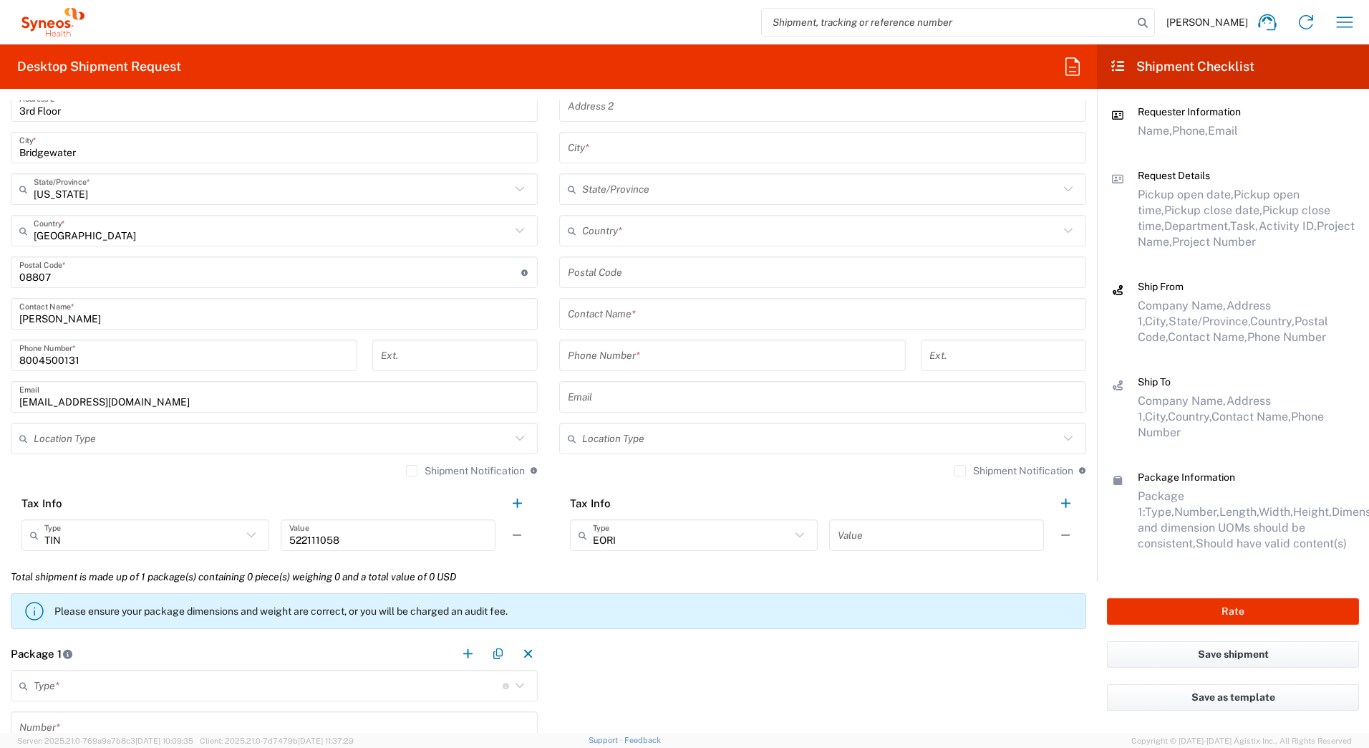
type input "Syneos Deployments"
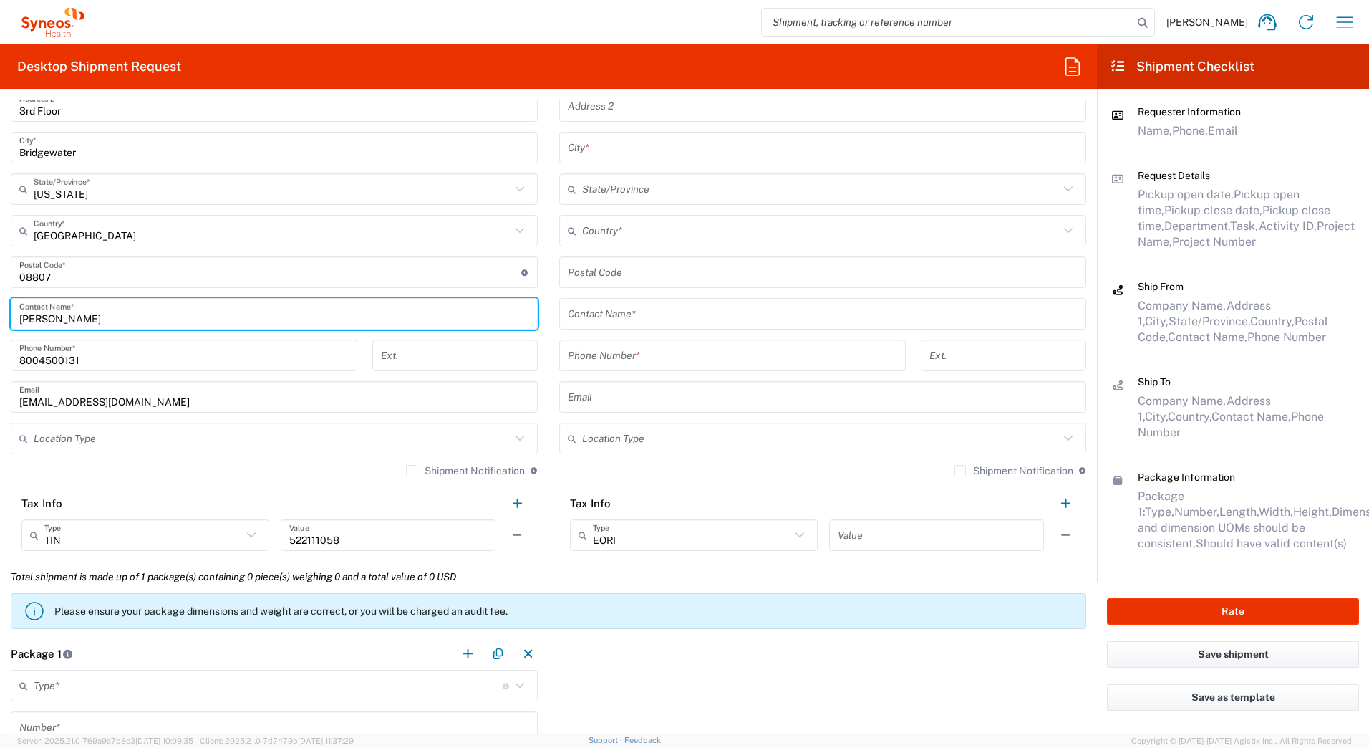
drag, startPoint x: 94, startPoint y: 318, endPoint x: -3, endPoint y: 309, distance: 97.0
click at [0, 309] on html "[PERSON_NAME] Home Shipment estimator Shipment tracking Desktop shipment reques…" at bounding box center [684, 374] width 1369 height 748
paste input "Syneos Deployments"
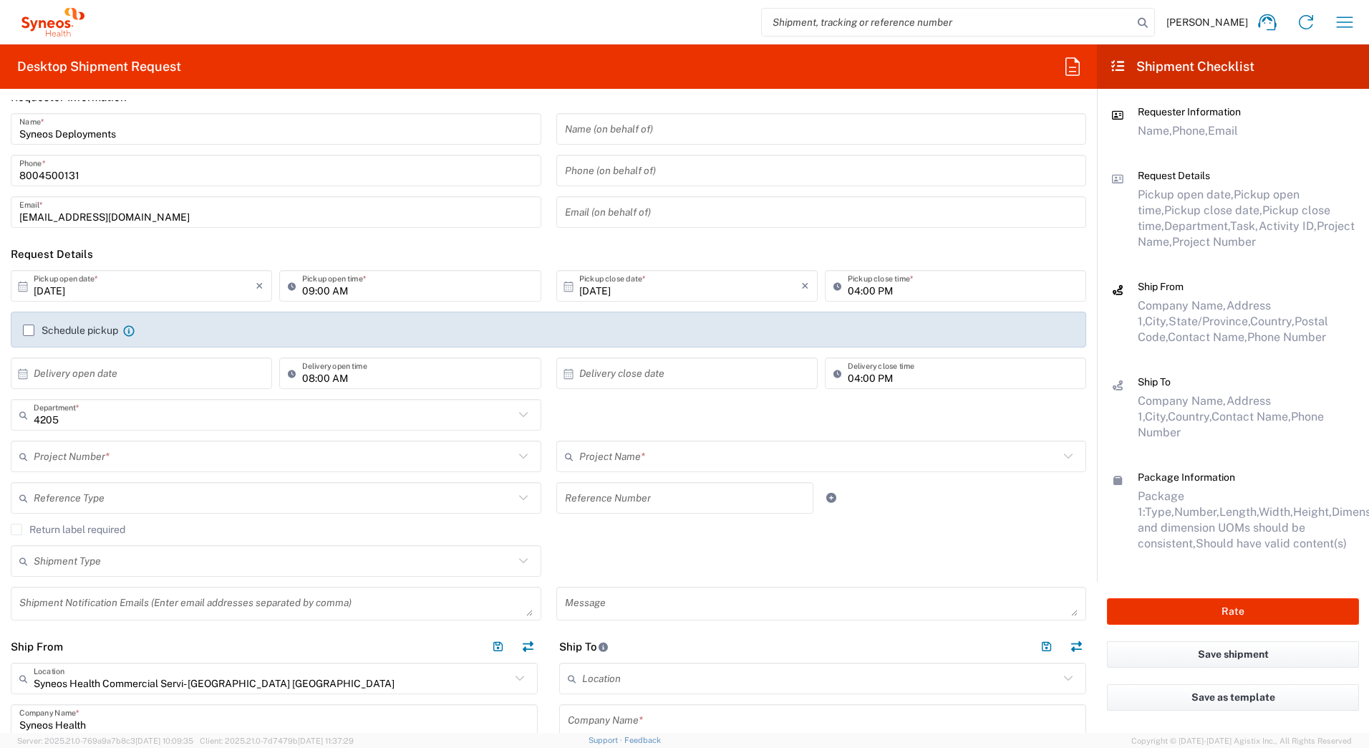
scroll to position [0, 0]
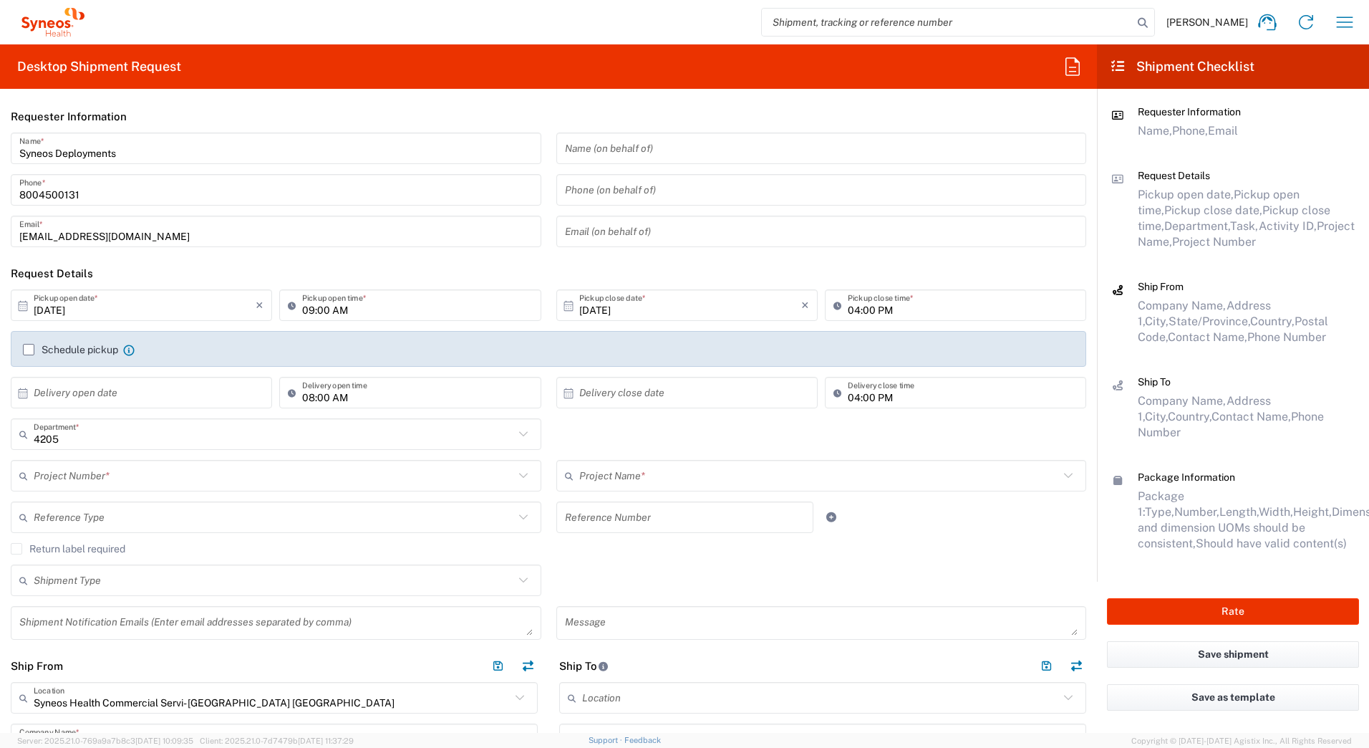
type input "Syneos Deployments"
click at [104, 474] on input "text" at bounding box center [274, 475] width 480 height 25
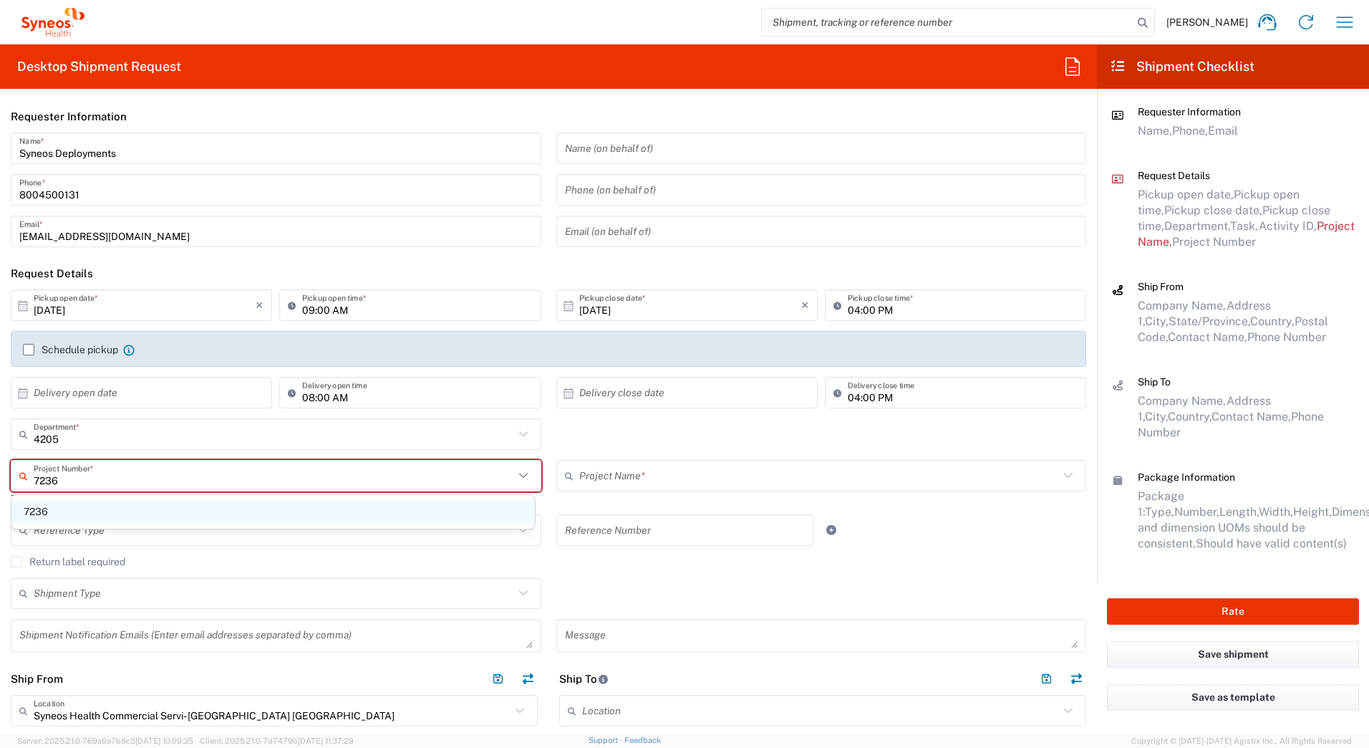
type input "7236"
click at [52, 512] on span "7236" at bounding box center [272, 512] width 523 height 22
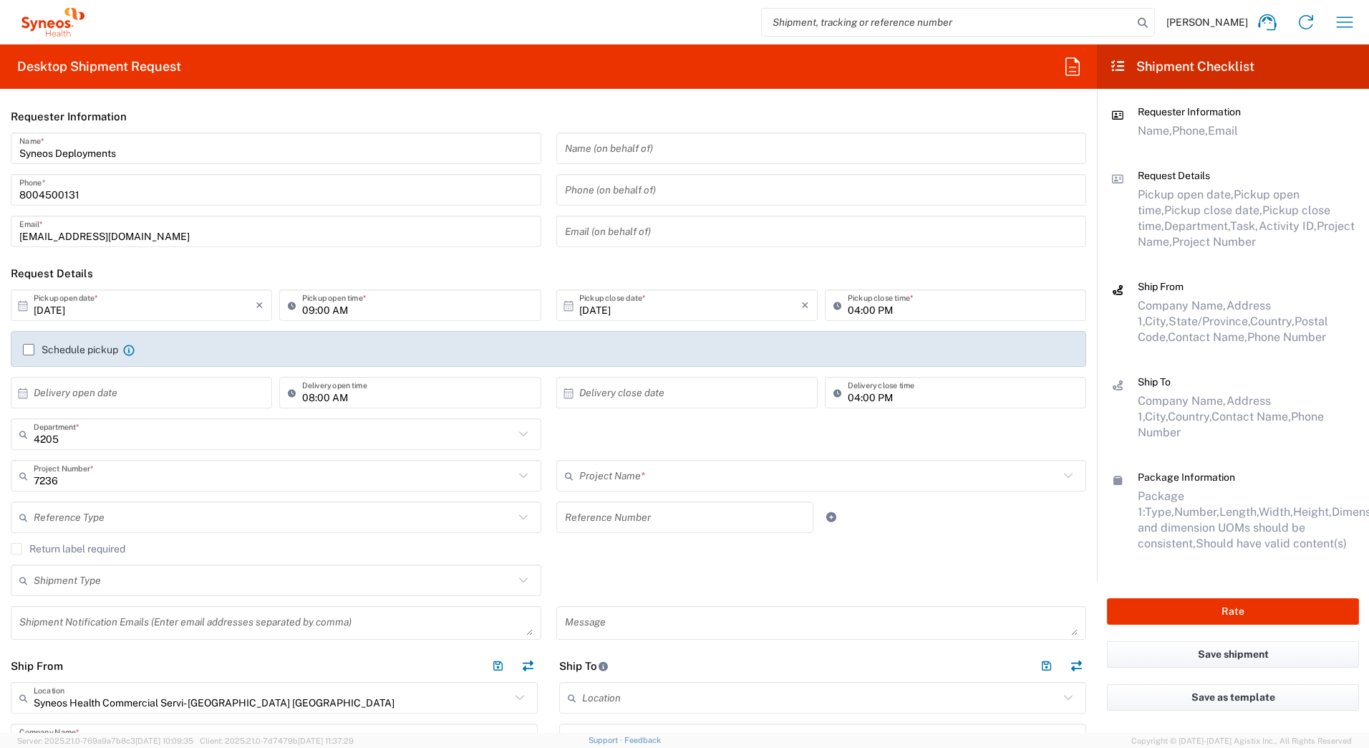
type input "ST-US-Scilex-Sales"
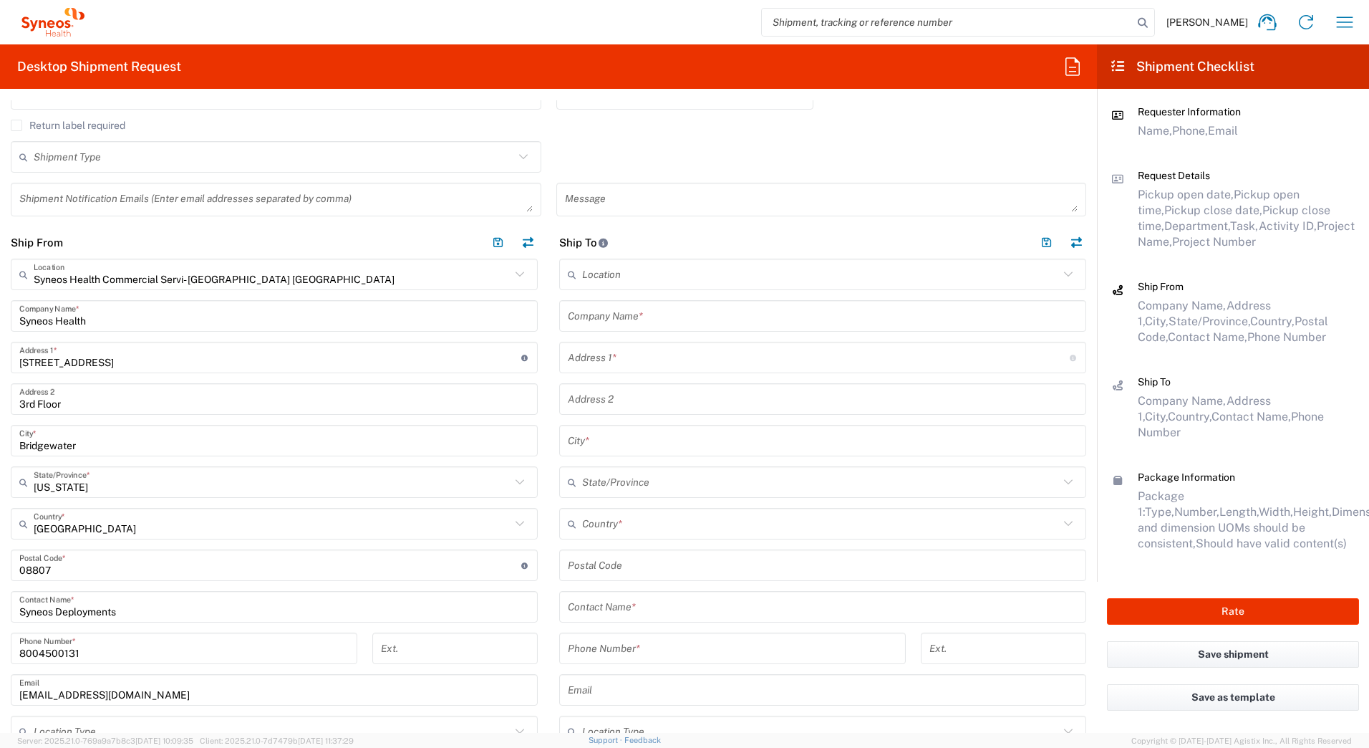
scroll to position [430, 0]
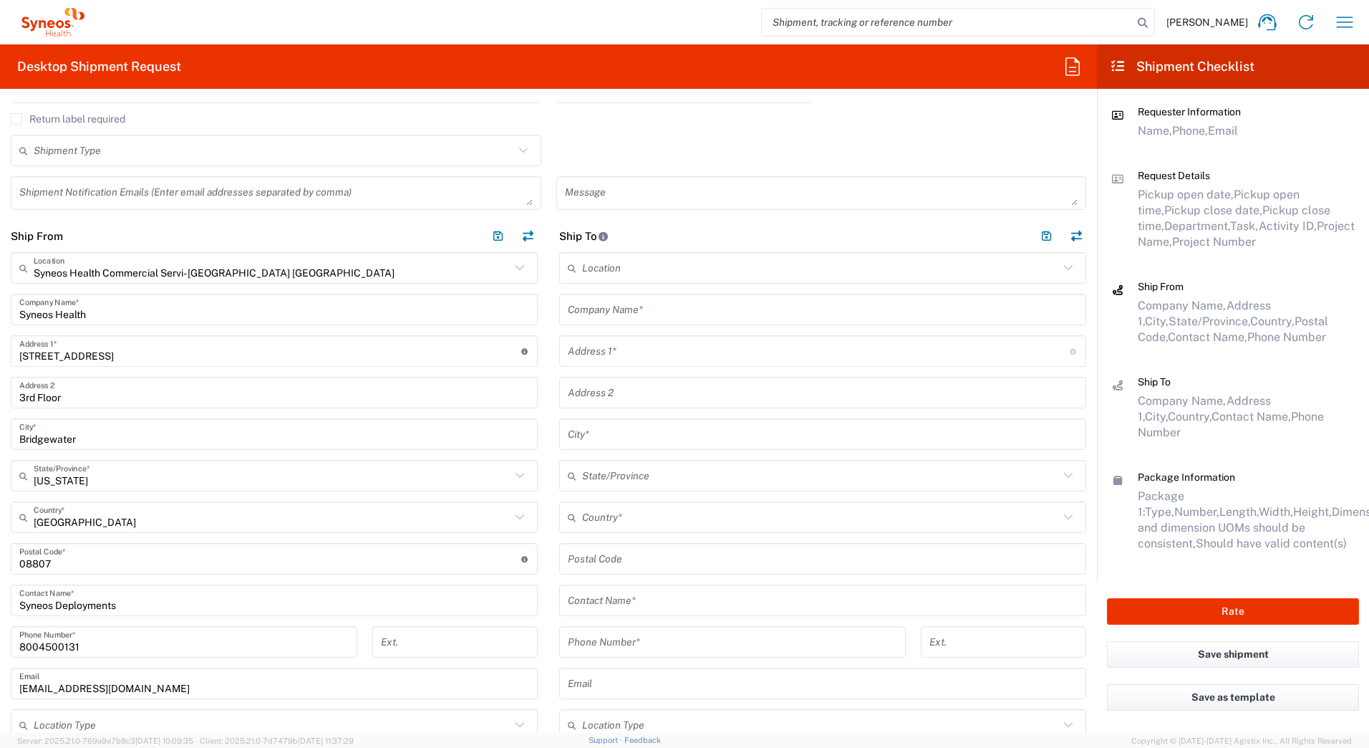
click at [581, 311] on input "text" at bounding box center [823, 309] width 510 height 25
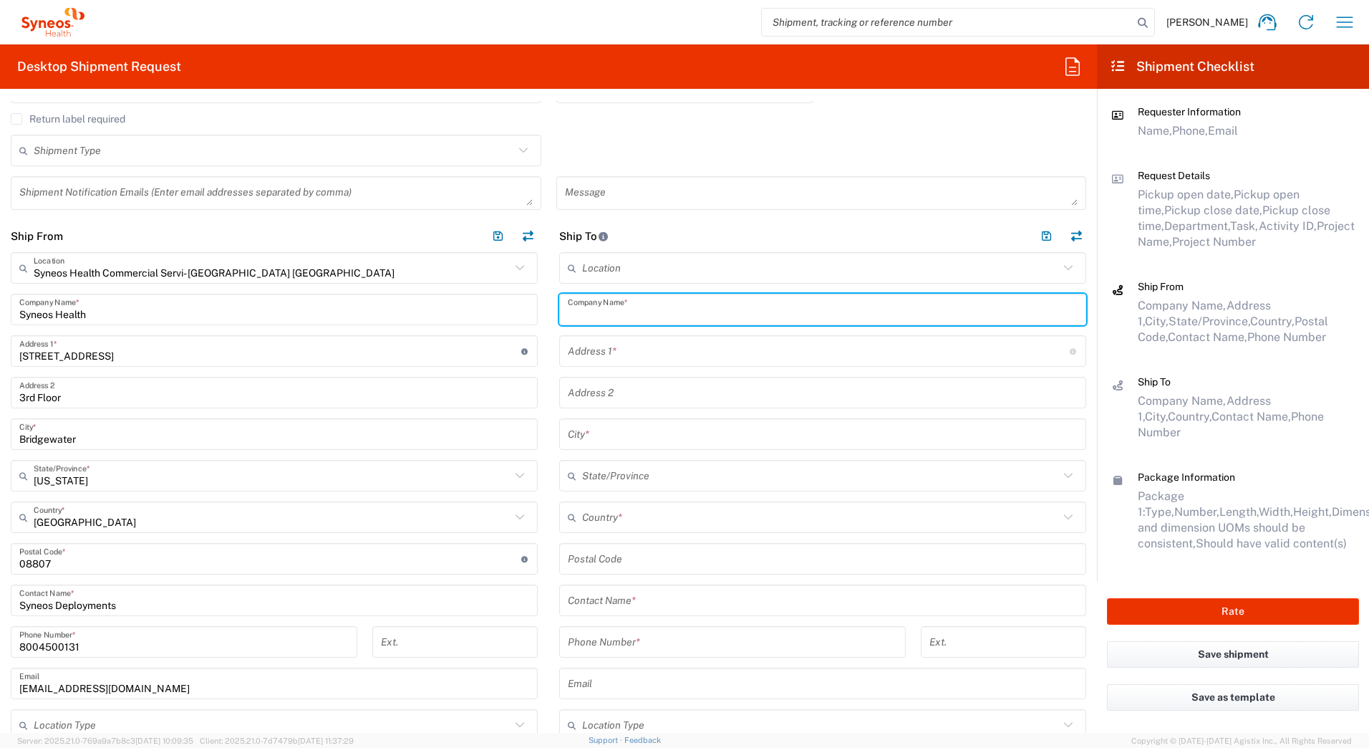
paste input "[PERSON_NAME]"
drag, startPoint x: 606, startPoint y: 313, endPoint x: 603, endPoint y: 331, distance: 18.3
click at [605, 313] on input "[PERSON_NAME]" at bounding box center [823, 309] width 510 height 25
drag, startPoint x: 619, startPoint y: 314, endPoint x: 553, endPoint y: 320, distance: 66.1
click at [553, 320] on main "Location [PERSON_NAME] LLC-[GEOGRAPHIC_DATA] [GEOGRAPHIC_DATA] [GEOGRAPHIC_DATA…" at bounding box center [822, 549] width 548 height 595
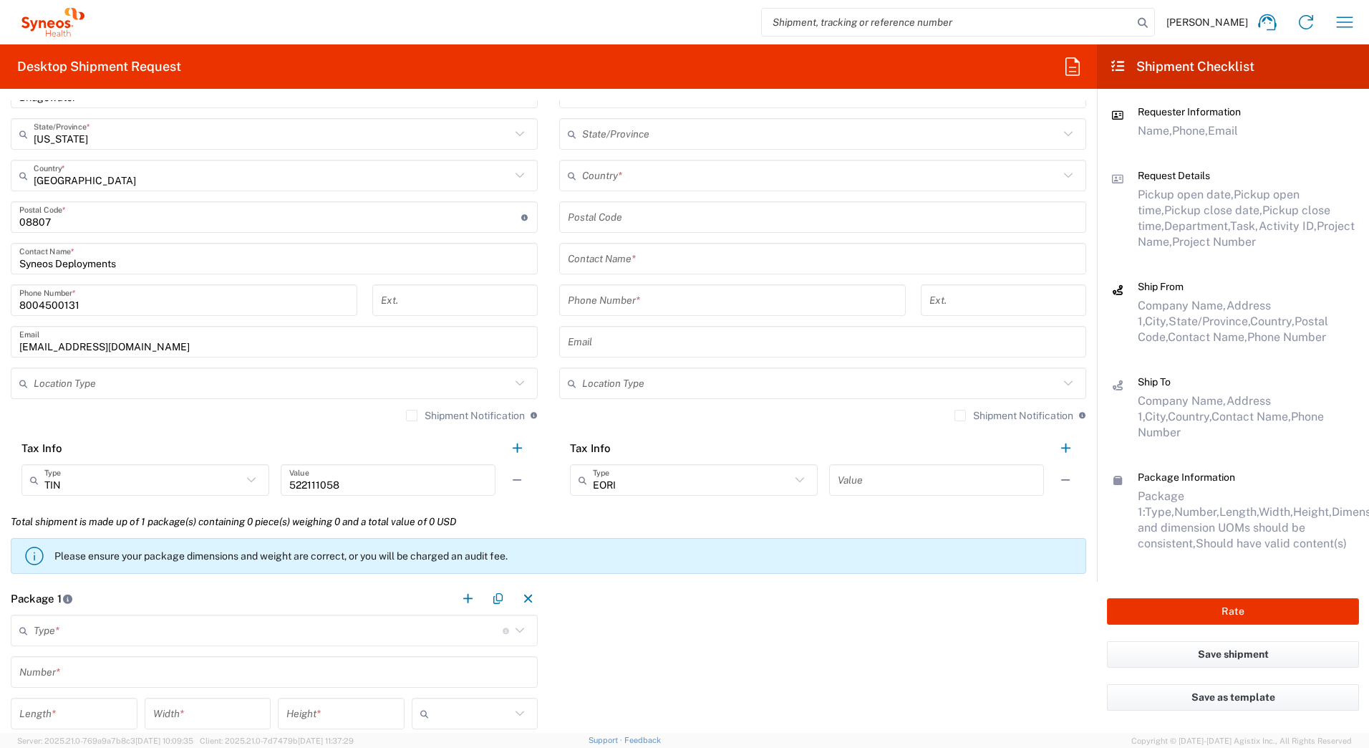
scroll to position [788, 0]
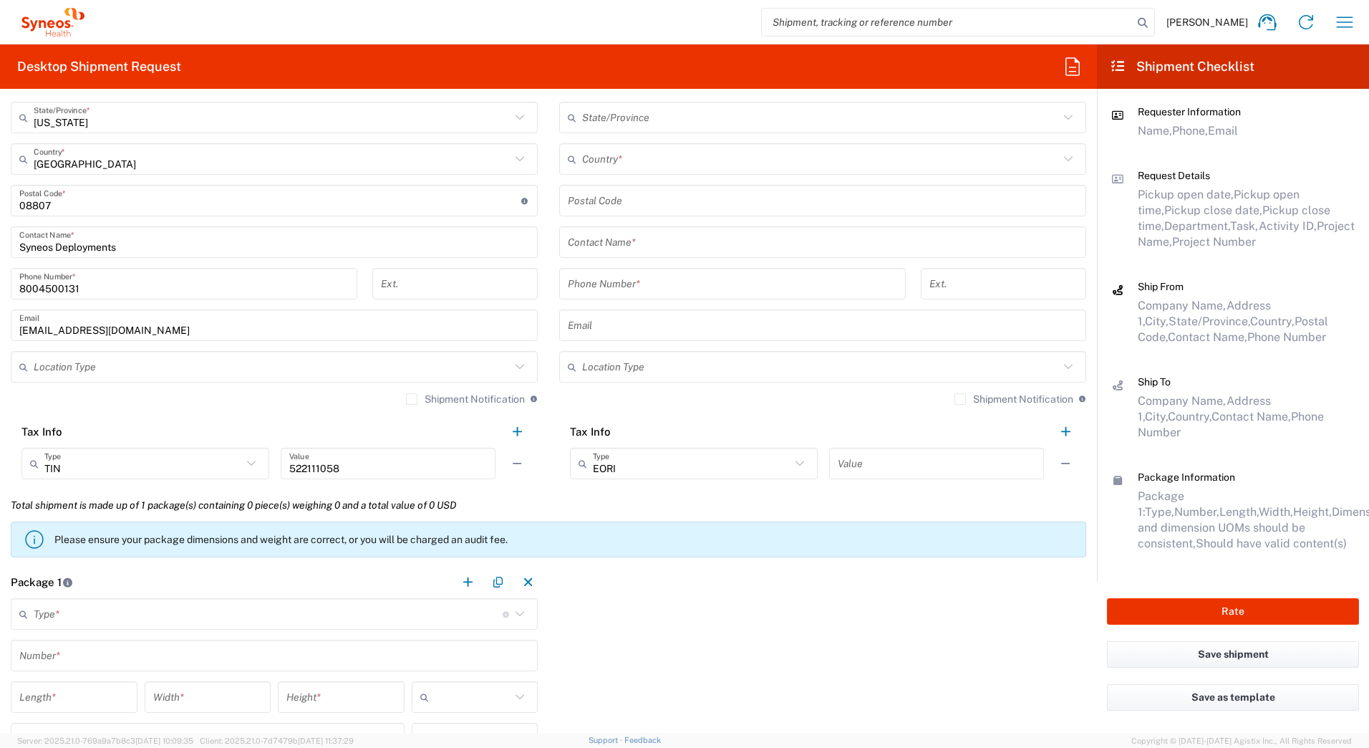
type input "[PERSON_NAME]"
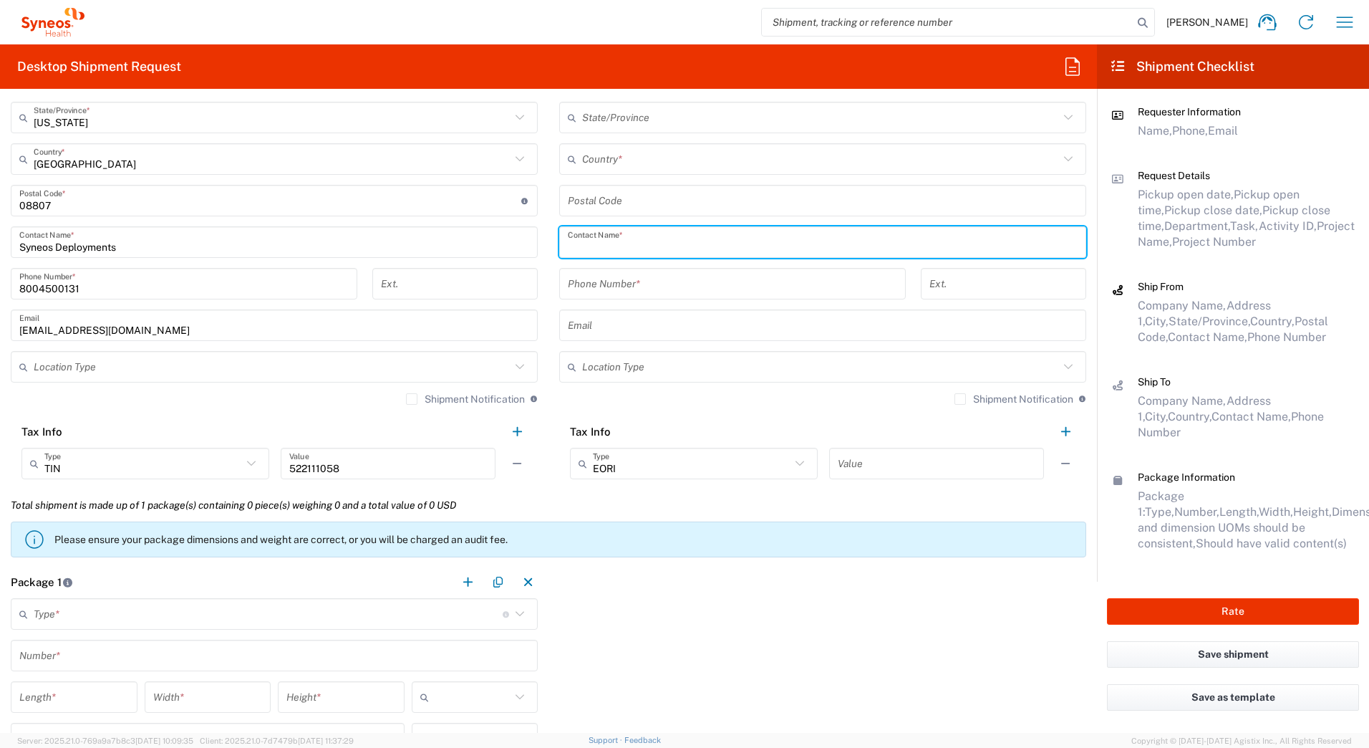
click at [581, 245] on input "text" at bounding box center [823, 242] width 510 height 25
paste input "[PERSON_NAME]"
type input "[PERSON_NAME]"
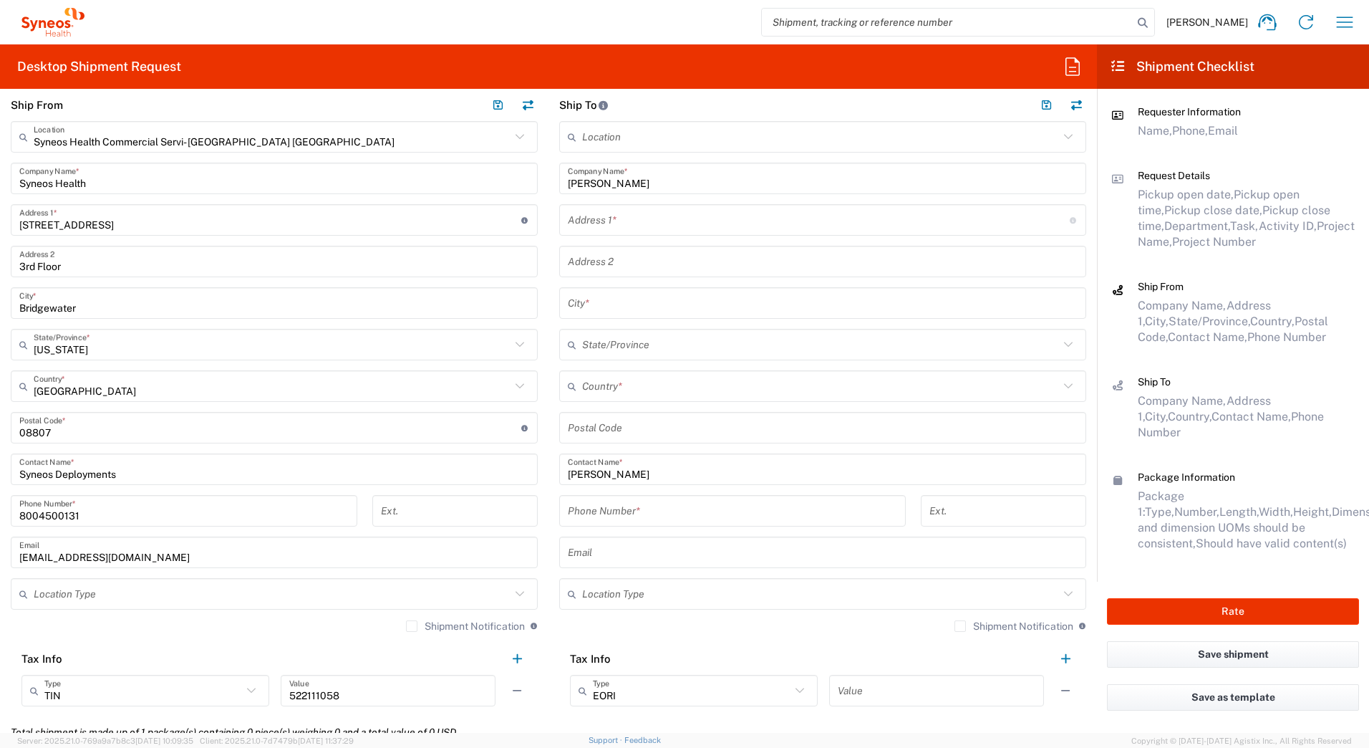
scroll to position [430, 0]
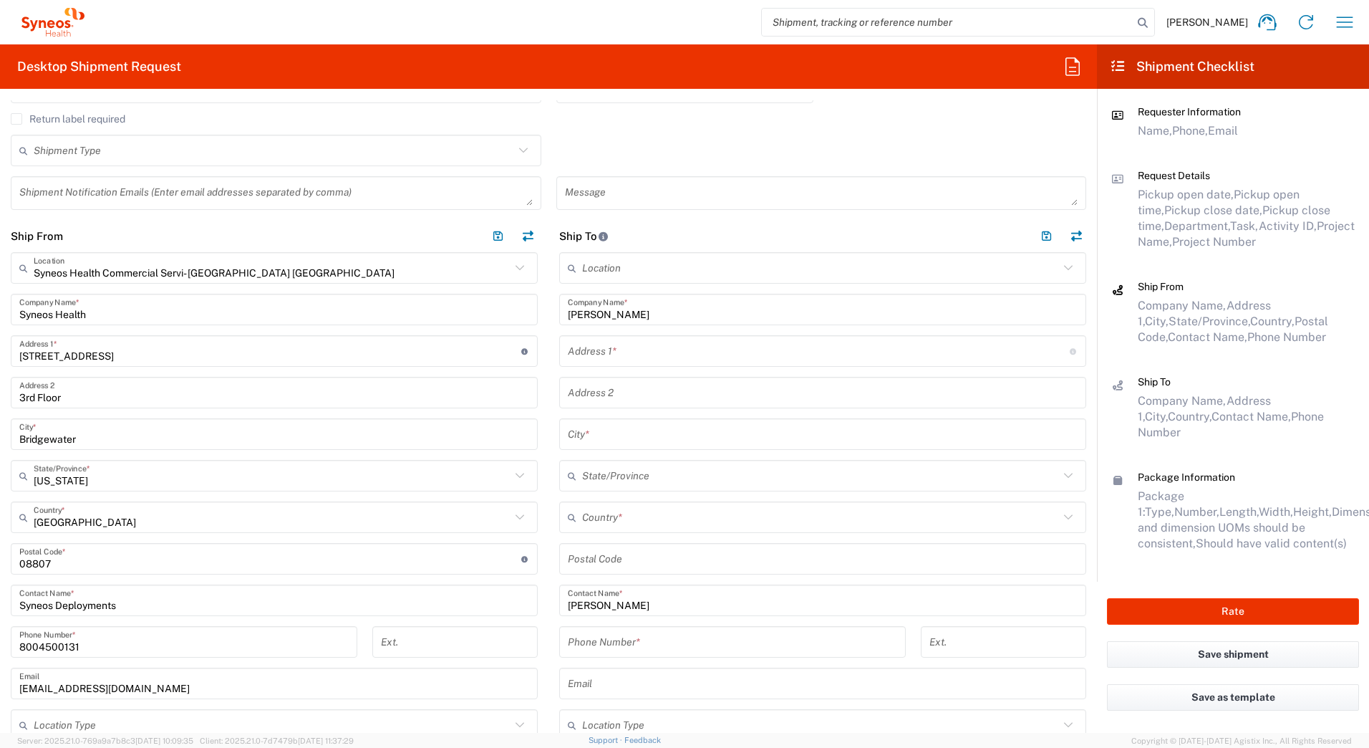
click at [571, 354] on input "text" at bounding box center [819, 351] width 502 height 25
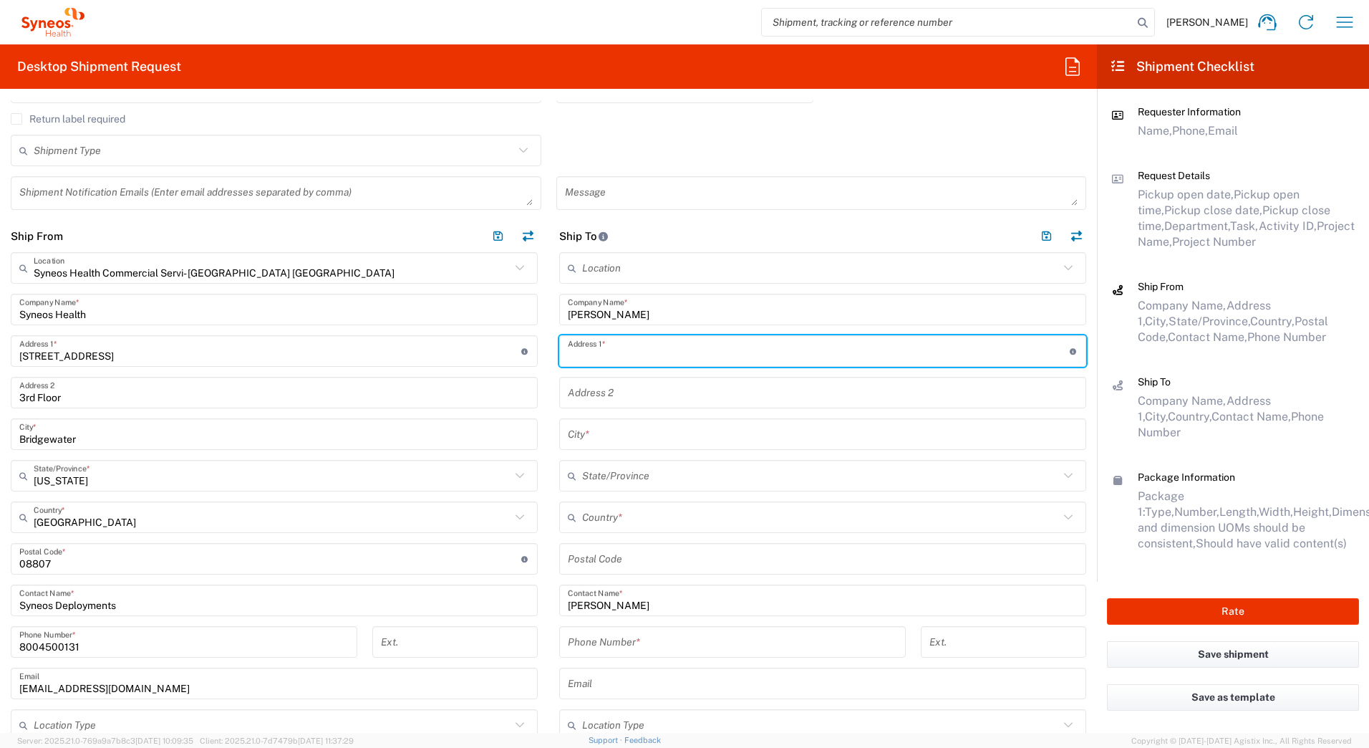
paste input "[STREET_ADDRESS]"
type input "[STREET_ADDRESS]"
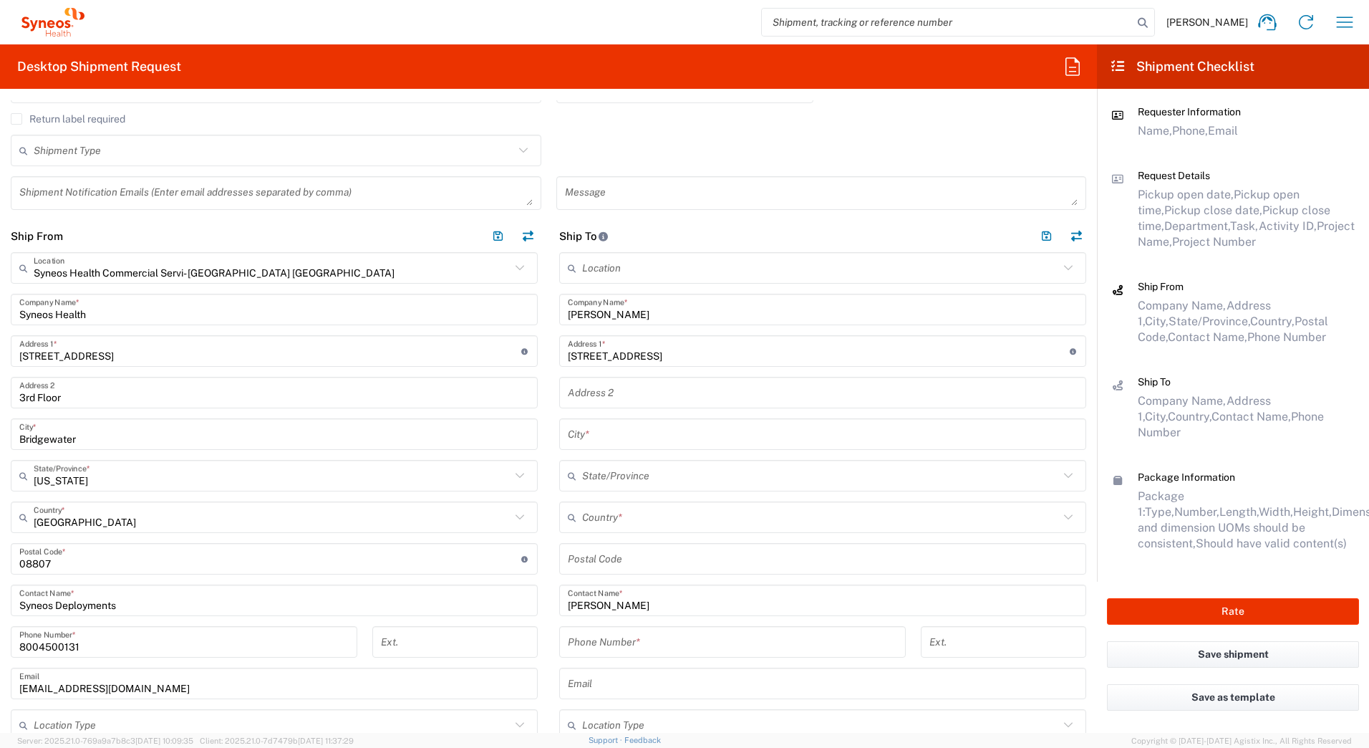
click at [575, 431] on input "text" at bounding box center [823, 434] width 510 height 25
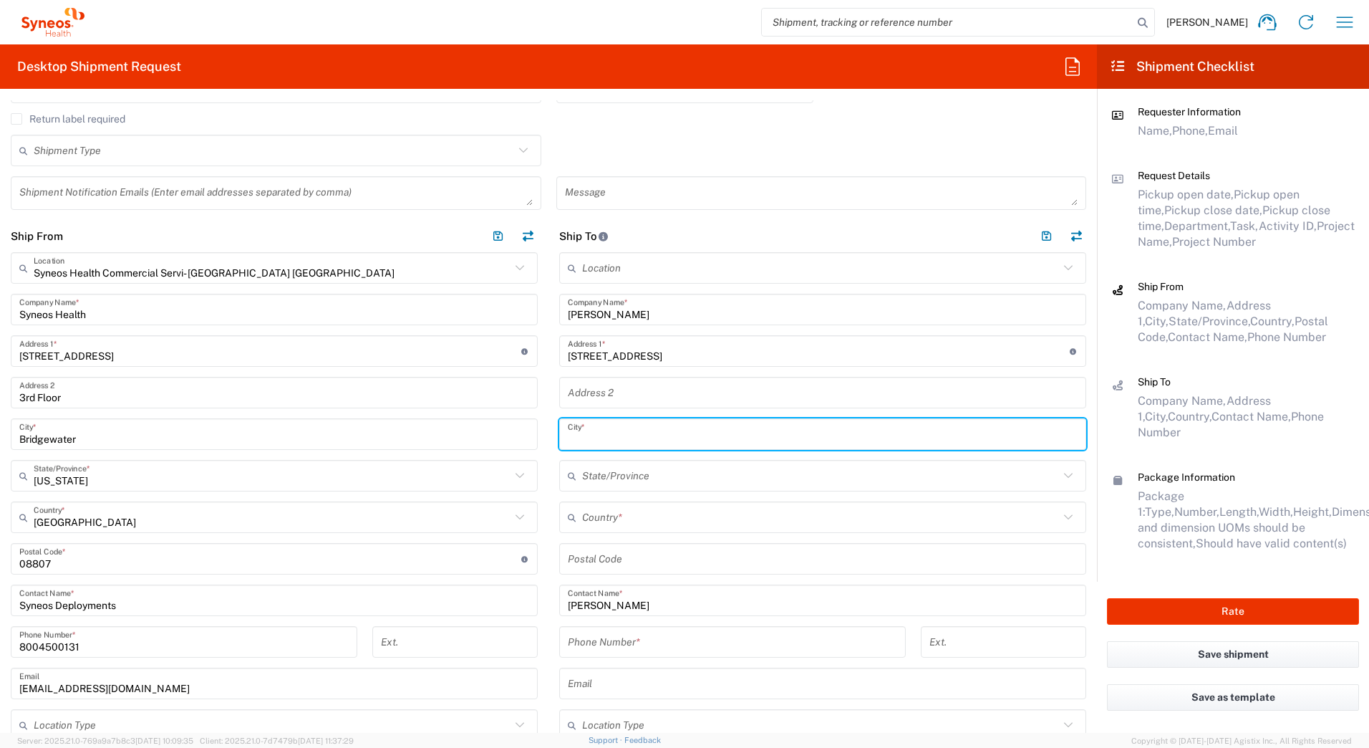
paste input "[GEOGRAPHIC_DATA]"
type input "[GEOGRAPHIC_DATA]"
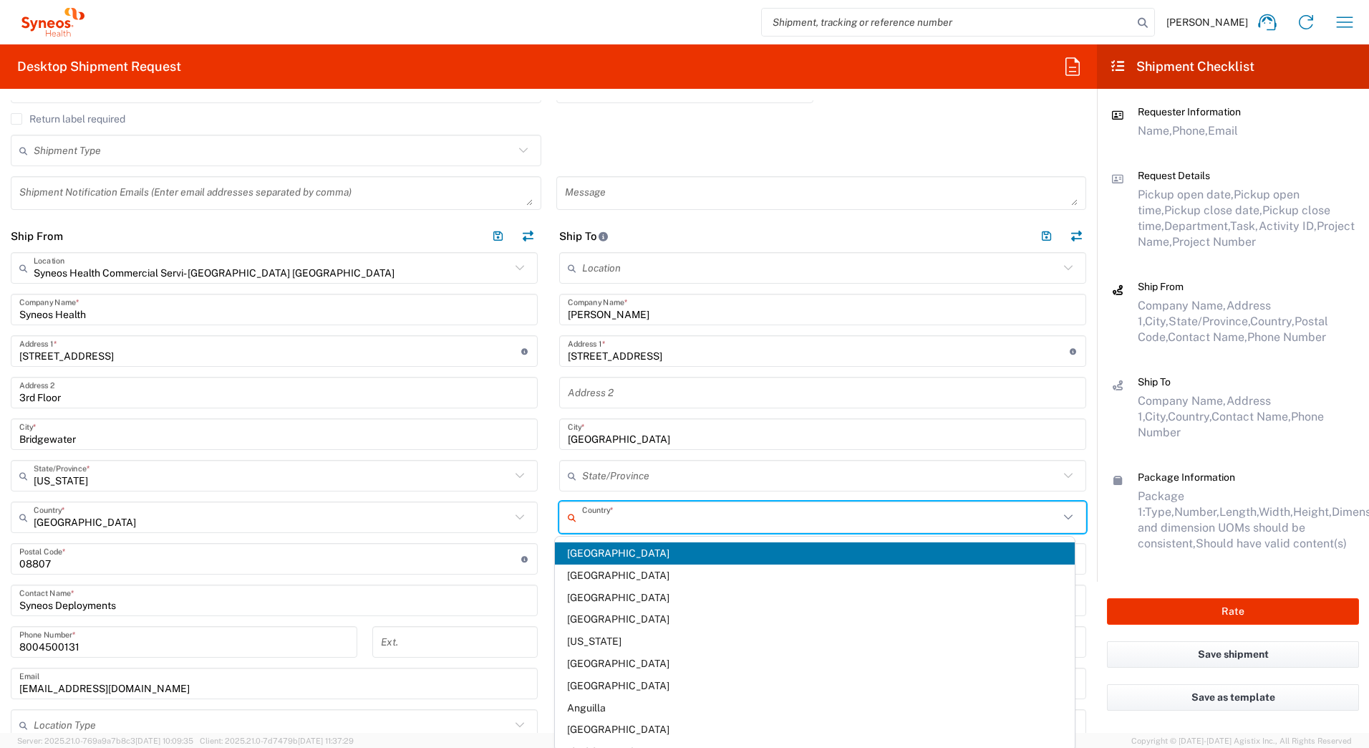
click at [585, 513] on input "text" at bounding box center [820, 517] width 477 height 25
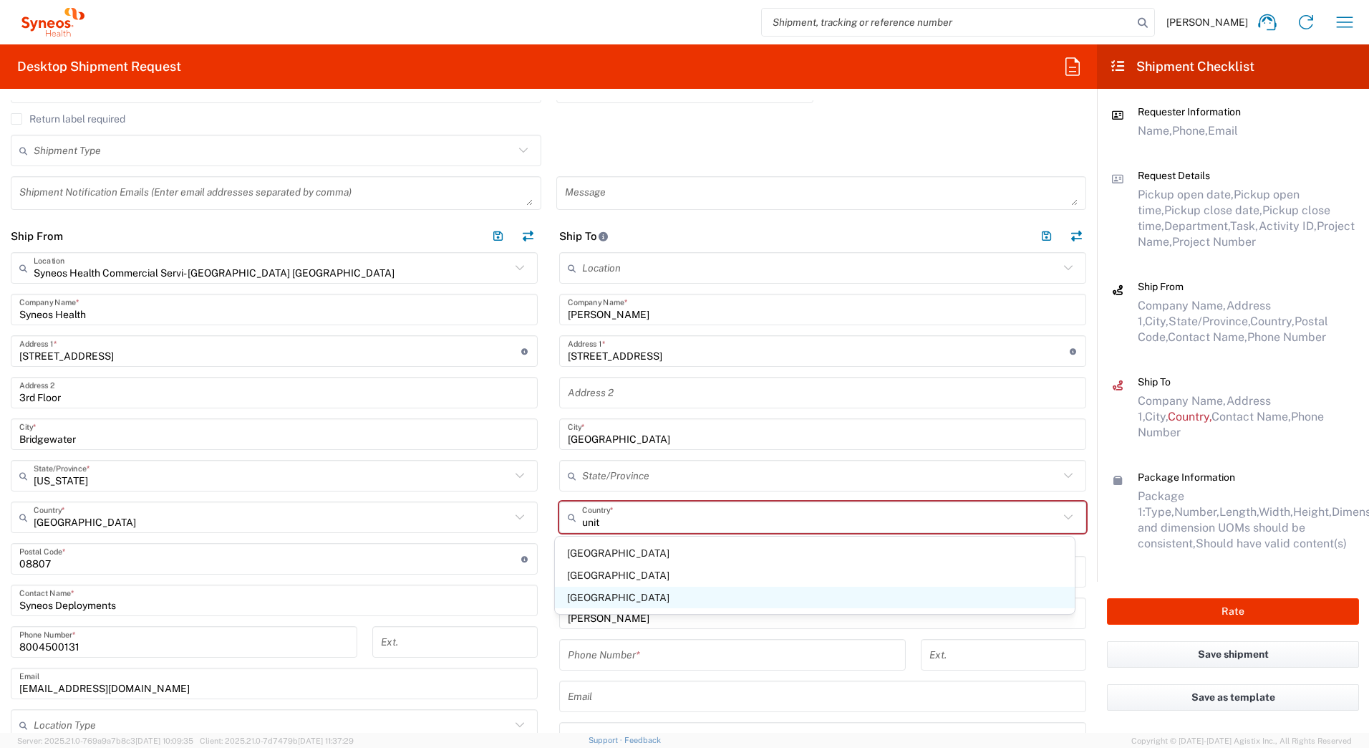
click at [569, 591] on span "[GEOGRAPHIC_DATA]" at bounding box center [815, 597] width 521 height 22
type input "[GEOGRAPHIC_DATA]"
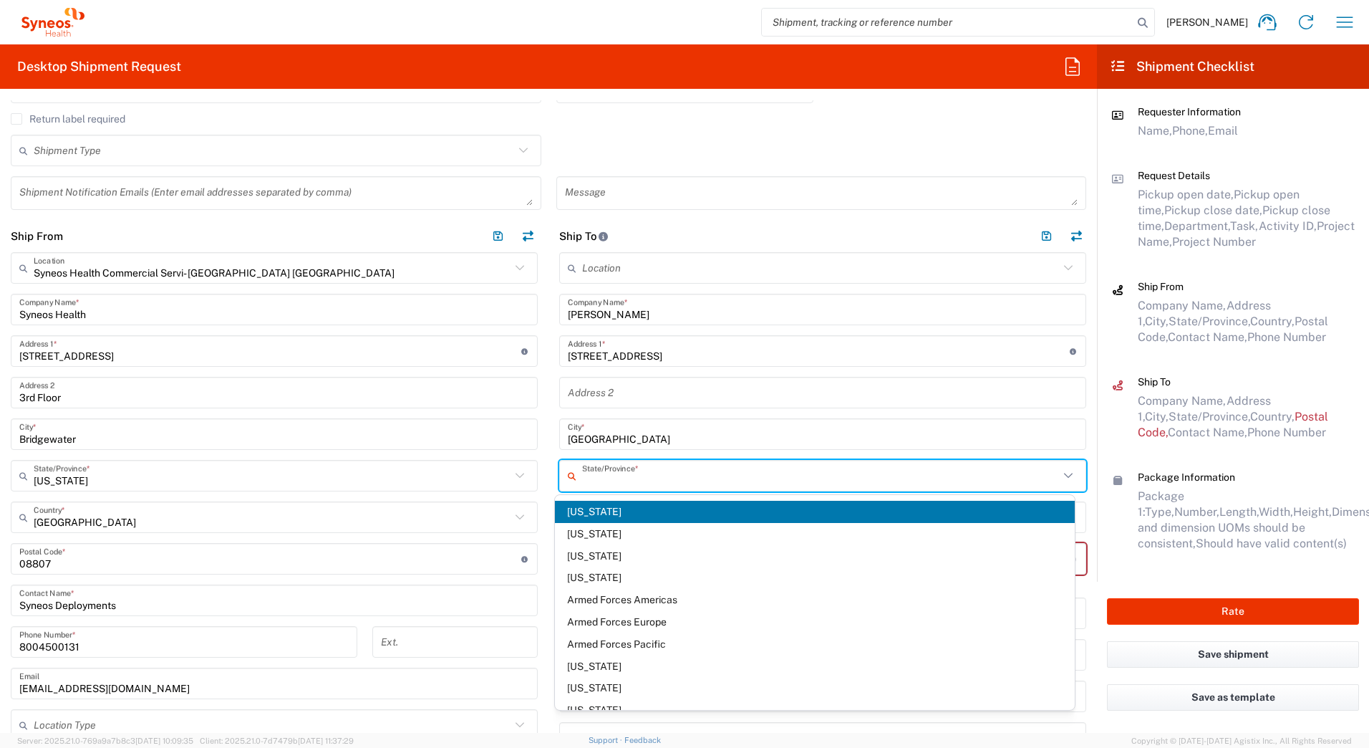
click at [591, 478] on input "text" at bounding box center [820, 475] width 477 height 25
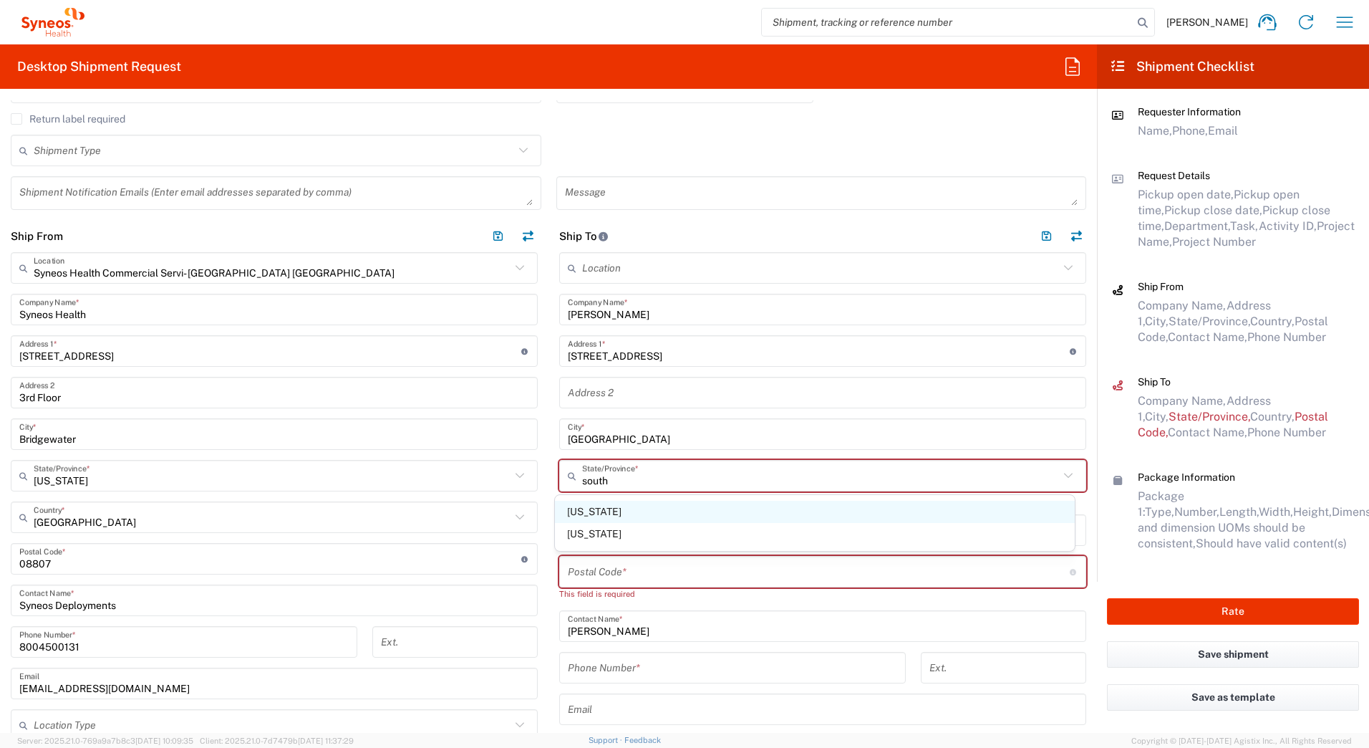
click at [574, 506] on span "[US_STATE]" at bounding box center [815, 512] width 521 height 22
type input "[US_STATE]"
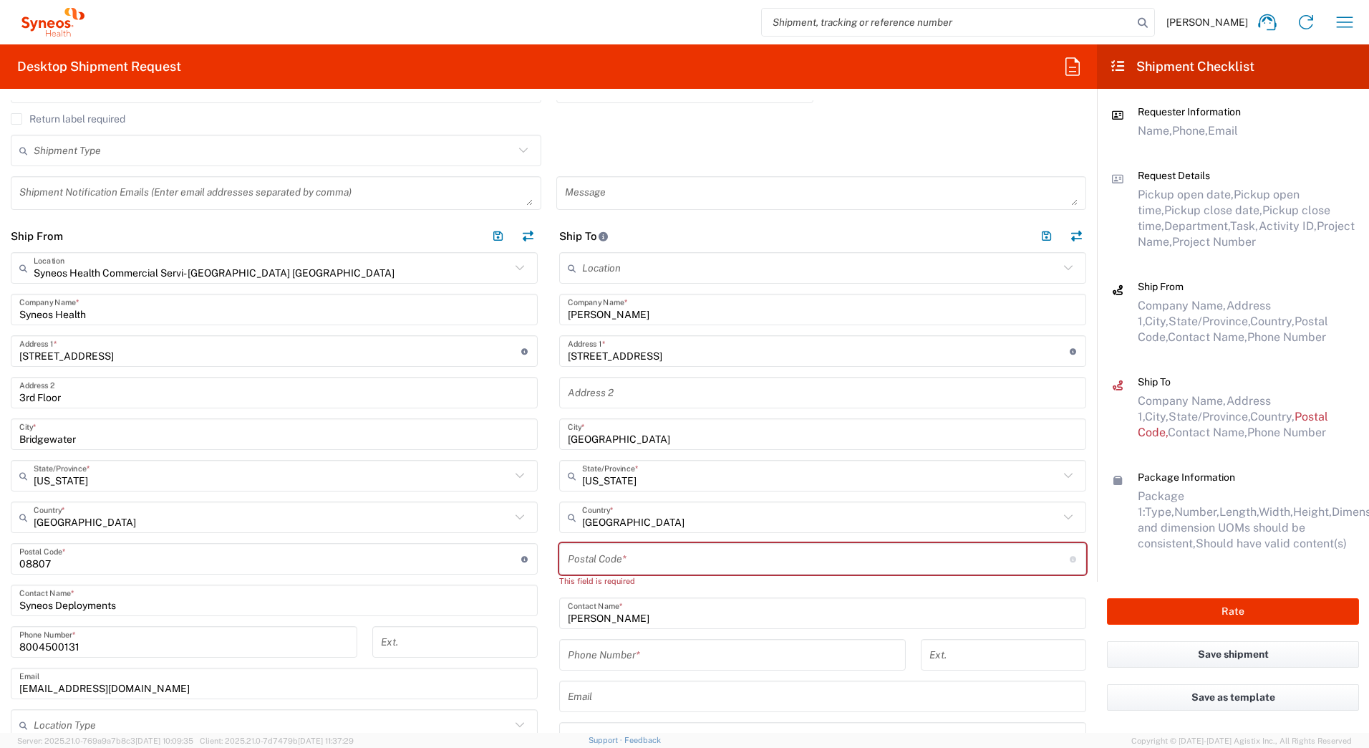
click at [579, 556] on input "undefined" at bounding box center [819, 558] width 502 height 25
paste input "29302"
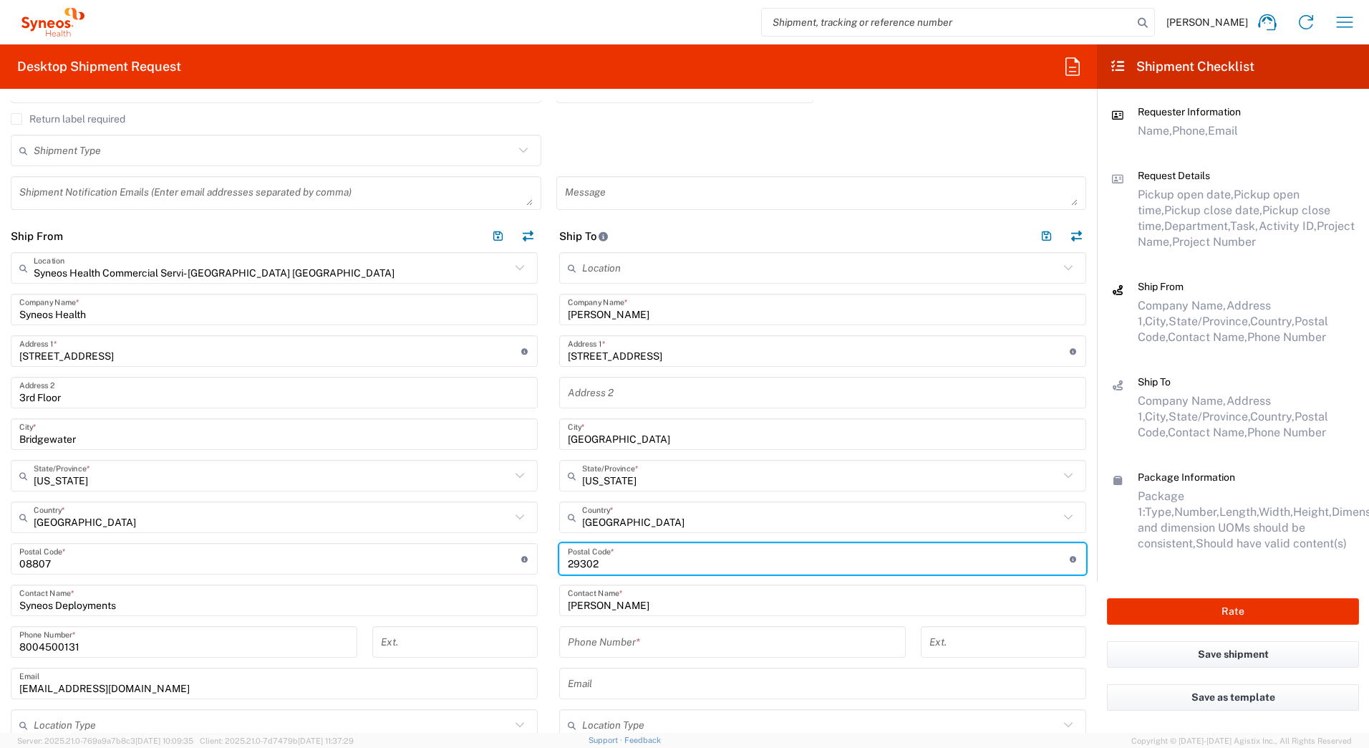
type input "29302"
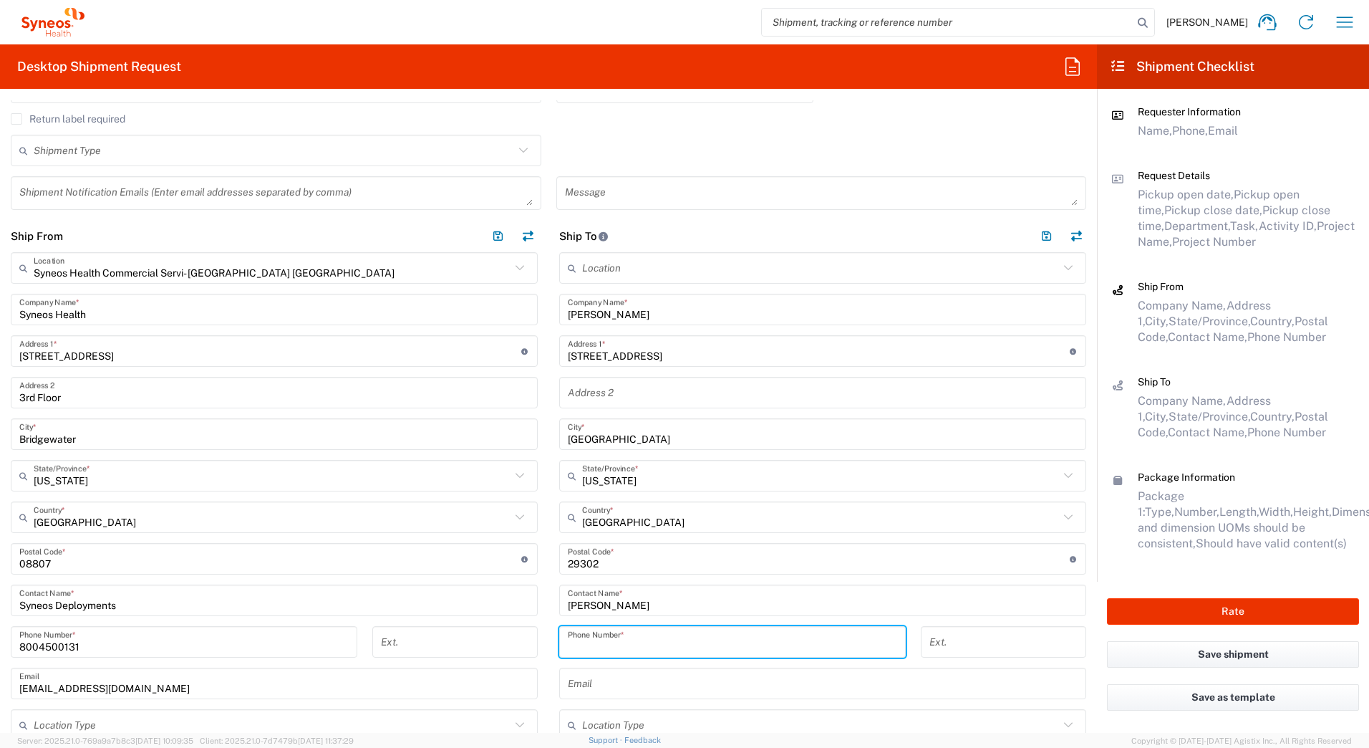
click at [637, 645] on input "tel" at bounding box center [732, 641] width 329 height 25
paste input "[PHONE_NUMBER]"
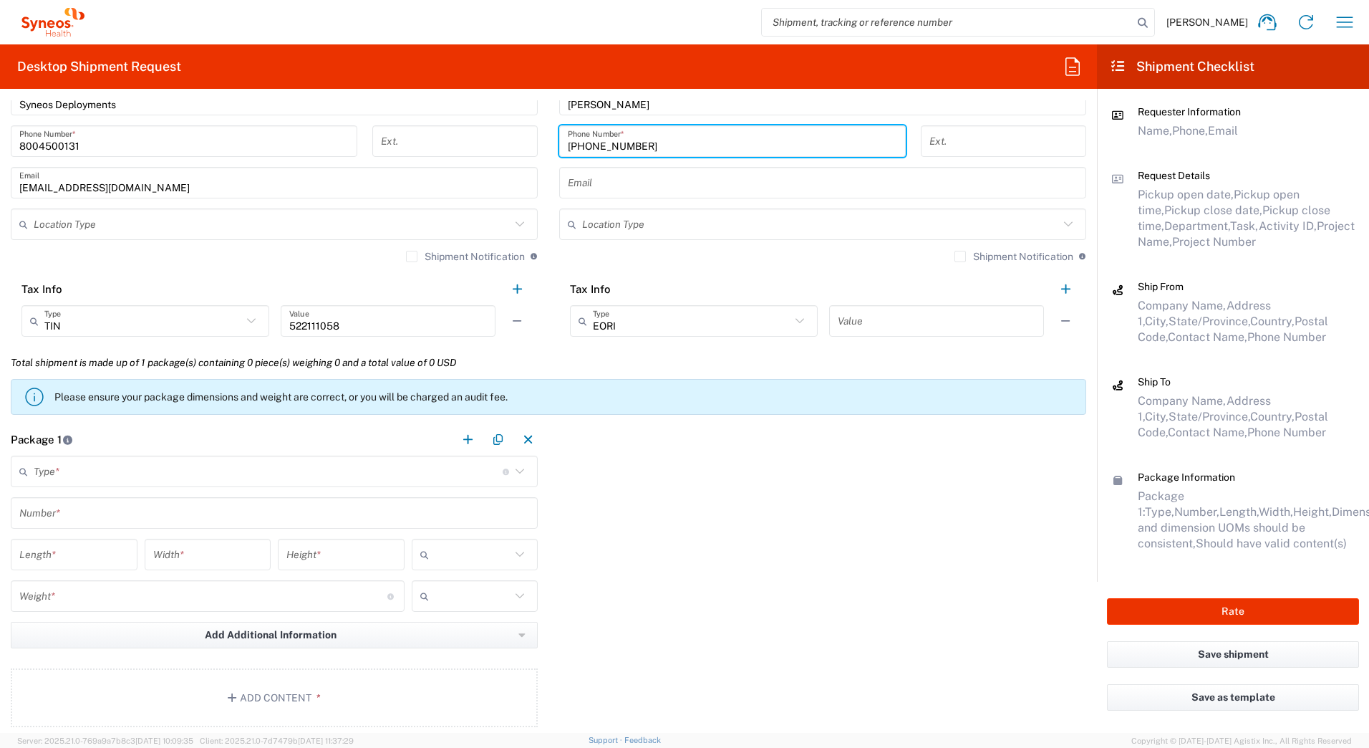
scroll to position [931, 0]
type input "[PHONE_NUMBER]"
click at [54, 470] on input "text" at bounding box center [268, 470] width 469 height 25
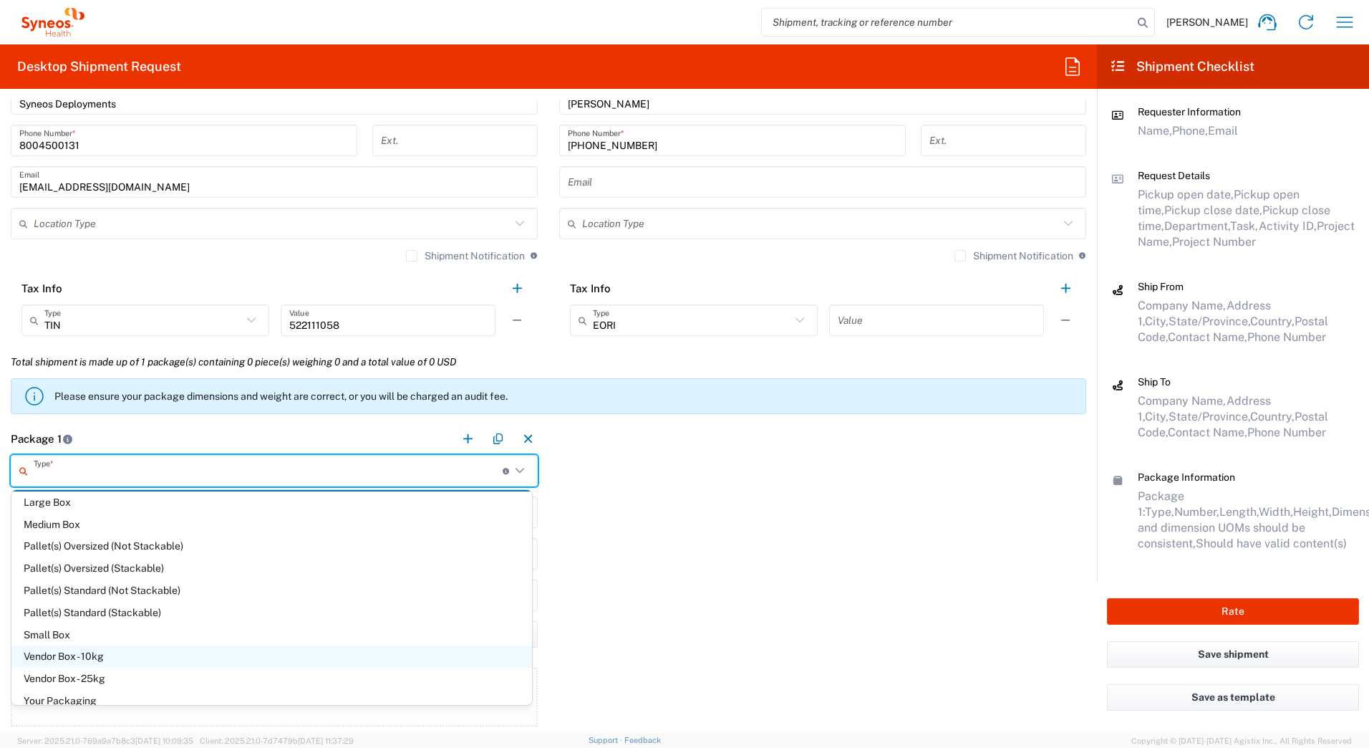
scroll to position [39, 0]
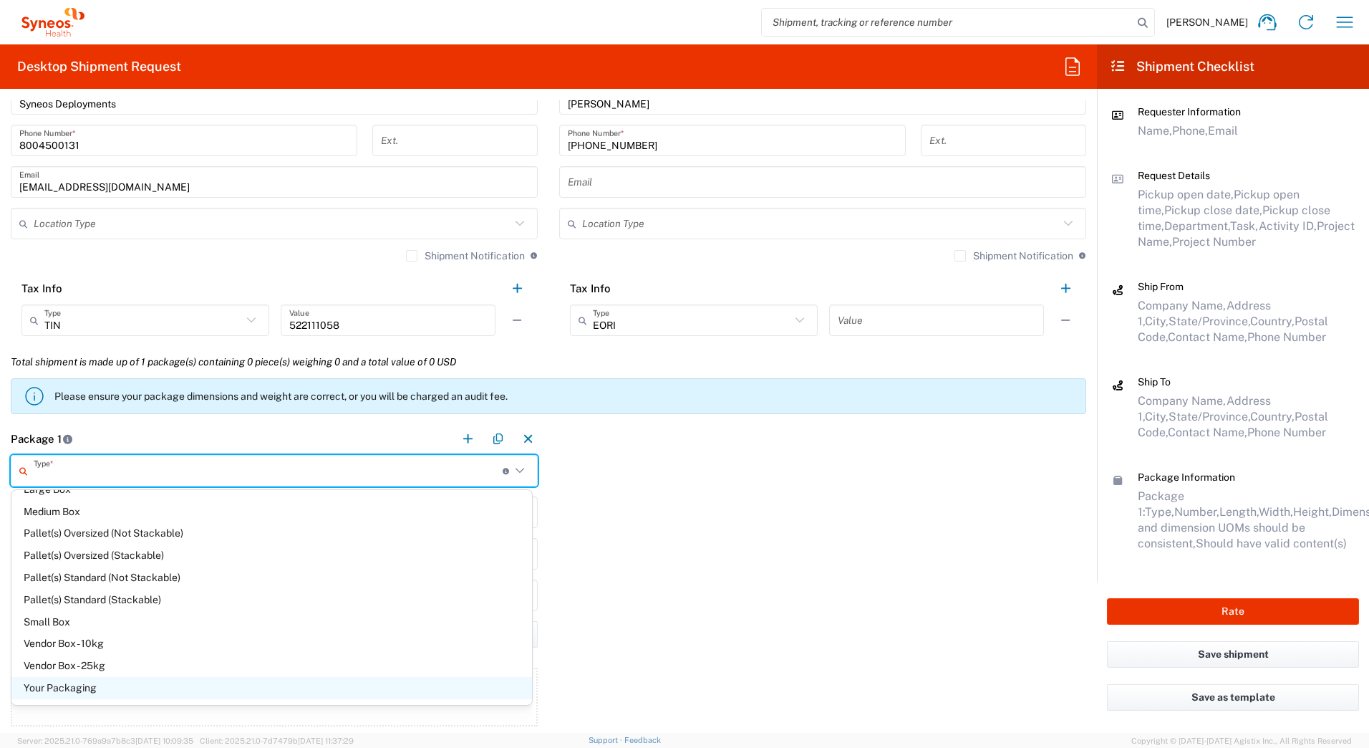
click at [57, 682] on span "Your Packaging" at bounding box center [271, 688] width 521 height 22
type input "Your Packaging"
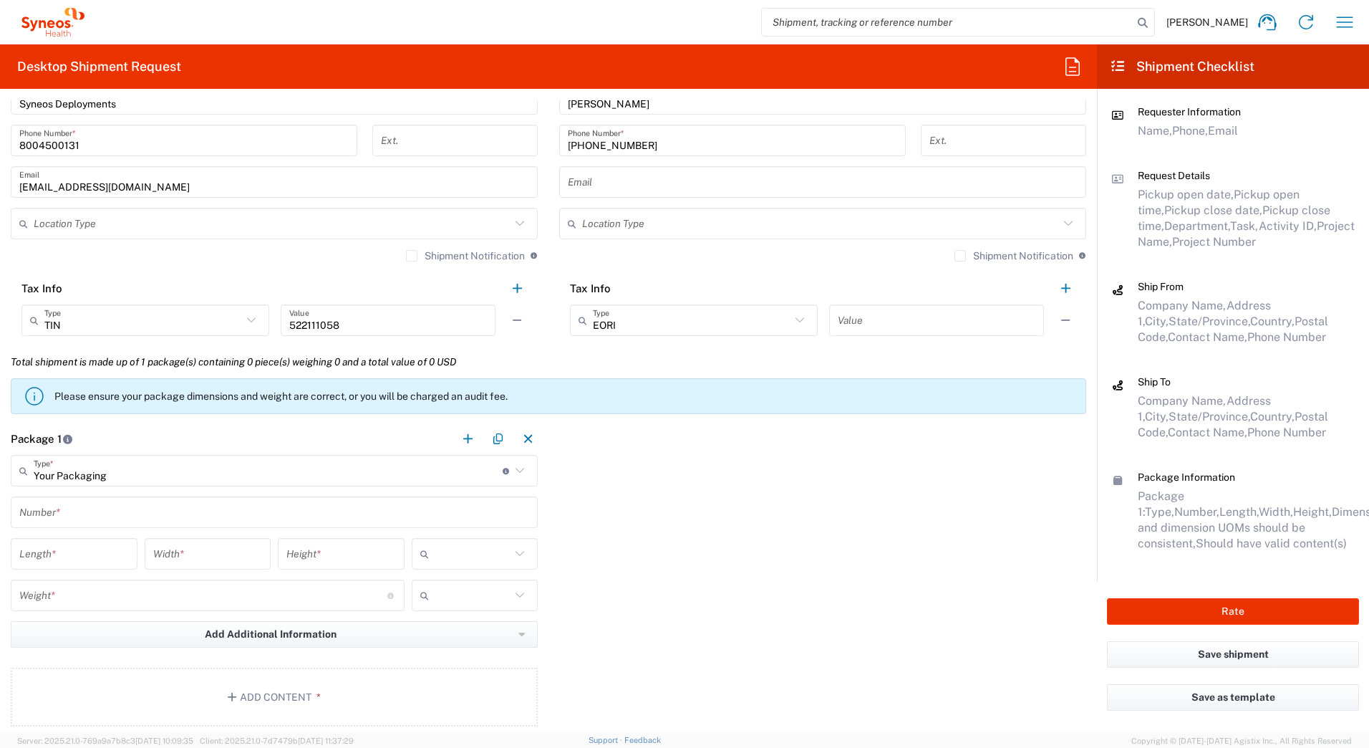
click at [42, 513] on input "text" at bounding box center [274, 512] width 510 height 25
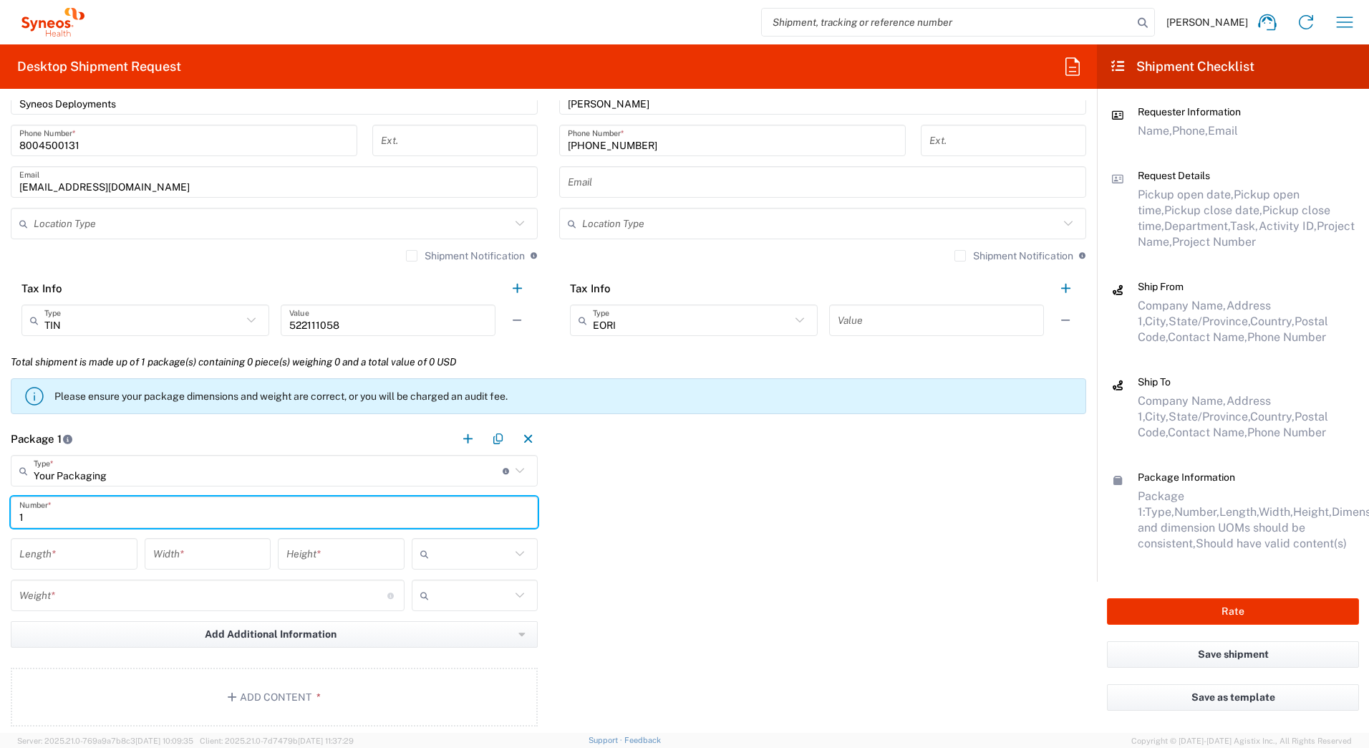
type input "1"
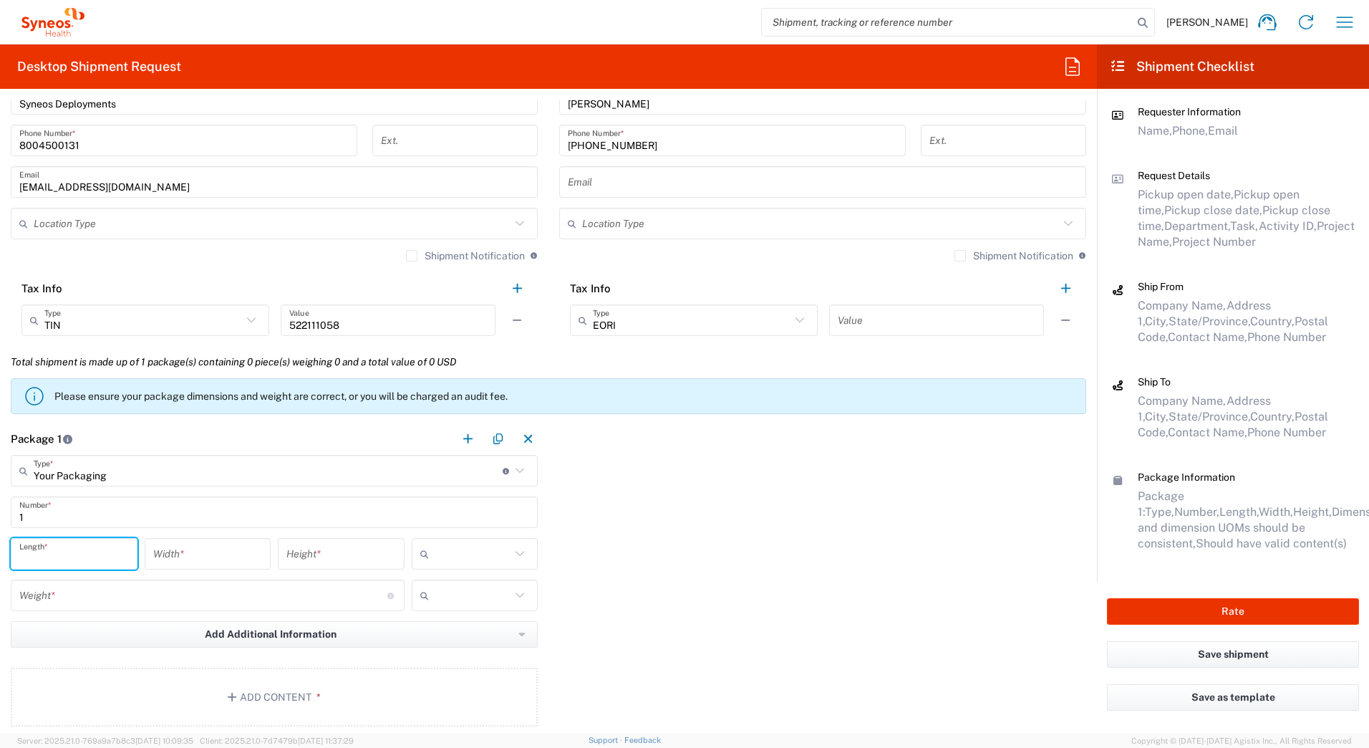
click at [29, 550] on input "number" at bounding box center [74, 553] width 110 height 25
type input "18"
type input "12"
type input "6"
click at [467, 553] on input "text" at bounding box center [473, 553] width 77 height 23
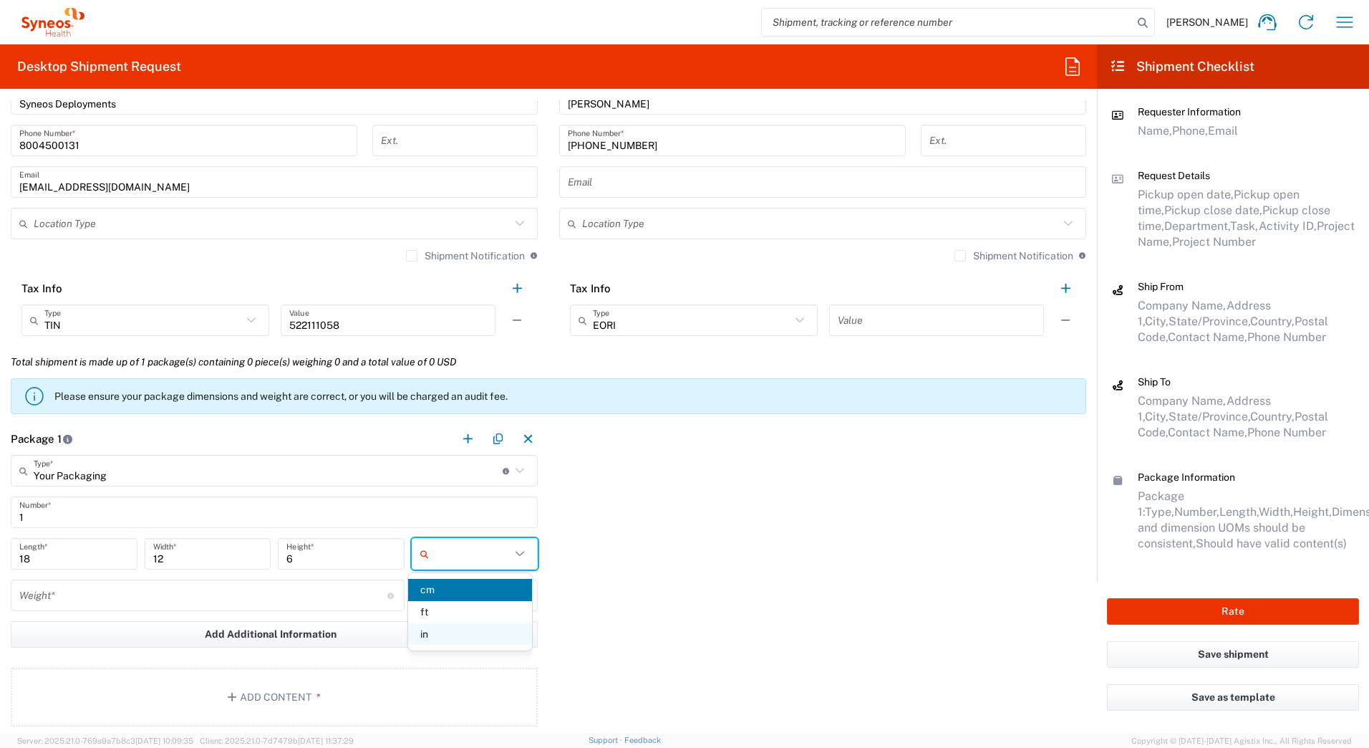
click at [442, 632] on span "in" at bounding box center [470, 634] width 124 height 22
type input "in"
click at [105, 591] on input "number" at bounding box center [203, 595] width 368 height 25
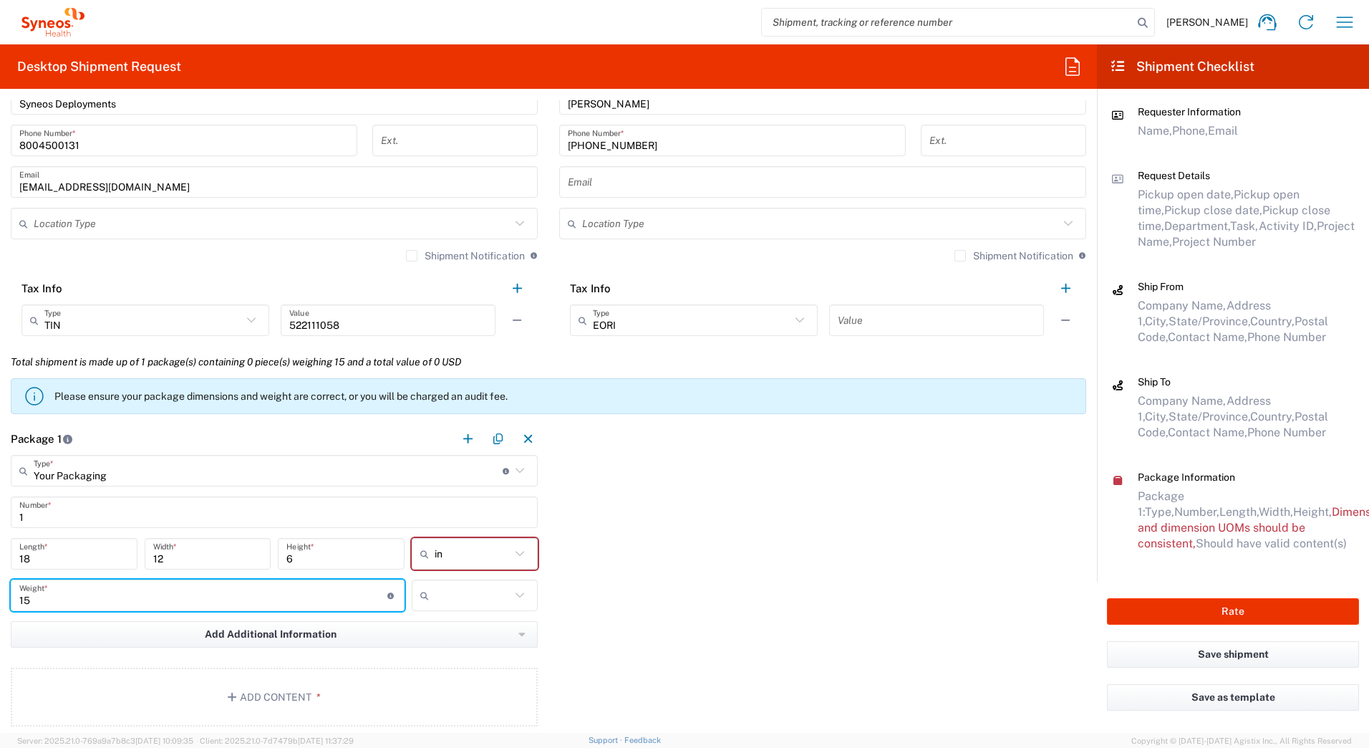
type input "15"
click at [443, 591] on input "text" at bounding box center [473, 595] width 77 height 23
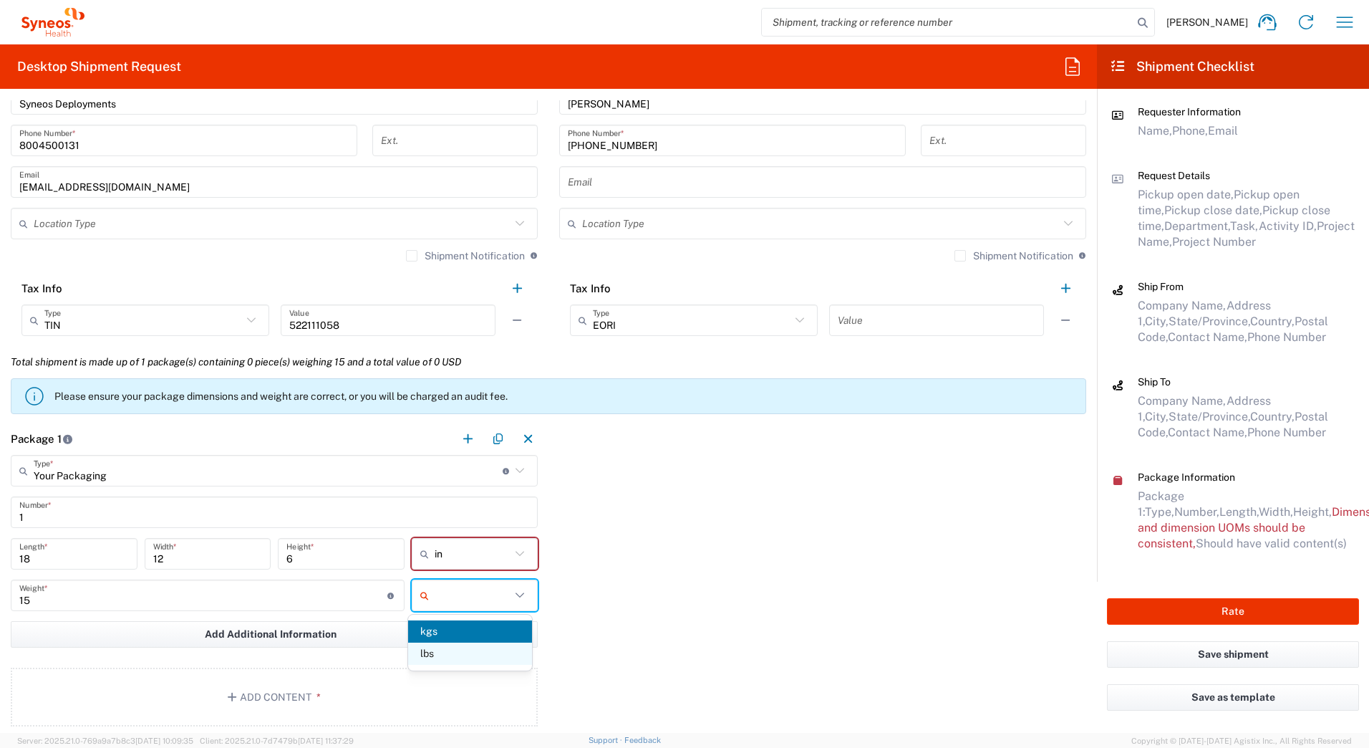
click at [430, 660] on span "lbs" at bounding box center [470, 653] width 124 height 22
type input "lbs"
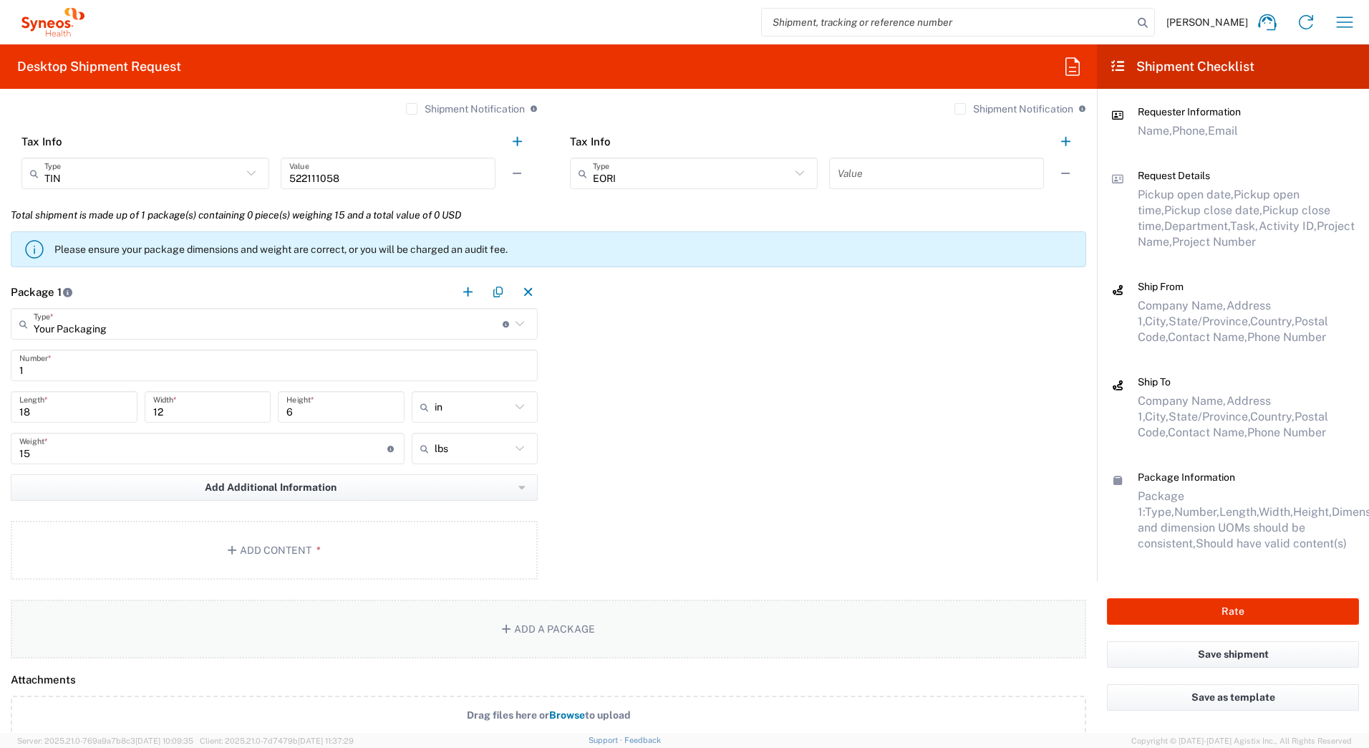
scroll to position [1146, 0]
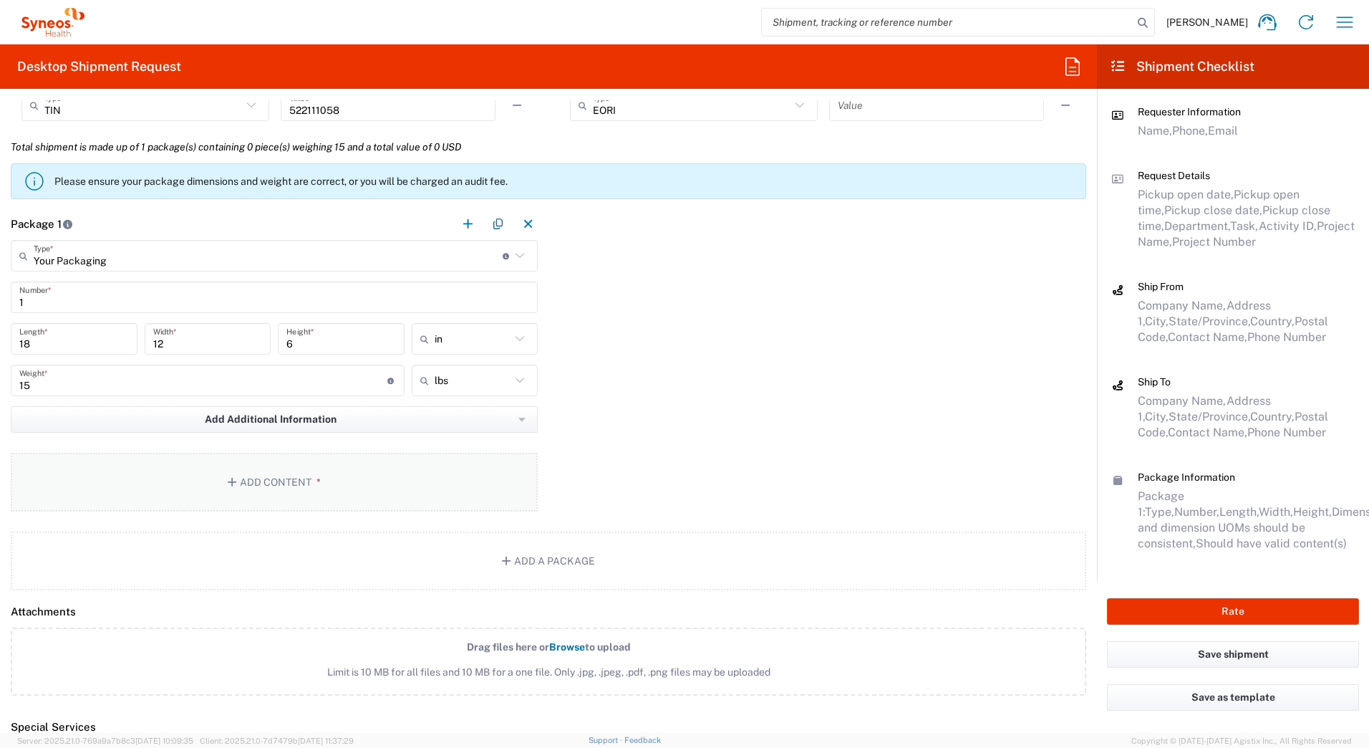
click at [246, 475] on button "Add Content *" at bounding box center [274, 482] width 527 height 59
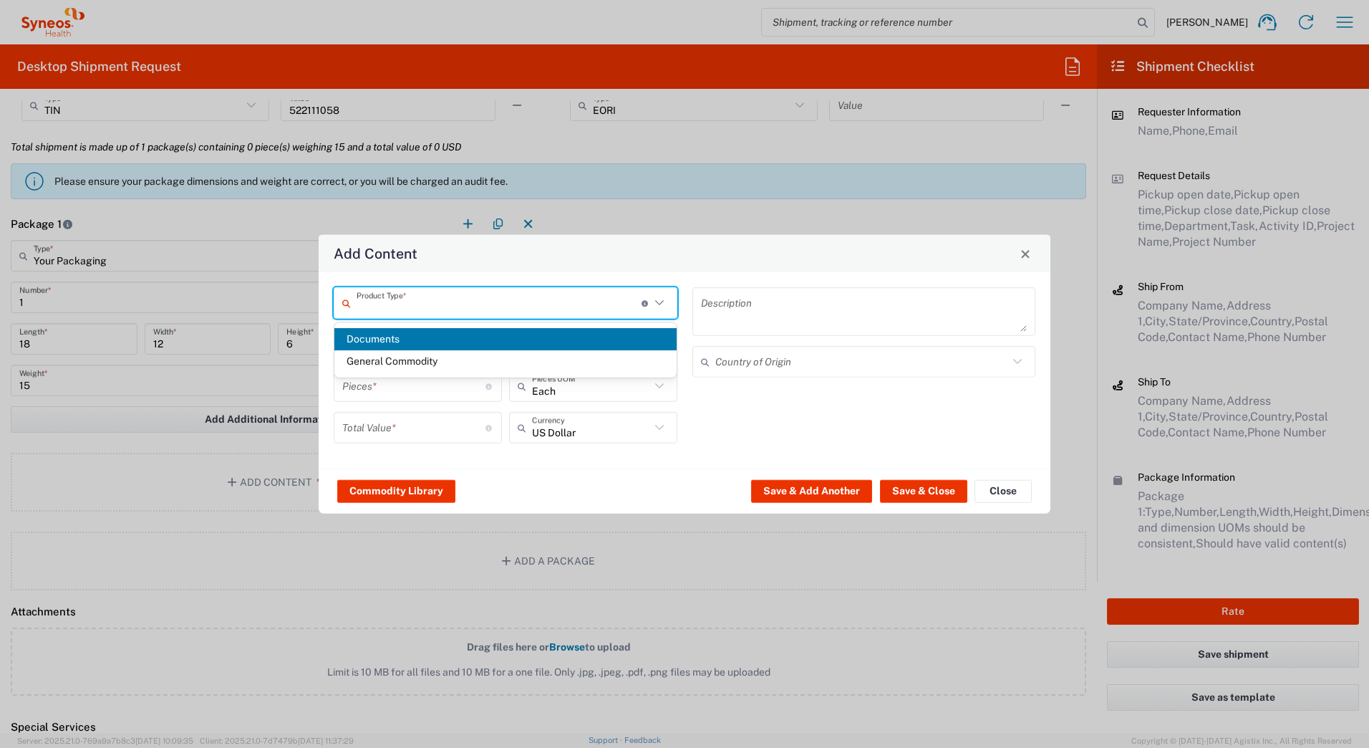
click at [368, 304] on input "text" at bounding box center [499, 302] width 285 height 25
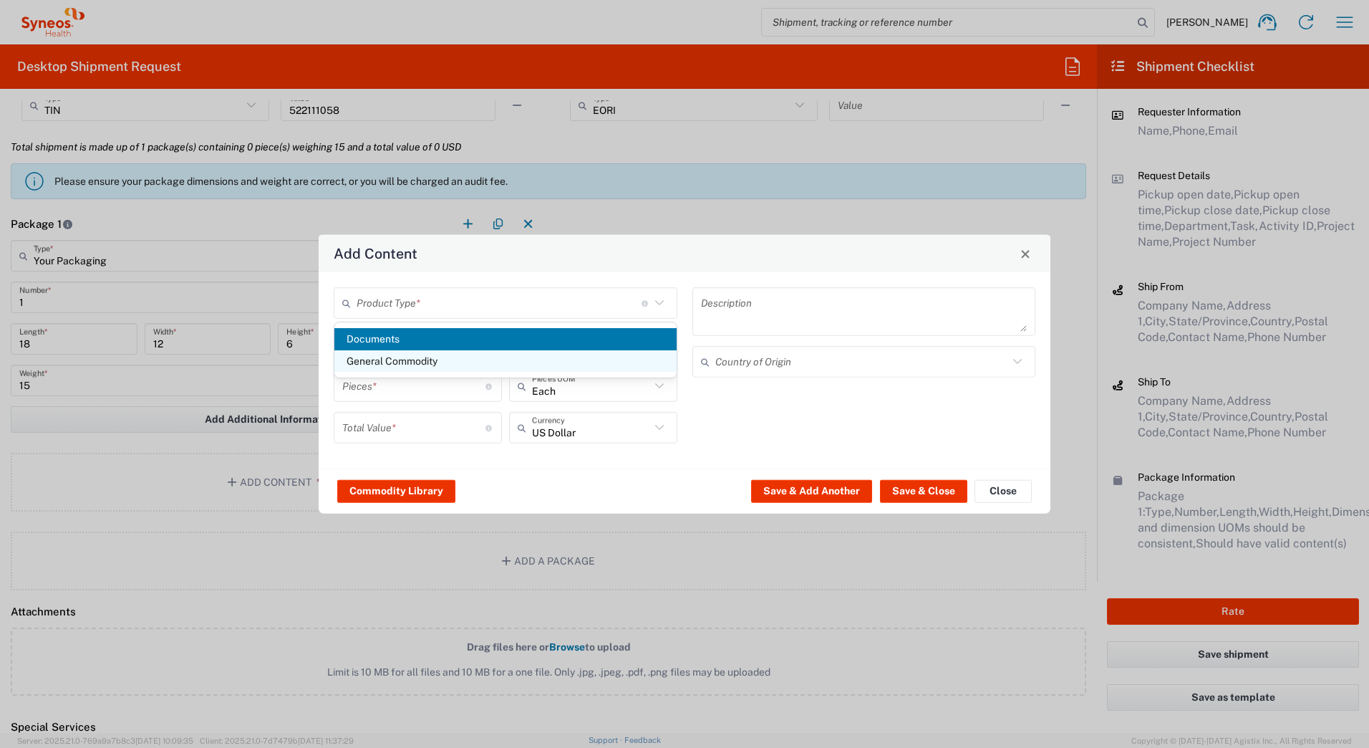
click at [364, 360] on span "General Commodity" at bounding box center [505, 361] width 342 height 22
type input "General Commodity"
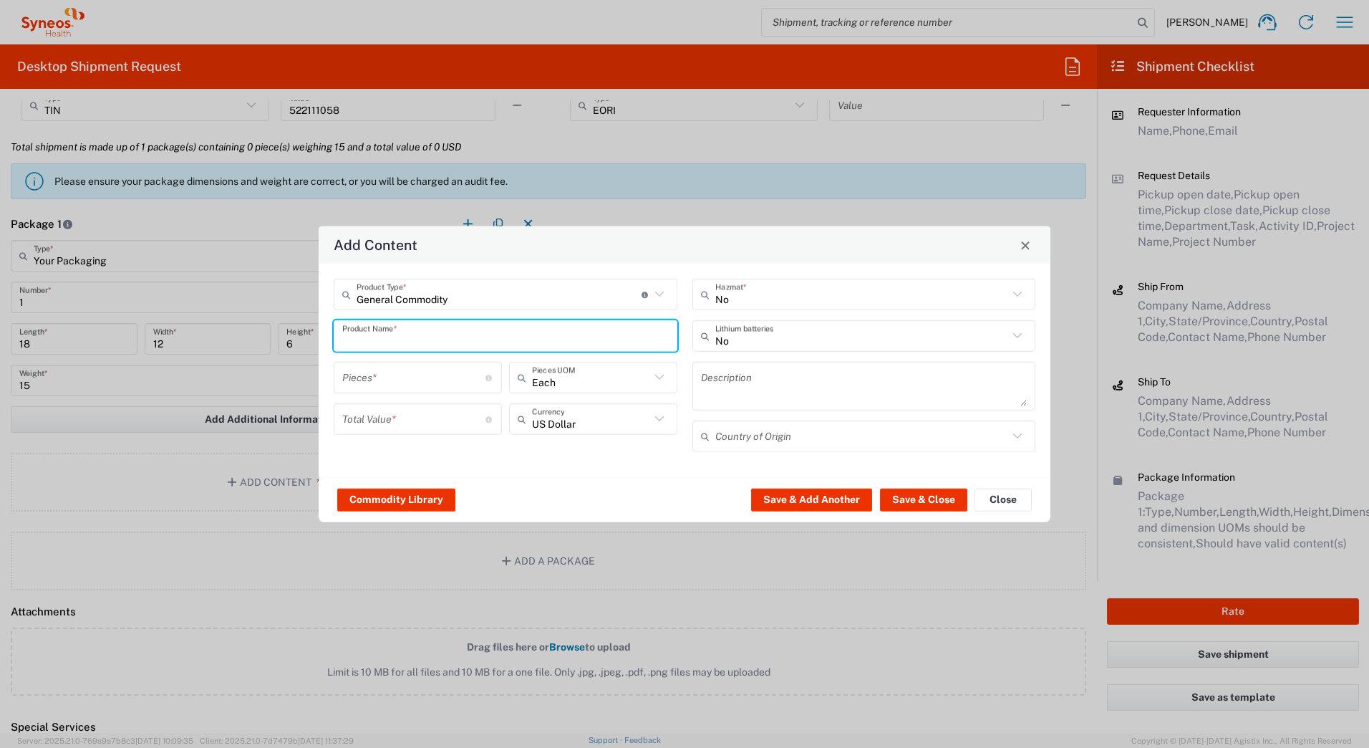
click at [365, 339] on input "text" at bounding box center [505, 335] width 327 height 25
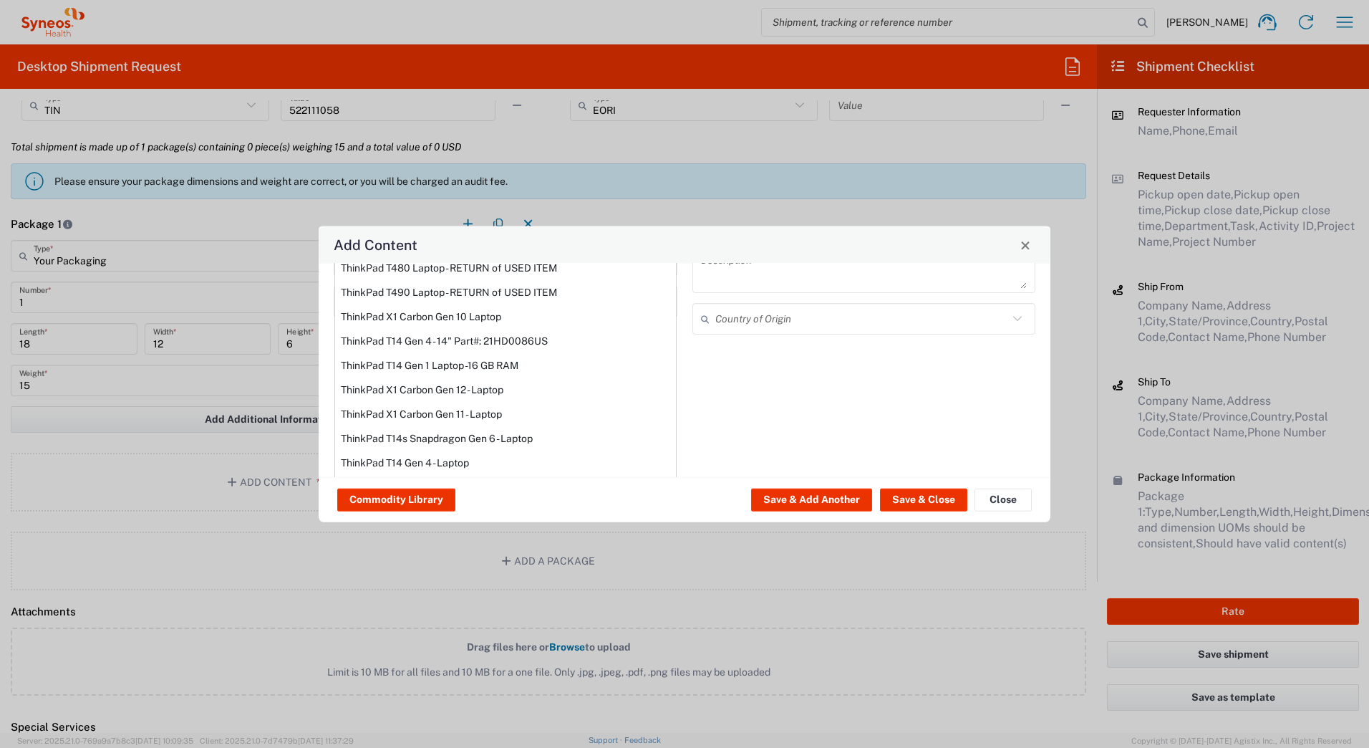
scroll to position [122, 0]
click at [387, 363] on div "ThinkPad T14 Gen 1 Laptop -16 GB RAM" at bounding box center [505, 361] width 341 height 24
type input "ThinkPad T14 Gen 1 Laptop -16 GB RAM"
type textarea "Intel Core i5-10210U- 14"- 512 GB SSD"
type input "[GEOGRAPHIC_DATA]"
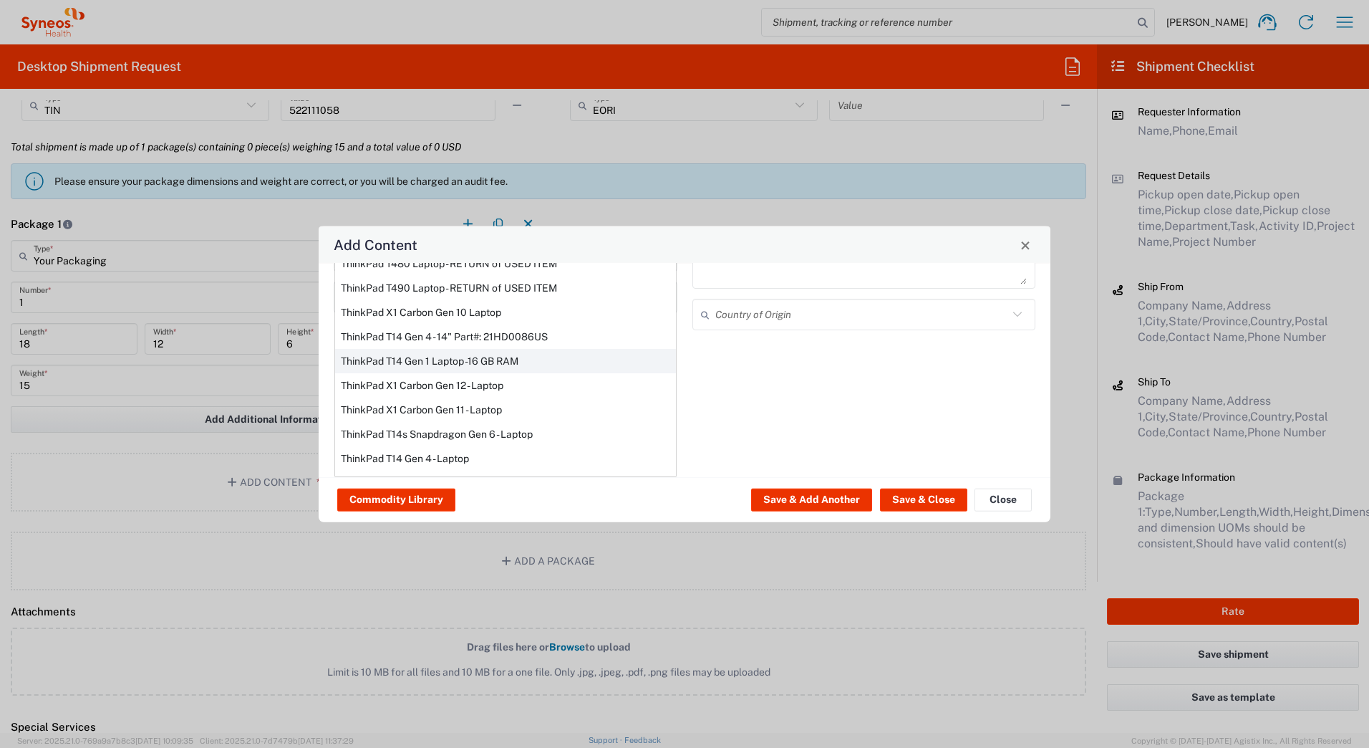
type input "Yes"
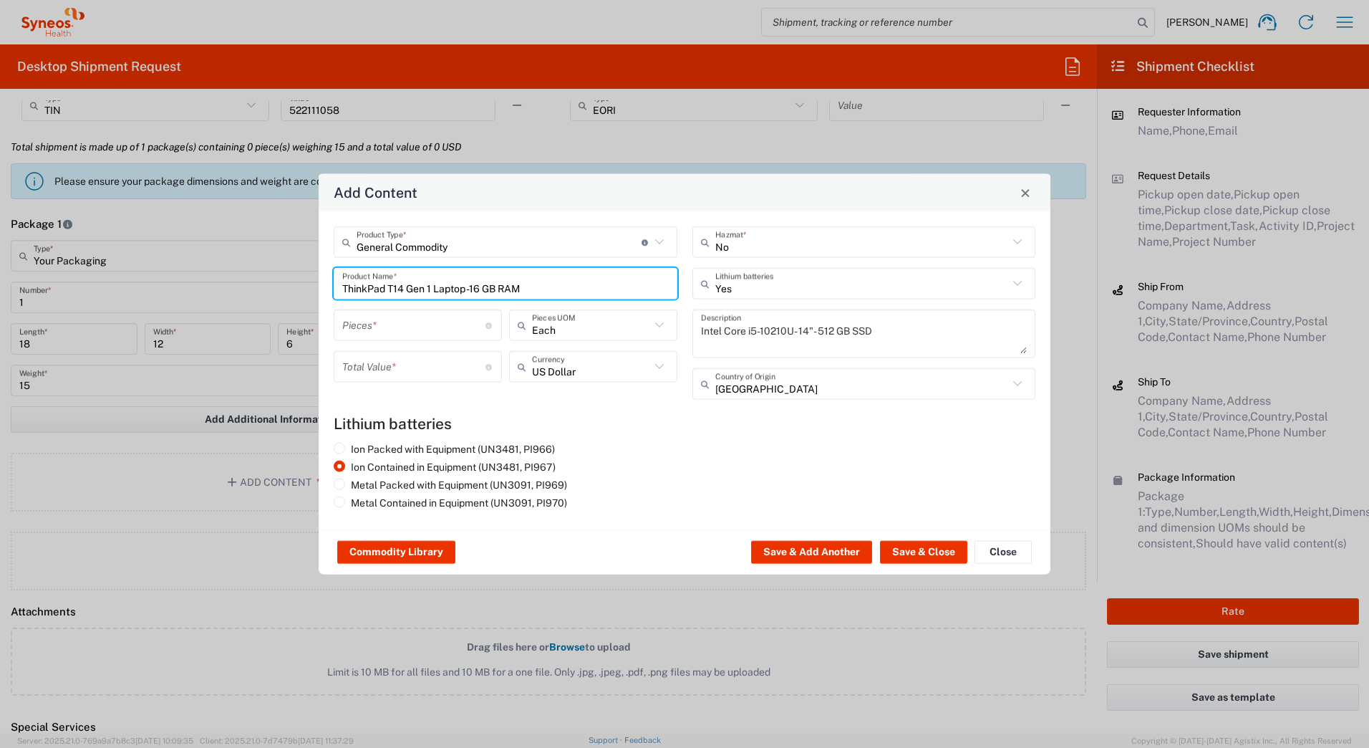
click at [382, 328] on input "number" at bounding box center [413, 324] width 143 height 25
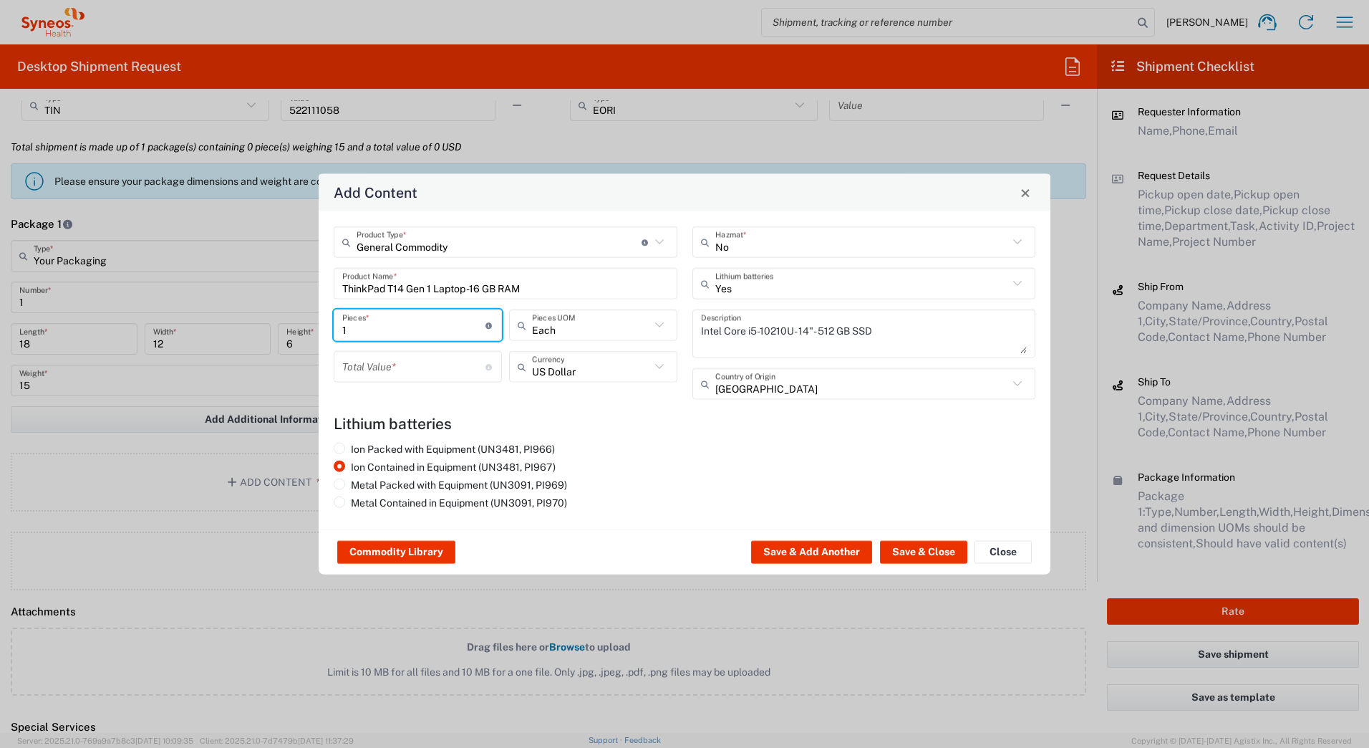
type input "1"
click at [374, 364] on input "number" at bounding box center [413, 366] width 143 height 25
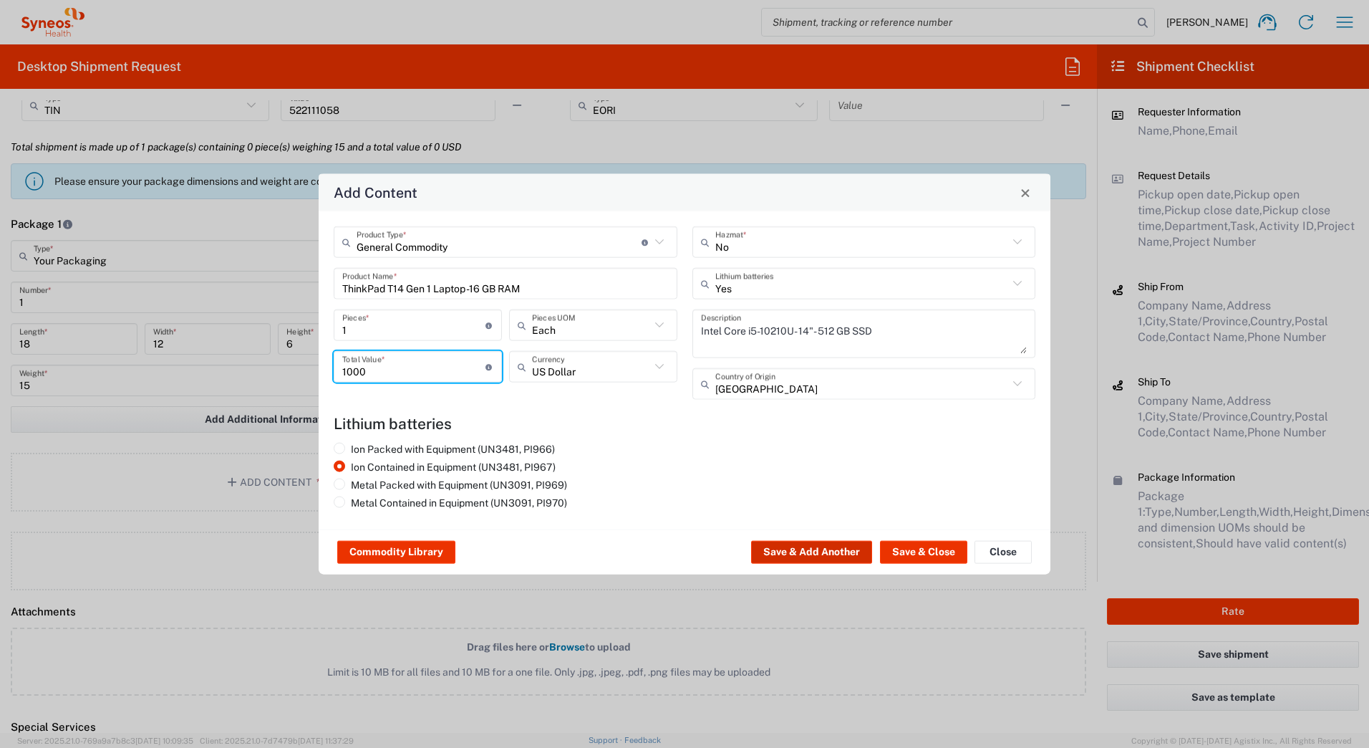
type input "1000"
click at [775, 557] on button "Save & Add Another" at bounding box center [811, 552] width 121 height 23
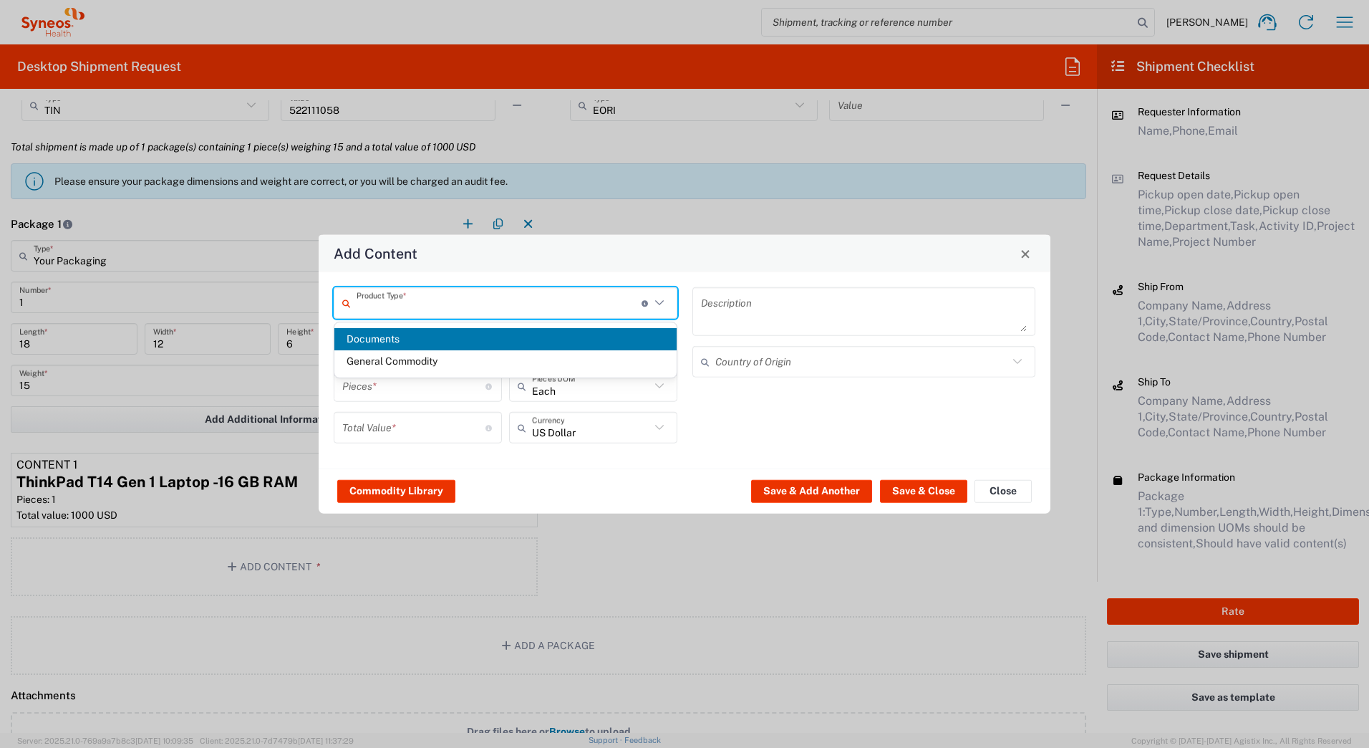
click at [388, 304] on input "text" at bounding box center [499, 302] width 285 height 25
click at [378, 362] on span "General Commodity" at bounding box center [505, 361] width 342 height 22
type input "General Commodity"
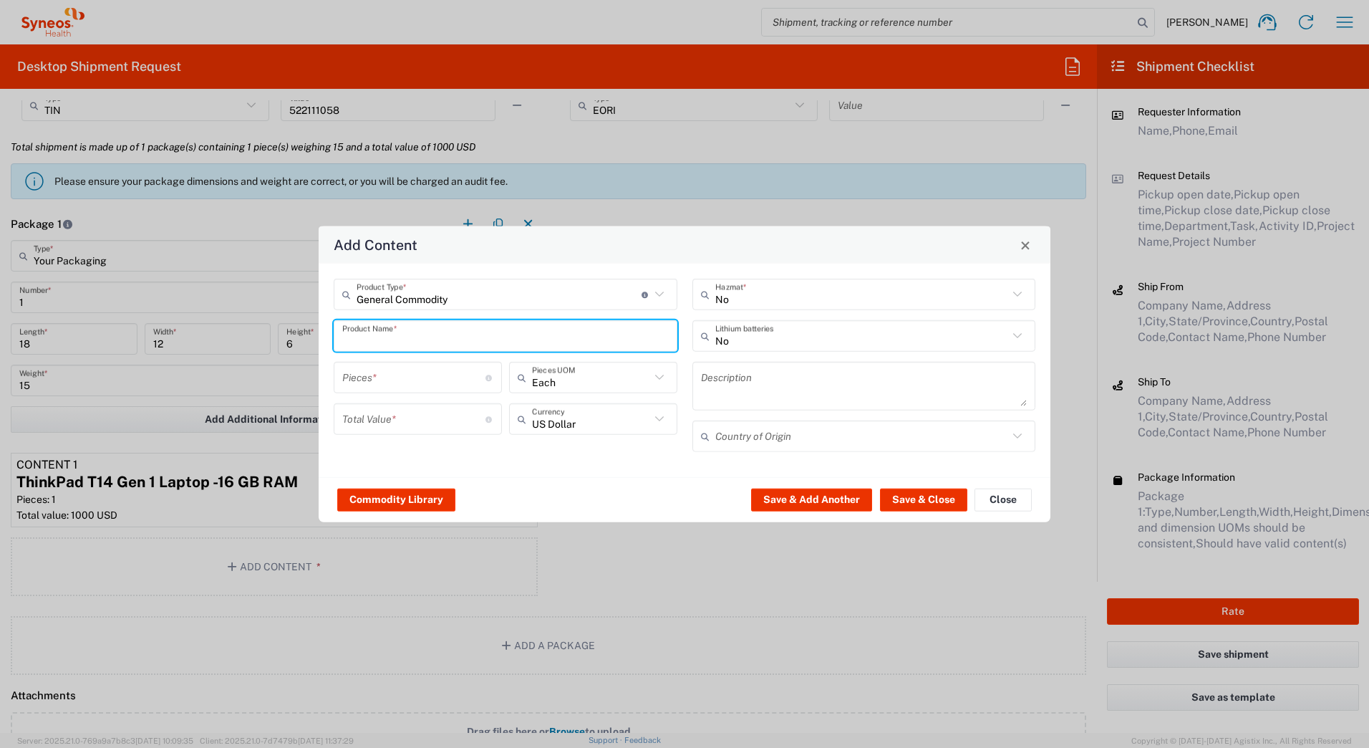
click at [375, 339] on input "text" at bounding box center [505, 335] width 327 height 25
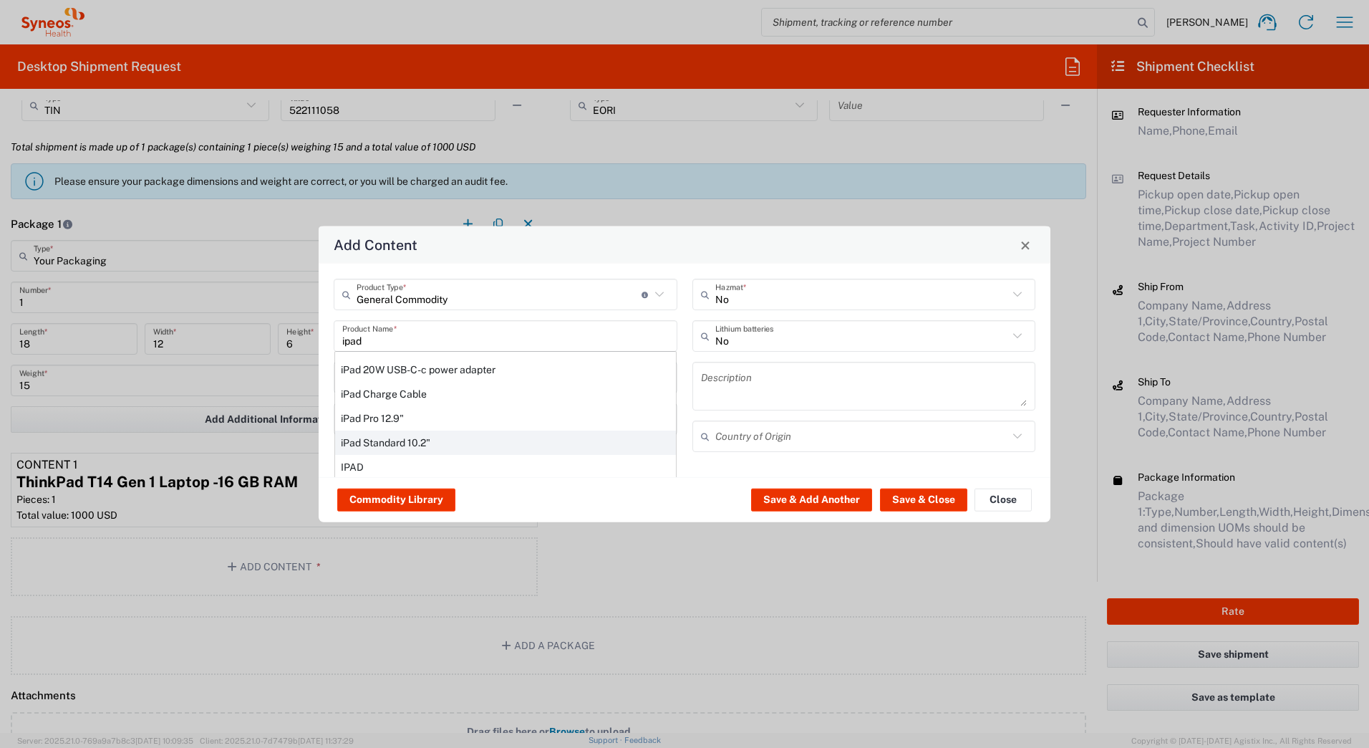
click at [379, 435] on div "iPad Standard 10.2"" at bounding box center [505, 442] width 341 height 24
type input "iPad Standard 10.2""
type input "1"
type textarea "iPad Standard 10.2""
type input "[GEOGRAPHIC_DATA]"
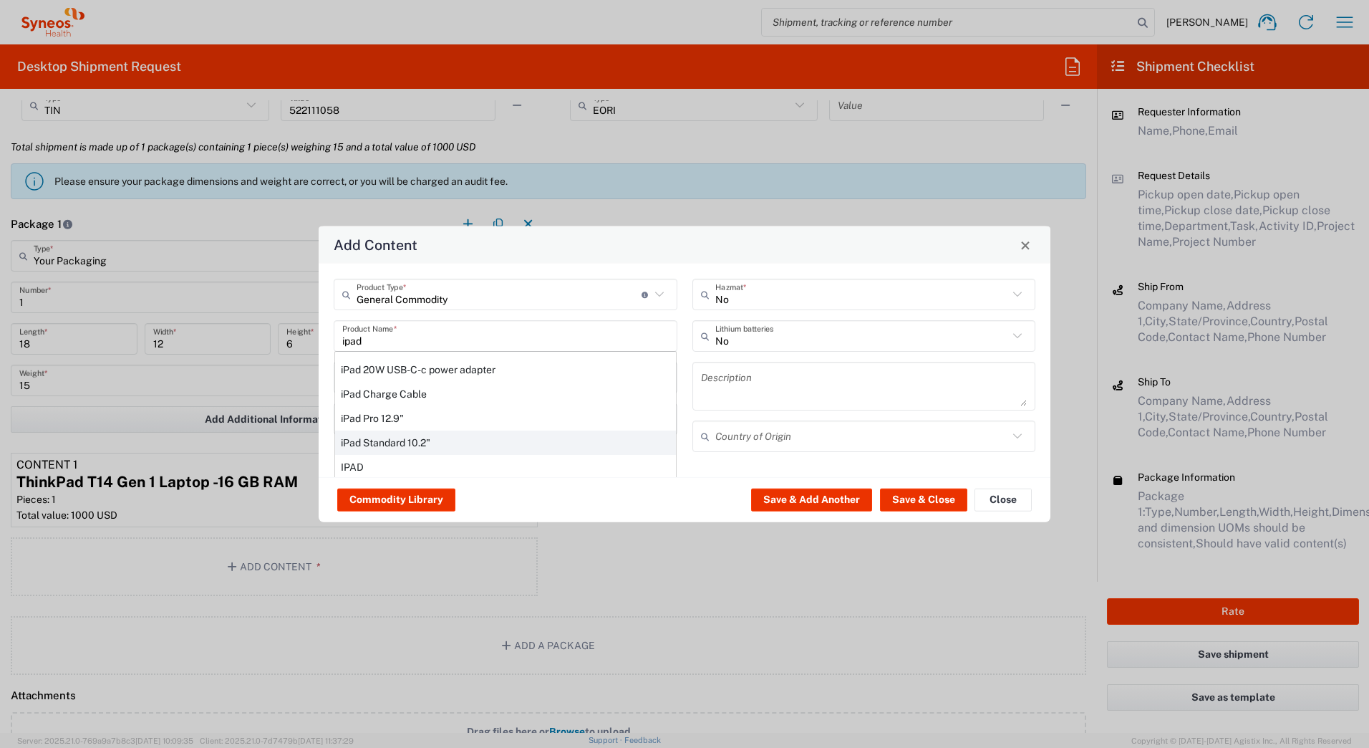
type input "Yes"
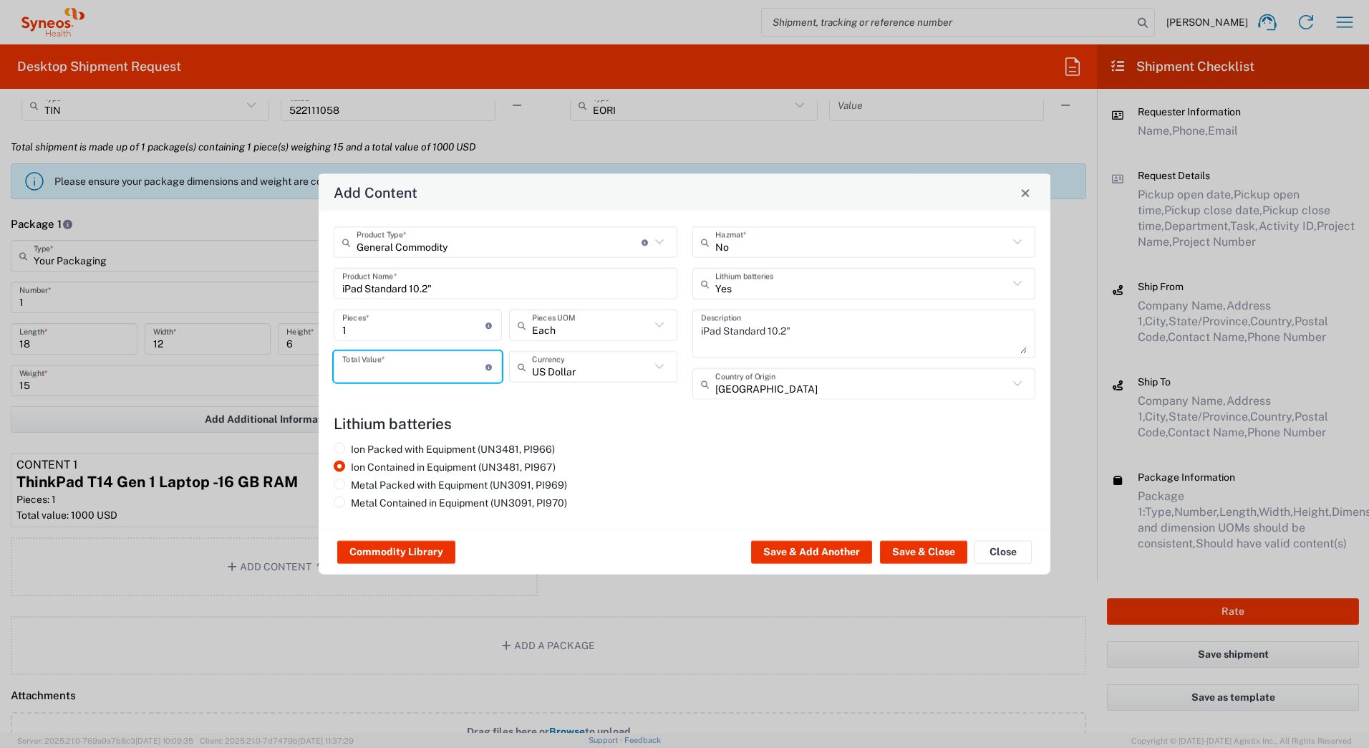
click at [362, 367] on input "number" at bounding box center [413, 366] width 143 height 25
type input "1000"
click at [914, 548] on button "Save & Close" at bounding box center [923, 552] width 87 height 23
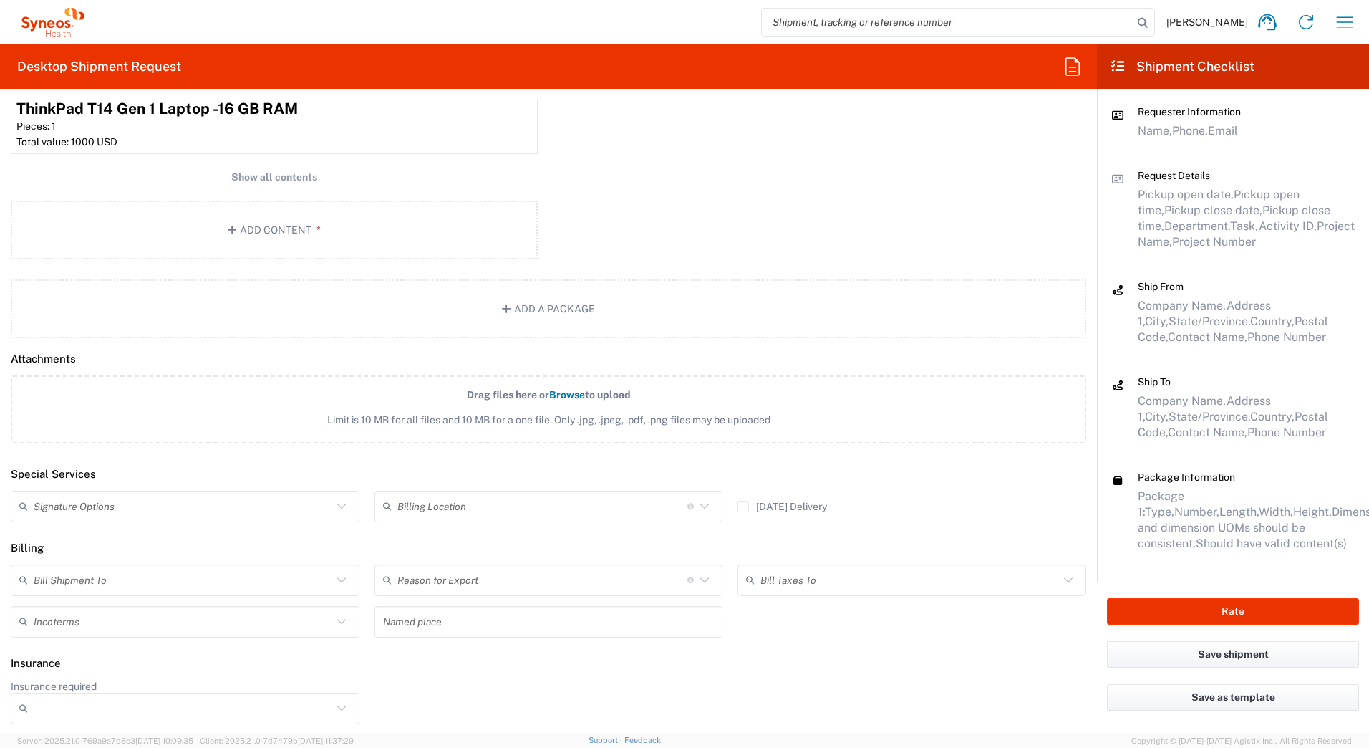
scroll to position [1520, 0]
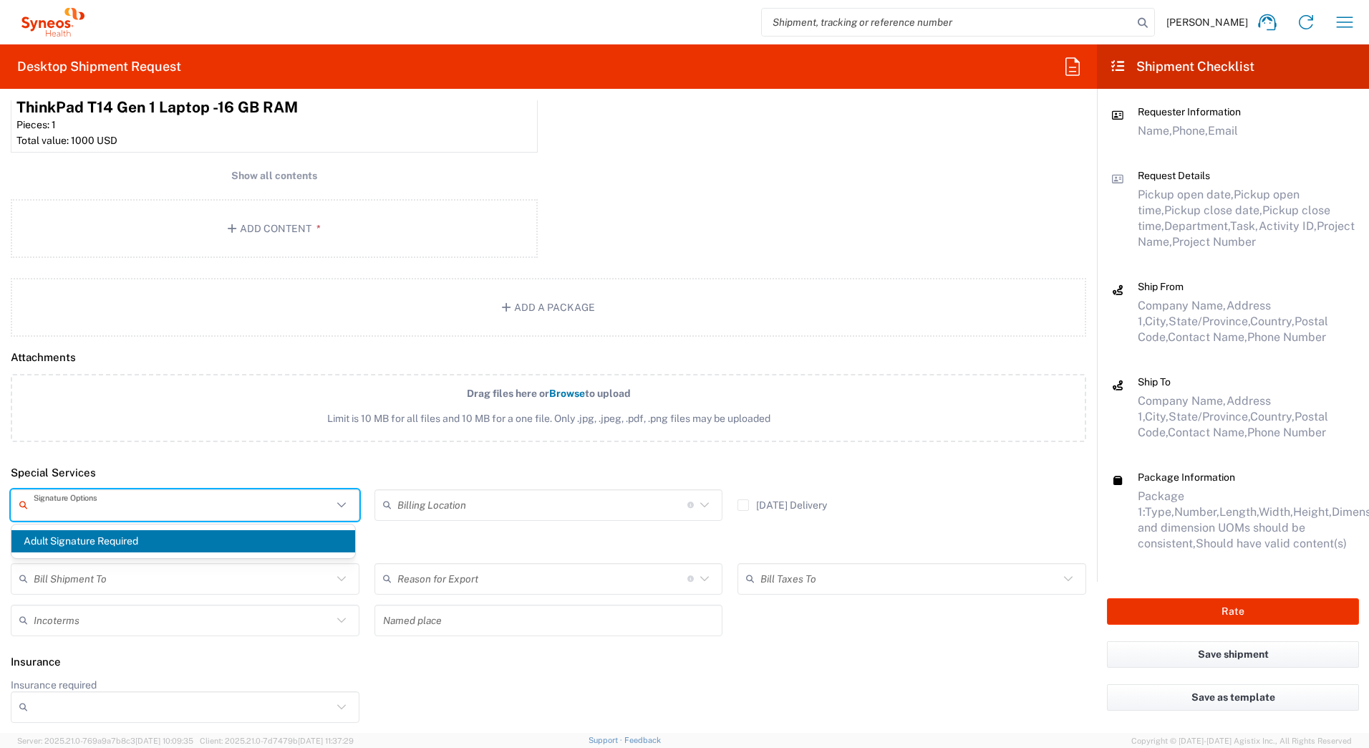
click at [49, 500] on input "text" at bounding box center [183, 504] width 299 height 25
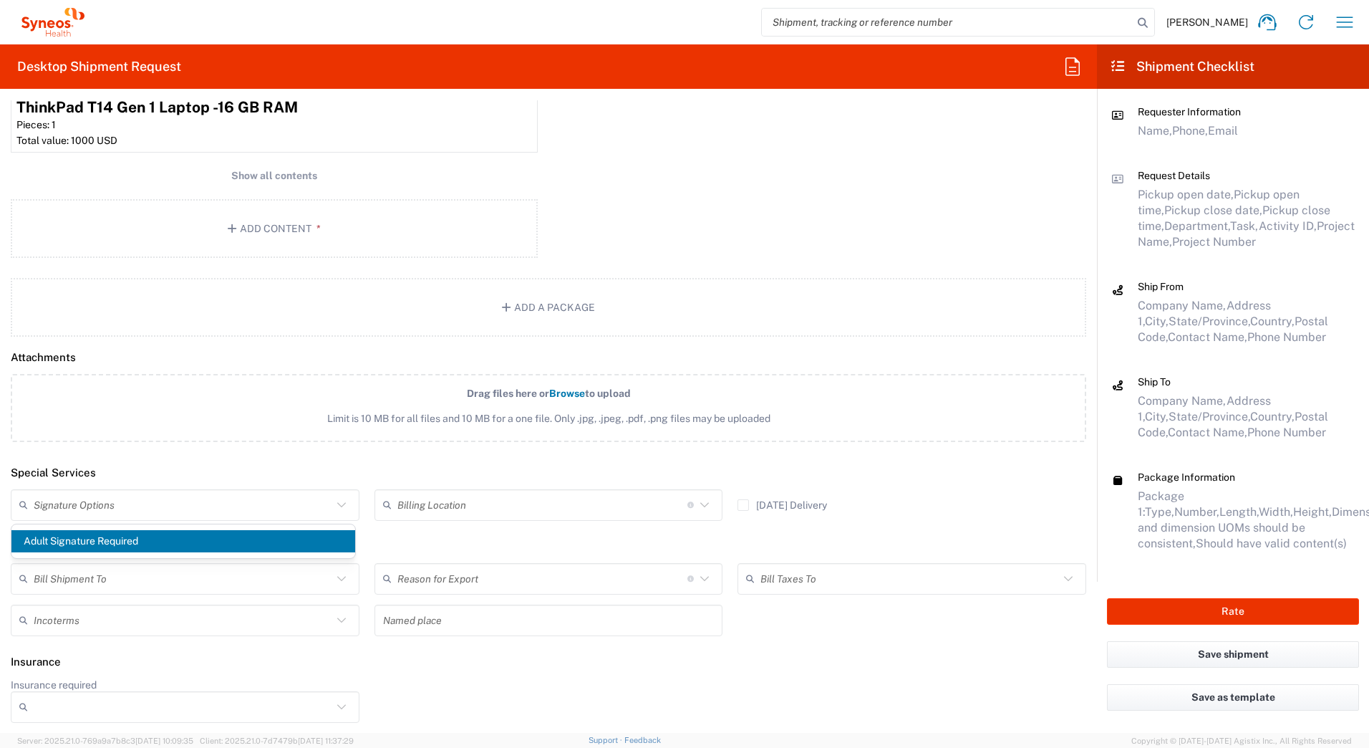
click at [54, 545] on span "Adult Signature Required" at bounding box center [183, 541] width 344 height 22
type input "Adult Signature Required"
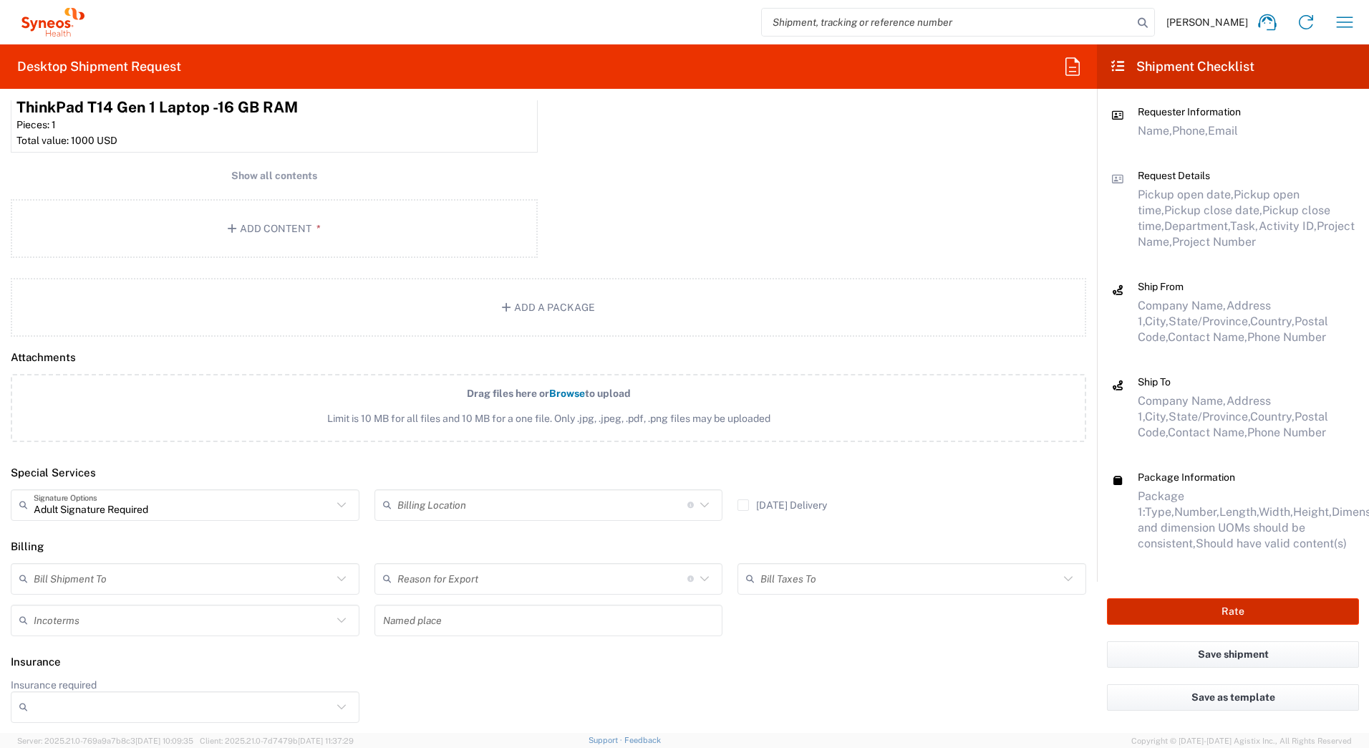
click at [1147, 621] on button "Rate" at bounding box center [1233, 611] width 252 height 26
type input "4205"
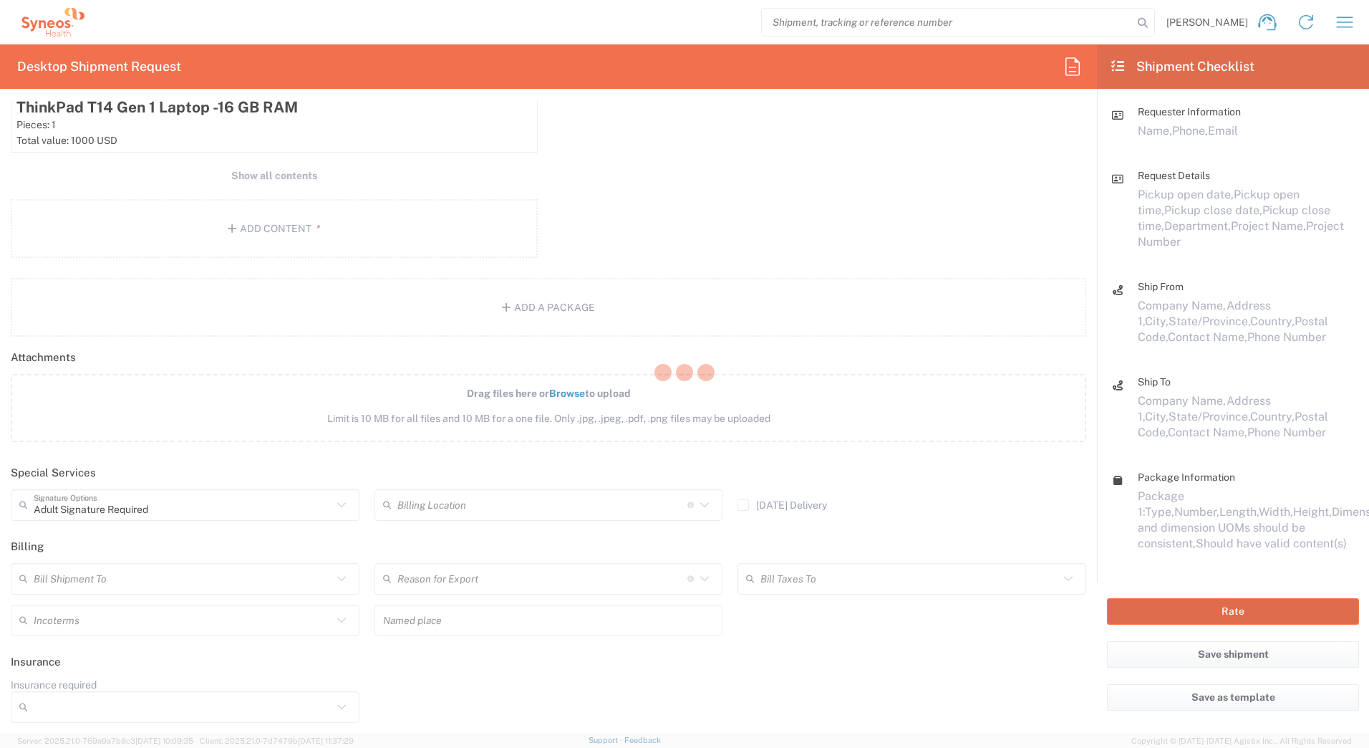
type input "7236"
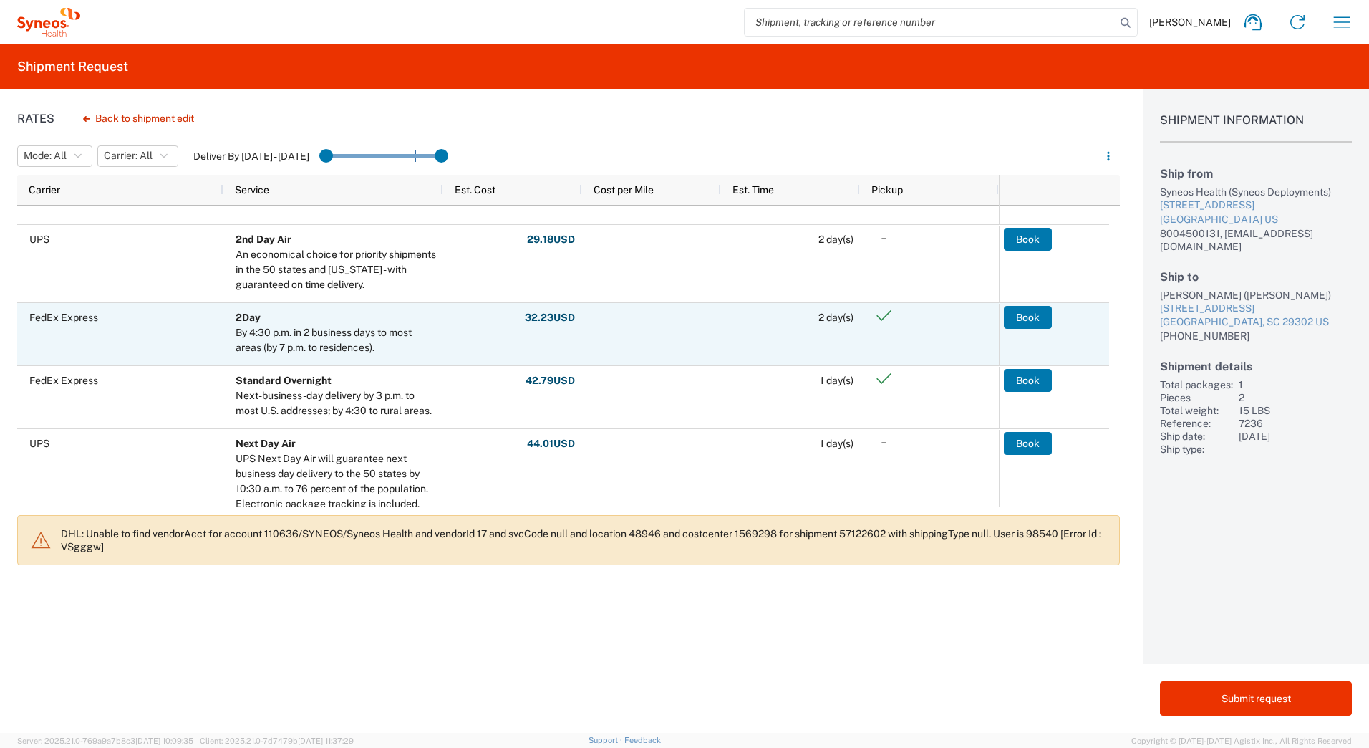
scroll to position [358, 0]
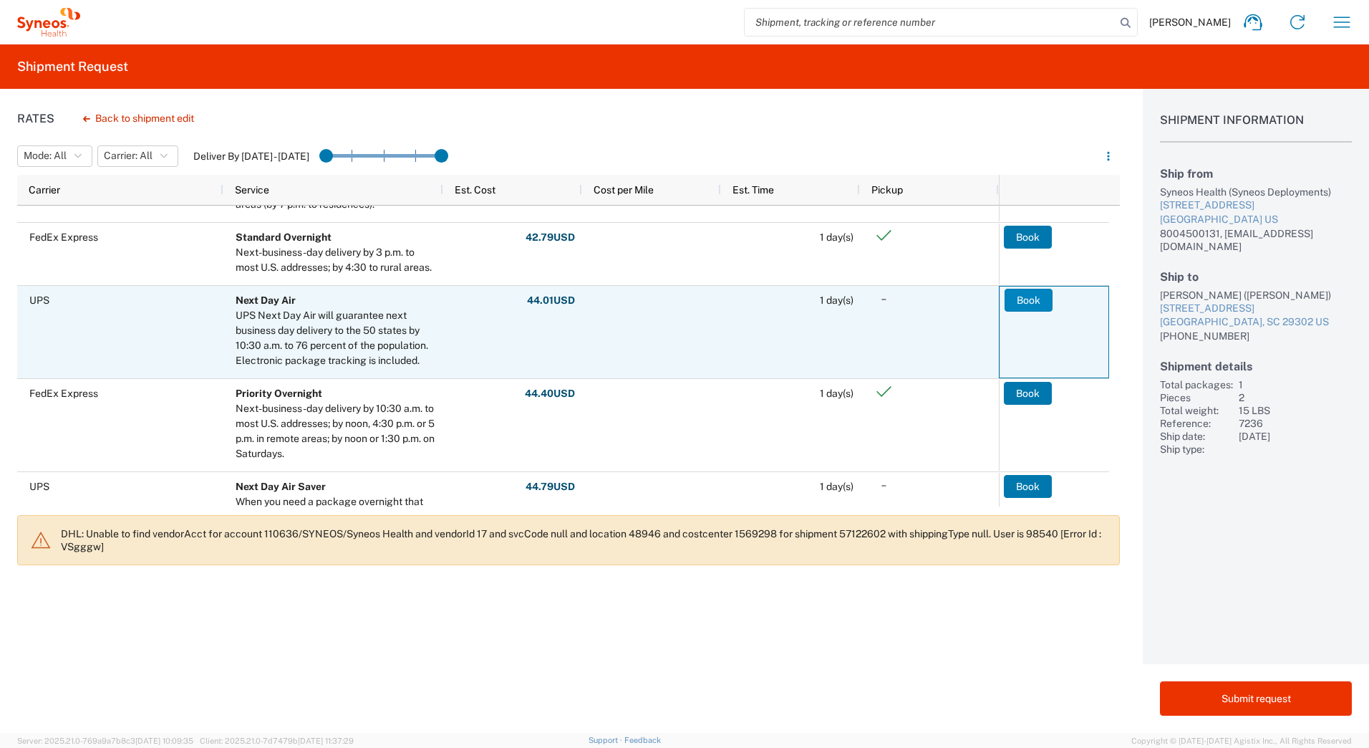
click at [1030, 302] on button "Book" at bounding box center [1029, 300] width 48 height 23
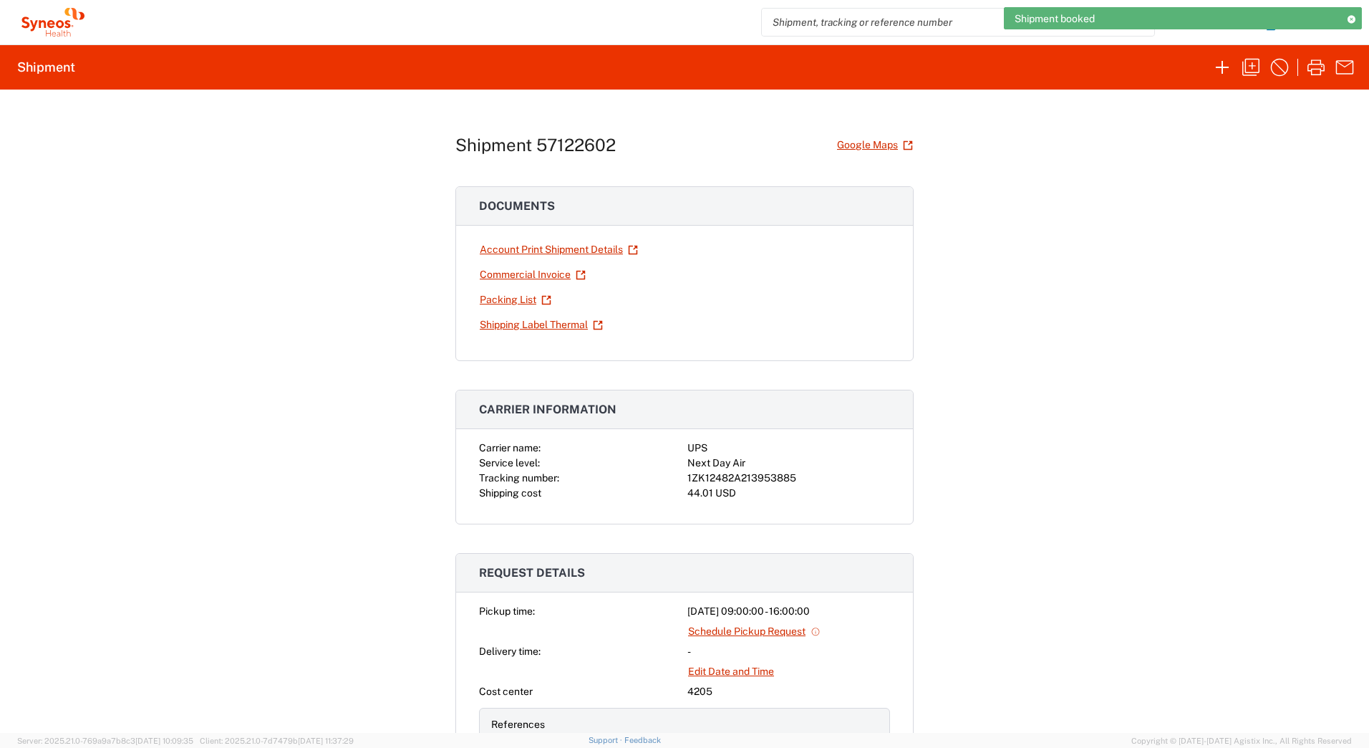
click at [740, 480] on div "1ZK12482A213953885" at bounding box center [788, 477] width 203 height 15
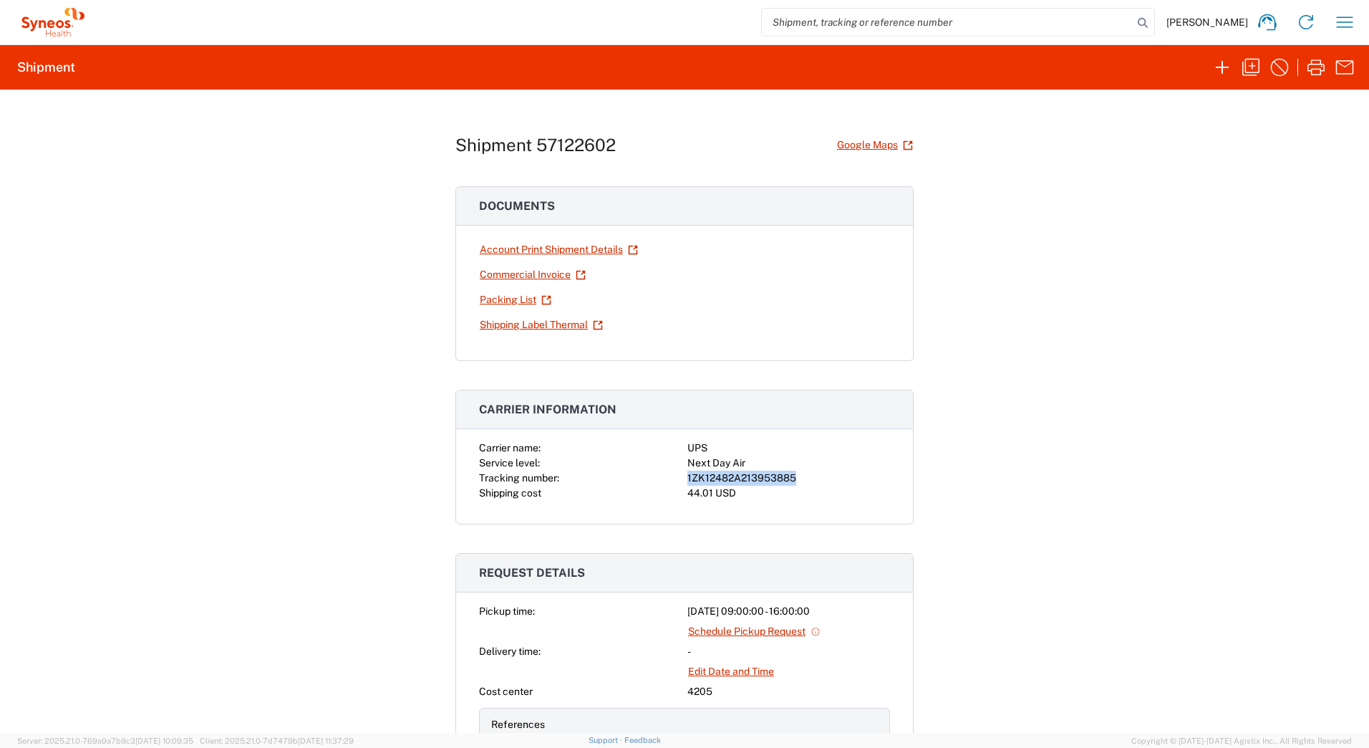
copy div "1ZK12482A213953885"
click at [498, 324] on link "Shipping Label Thermal" at bounding box center [541, 324] width 125 height 25
